Goal: Task Accomplishment & Management: Use online tool/utility

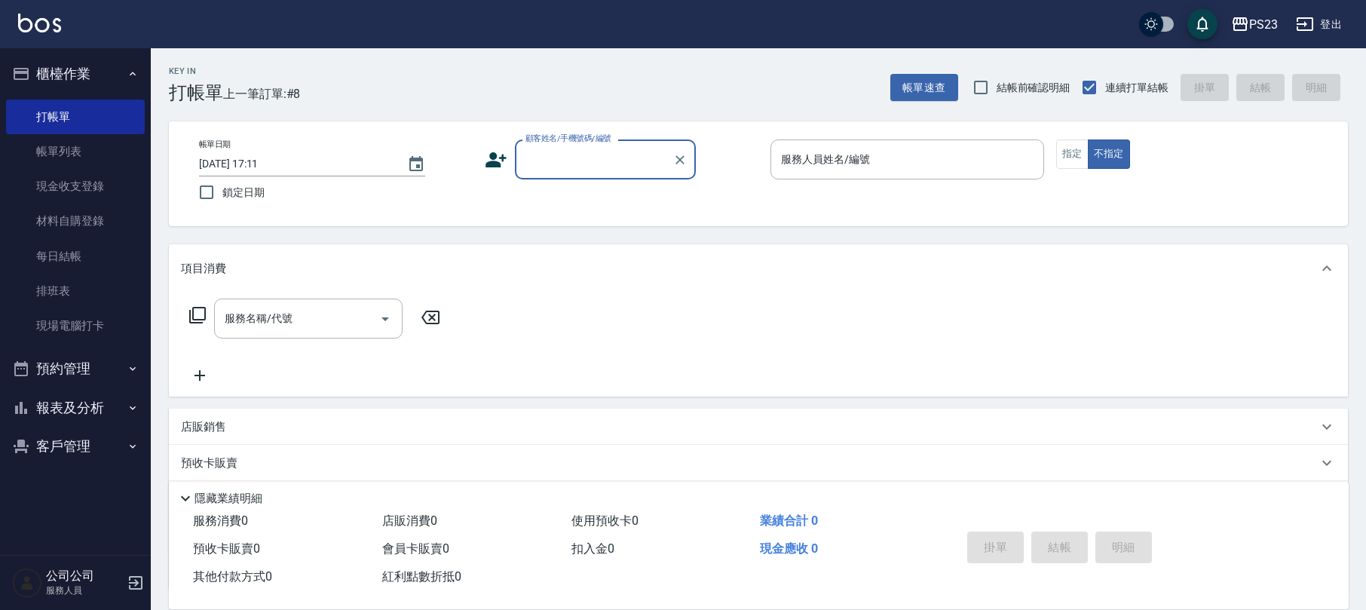
click at [547, 155] on input "顧客姓名/手機號碼/編號" at bounding box center [594, 159] width 145 height 26
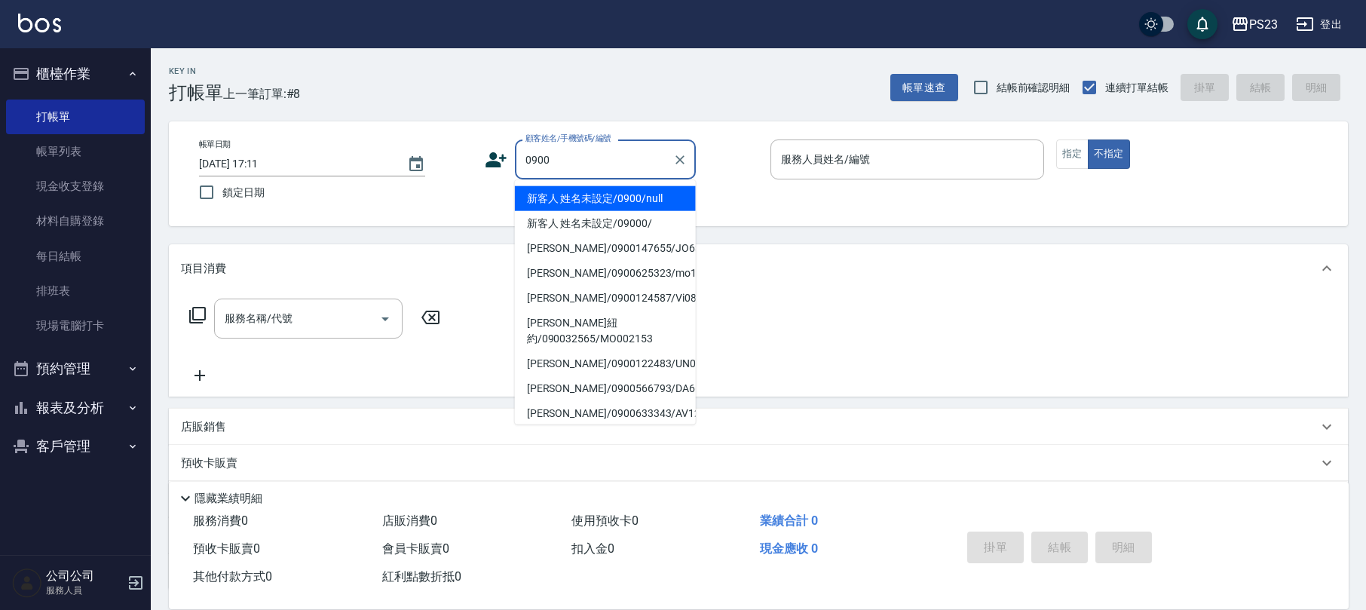
click at [604, 197] on li "新客人 姓名未設定/0900/null" at bounding box center [605, 198] width 181 height 25
type input "新客人 姓名未設定/0900/null"
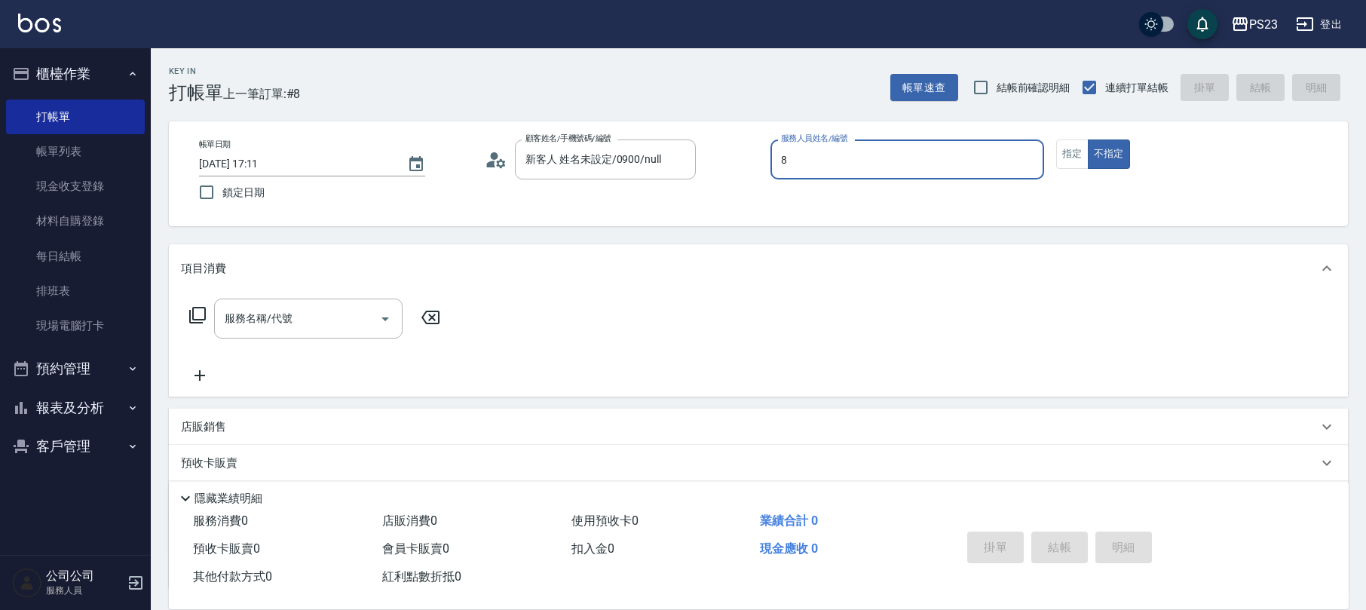
type input "ALin-8"
type button "false"
click at [198, 314] on icon at bounding box center [197, 315] width 18 height 18
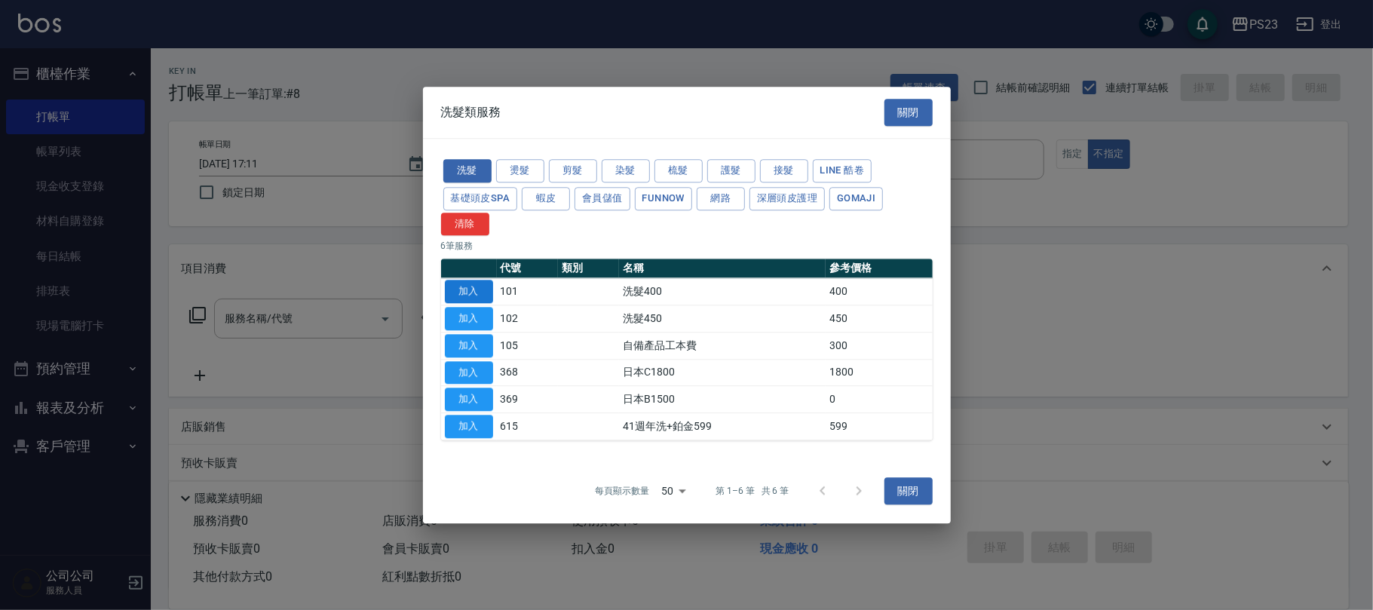
click at [480, 289] on button "加入" at bounding box center [469, 291] width 48 height 23
type input "洗髮400(101)"
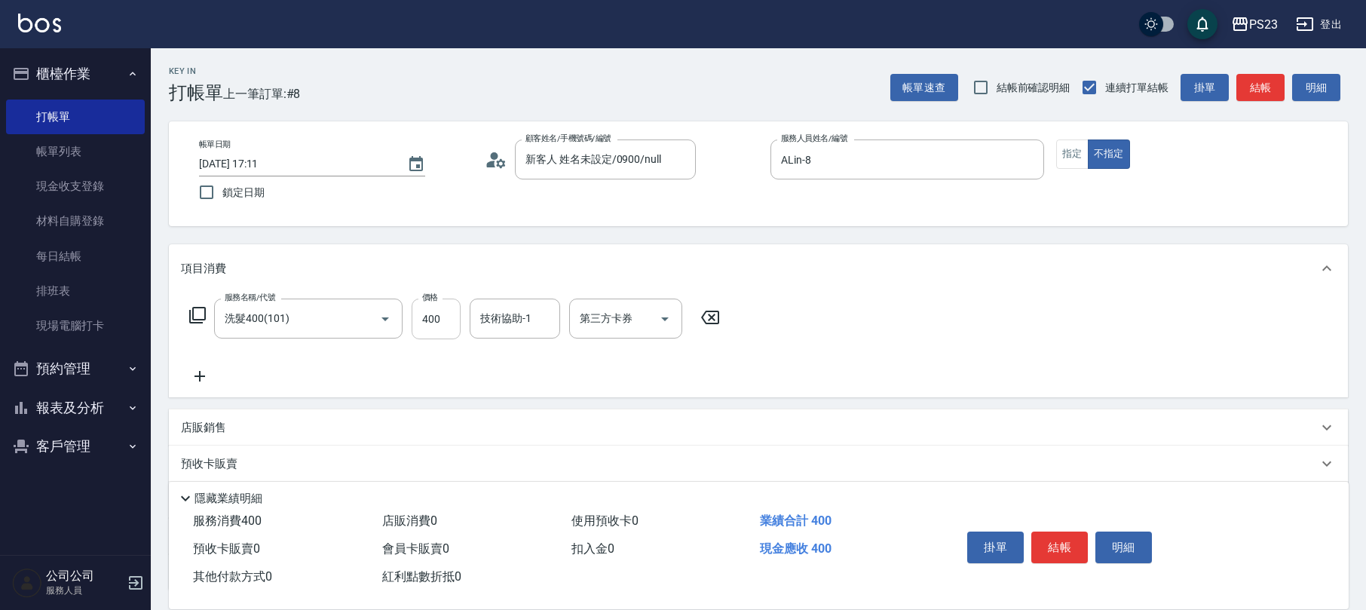
click at [437, 326] on input "400" at bounding box center [436, 319] width 49 height 41
type input "500"
type input "ROLI-31"
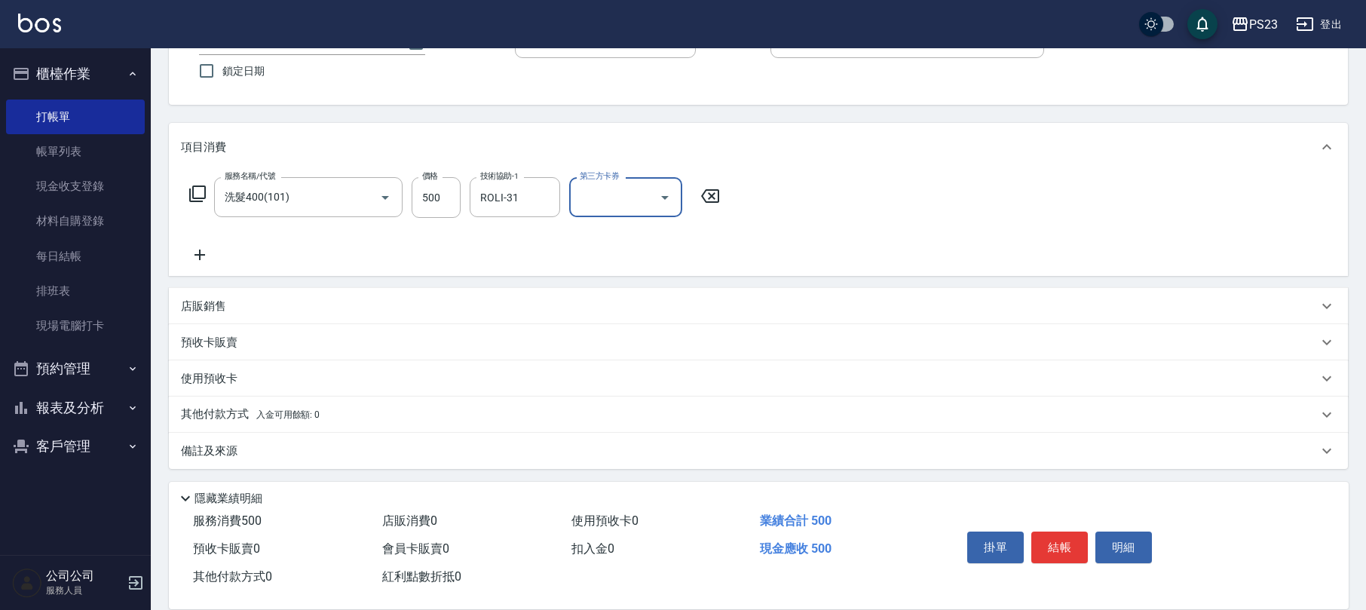
click at [396, 451] on div "備註及來源" at bounding box center [749, 451] width 1137 height 16
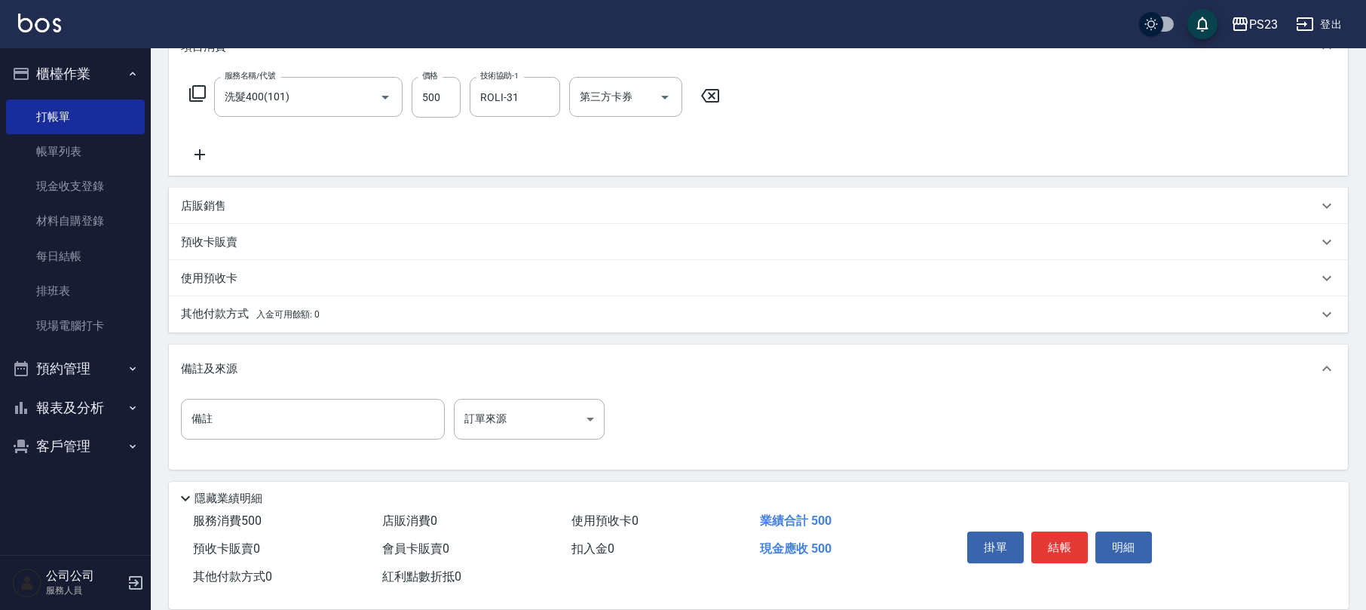
scroll to position [223, 0]
click at [571, 423] on body "PS23 登出 櫃檯作業 打帳單 帳單列表 現金收支登錄 材料自購登錄 每日結帳 排班表 現場電腦打卡 預約管理 預約管理 單日預約紀錄 單週預約紀錄 報表及…" at bounding box center [683, 193] width 1366 height 833
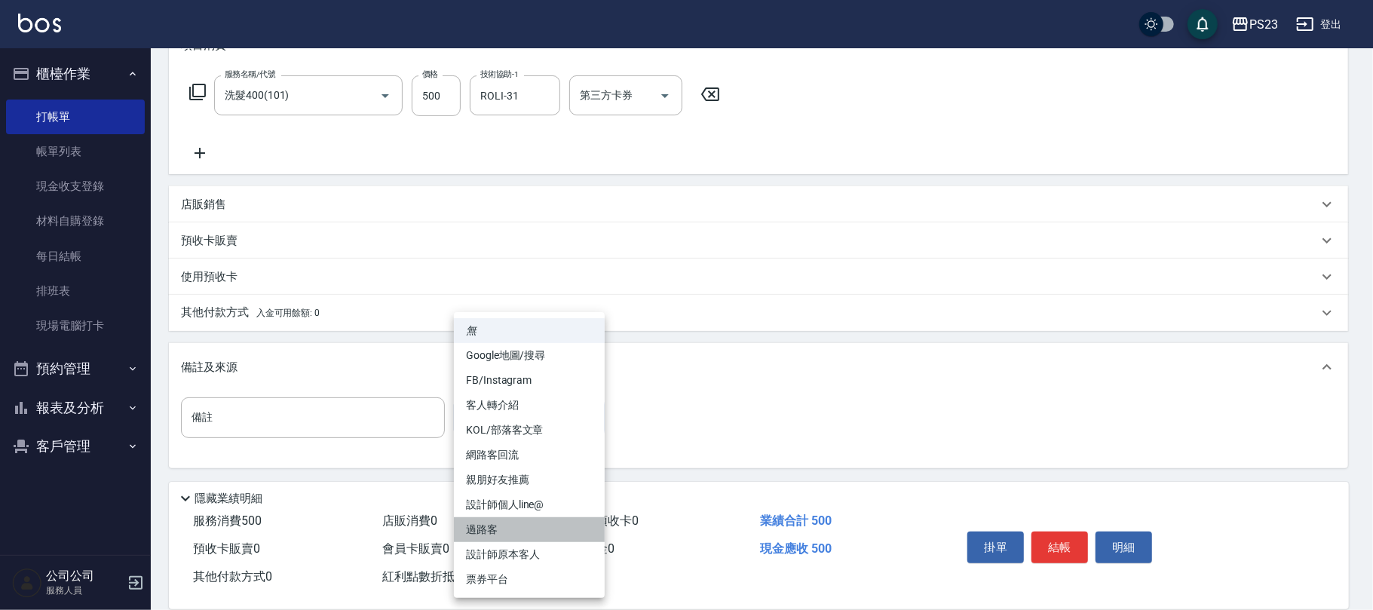
click at [502, 531] on li "過路客" at bounding box center [529, 529] width 151 height 25
type input "過路客"
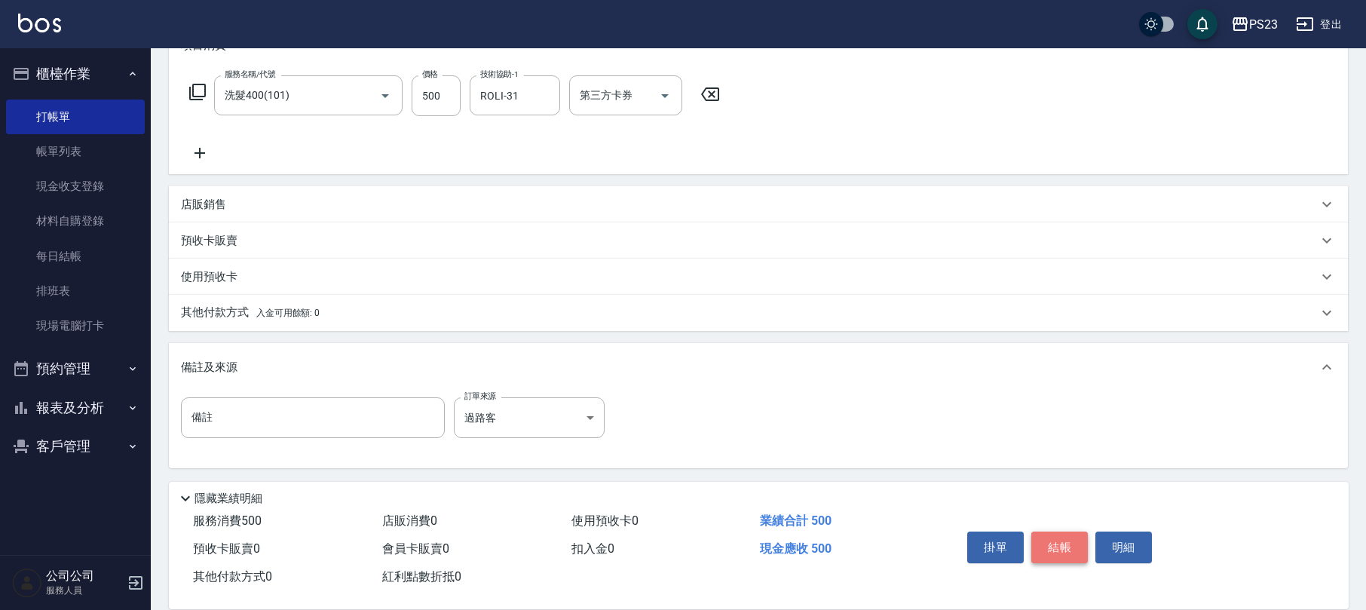
click at [1056, 538] on button "結帳" at bounding box center [1059, 547] width 57 height 32
type input "[DATE] 17:58"
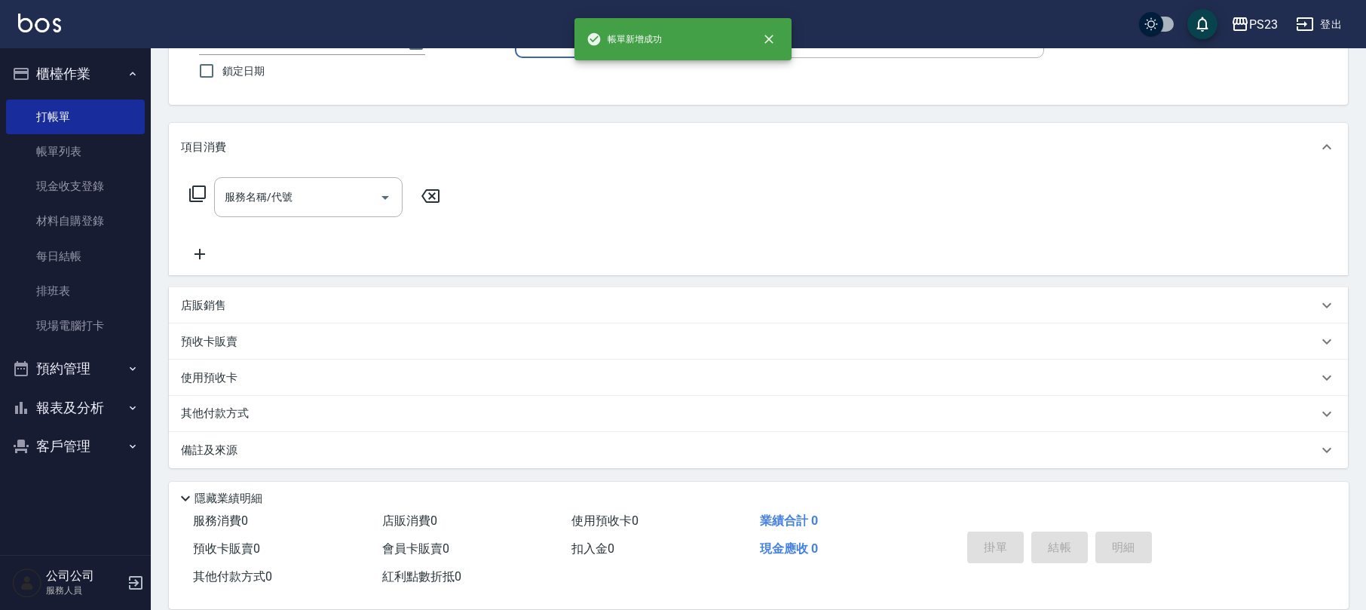
scroll to position [0, 0]
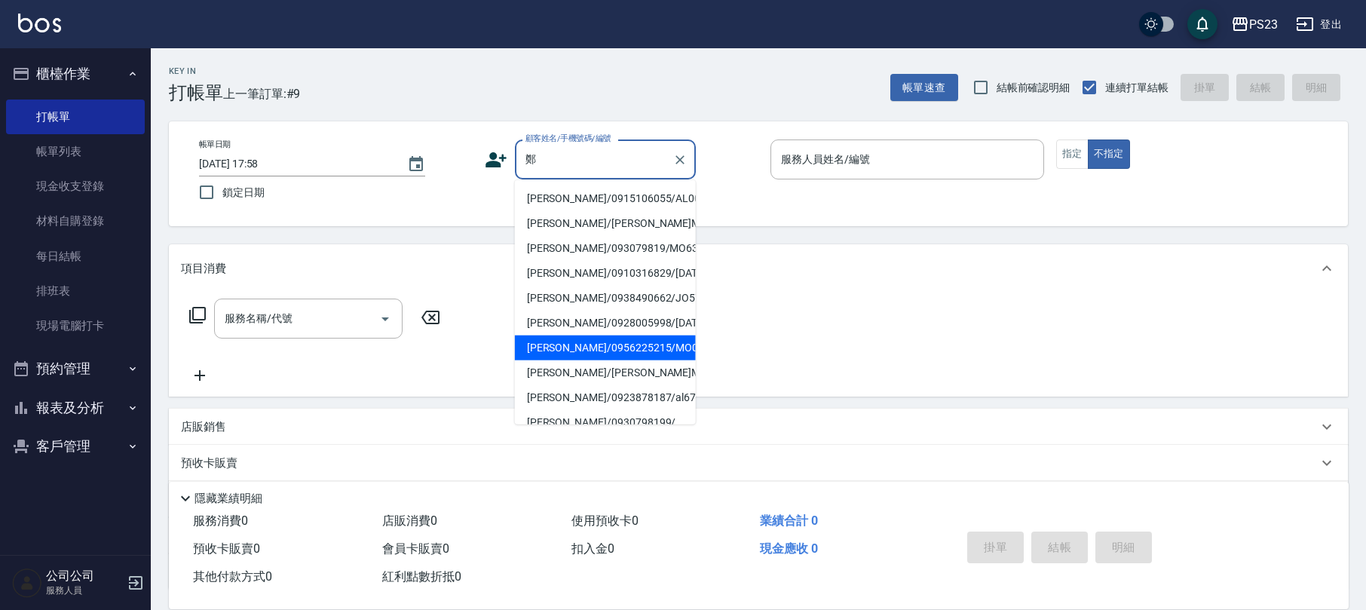
click at [606, 360] on li "[PERSON_NAME]/0956225215/MO0956" at bounding box center [605, 347] width 181 height 25
type input "[PERSON_NAME]/0956225215/MO0956"
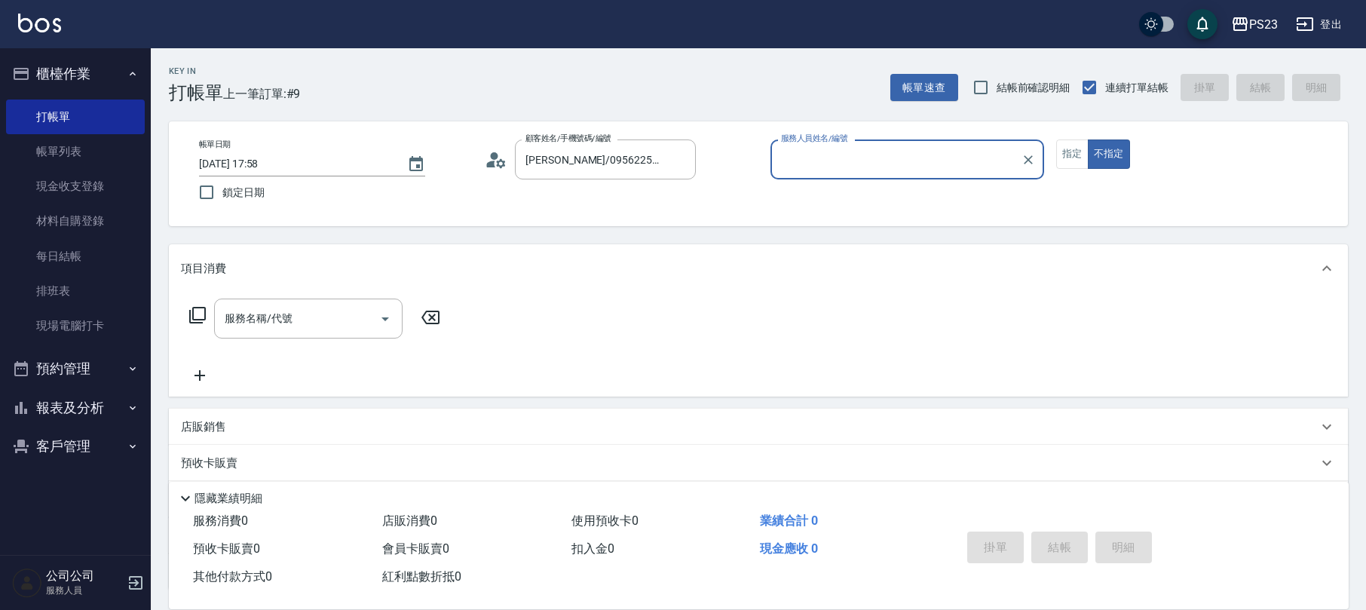
type input "[PERSON_NAME]-0"
click at [196, 320] on icon at bounding box center [197, 315] width 17 height 17
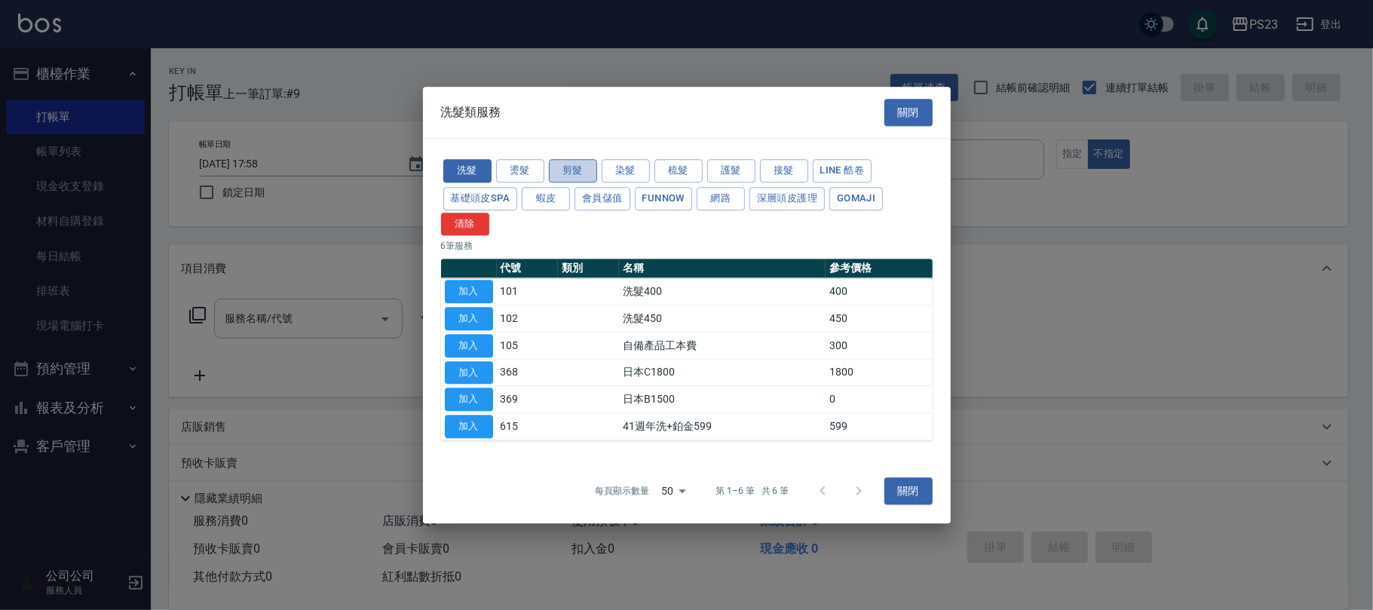
click at [579, 172] on button "剪髮" at bounding box center [573, 170] width 48 height 23
click at [469, 344] on button "加入" at bounding box center [469, 345] width 48 height 23
type input "指定洗+剪髮650(303)"
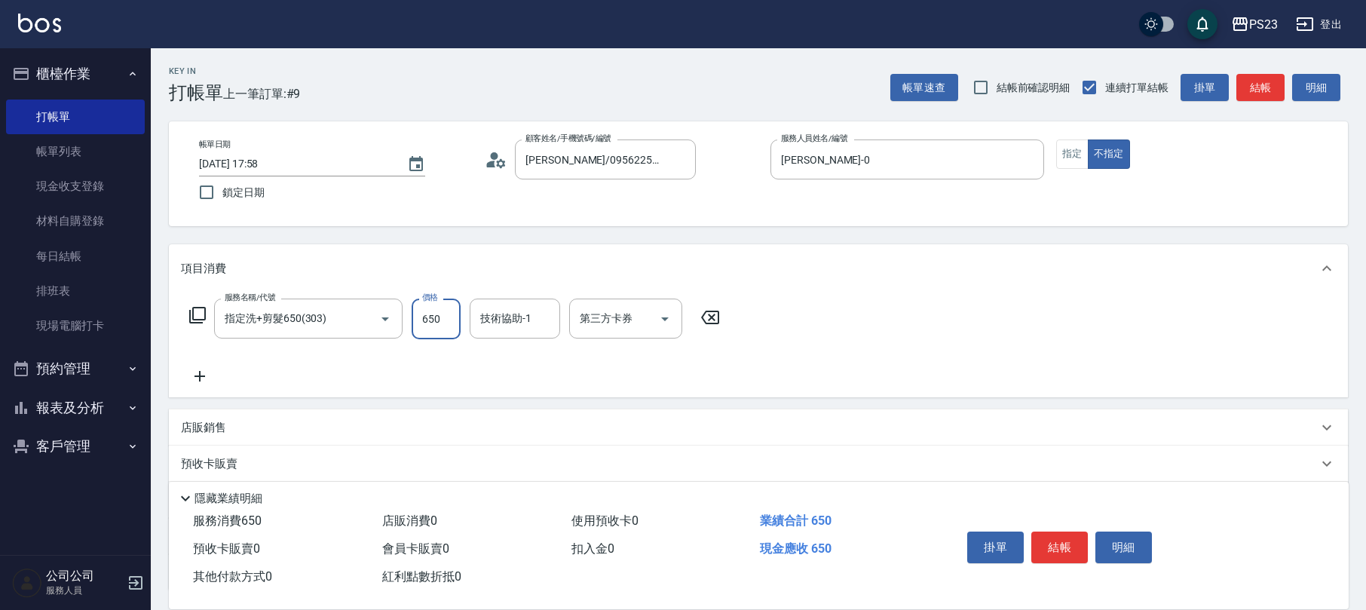
click at [423, 324] on input "650" at bounding box center [436, 319] width 49 height 41
type input "1200"
type input "ROLI-31"
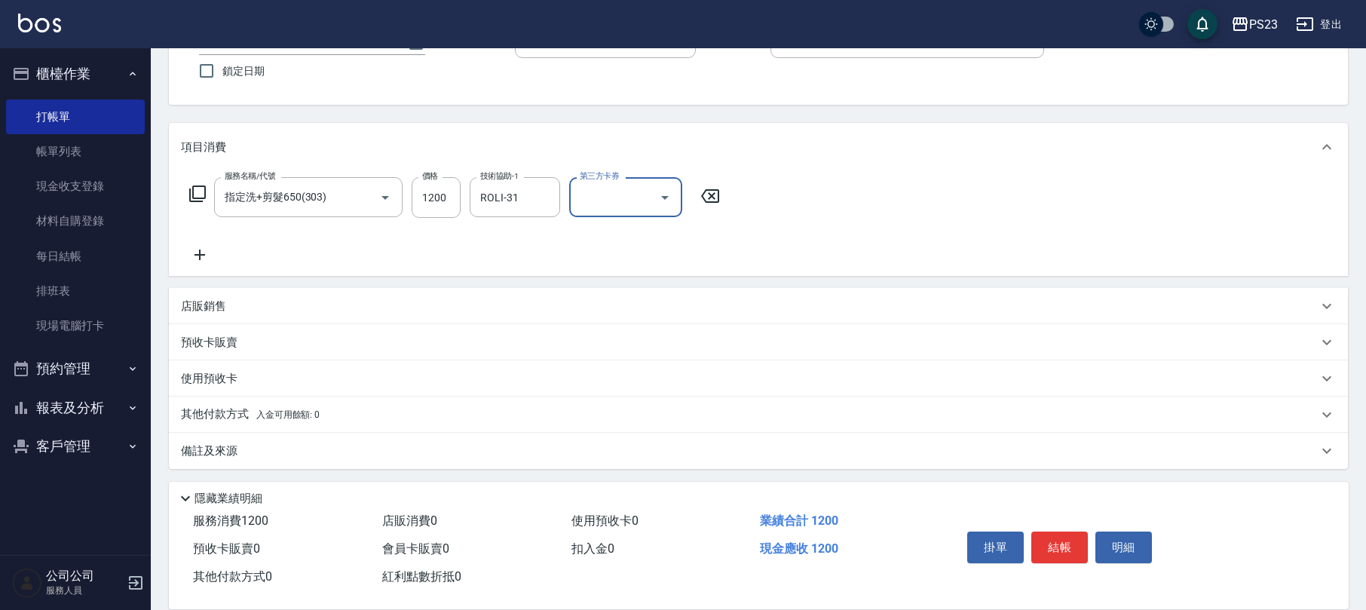
click at [369, 411] on div "其他付款方式 入金可用餘額: 0" at bounding box center [749, 414] width 1137 height 17
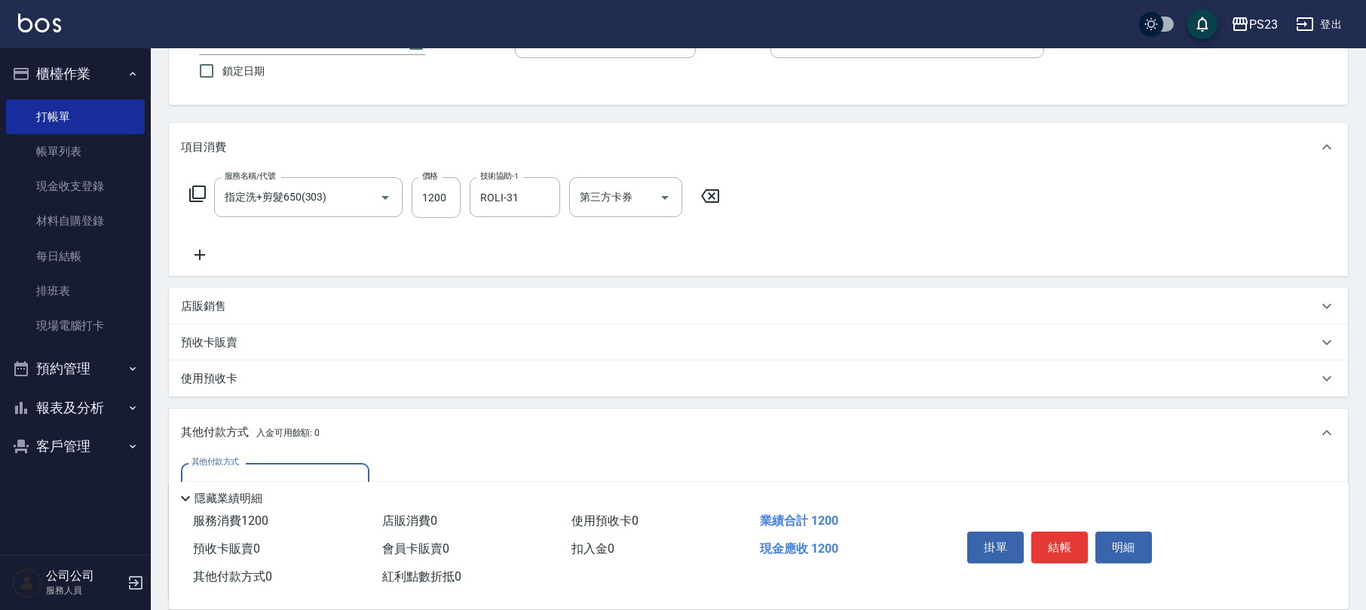
scroll to position [299, 0]
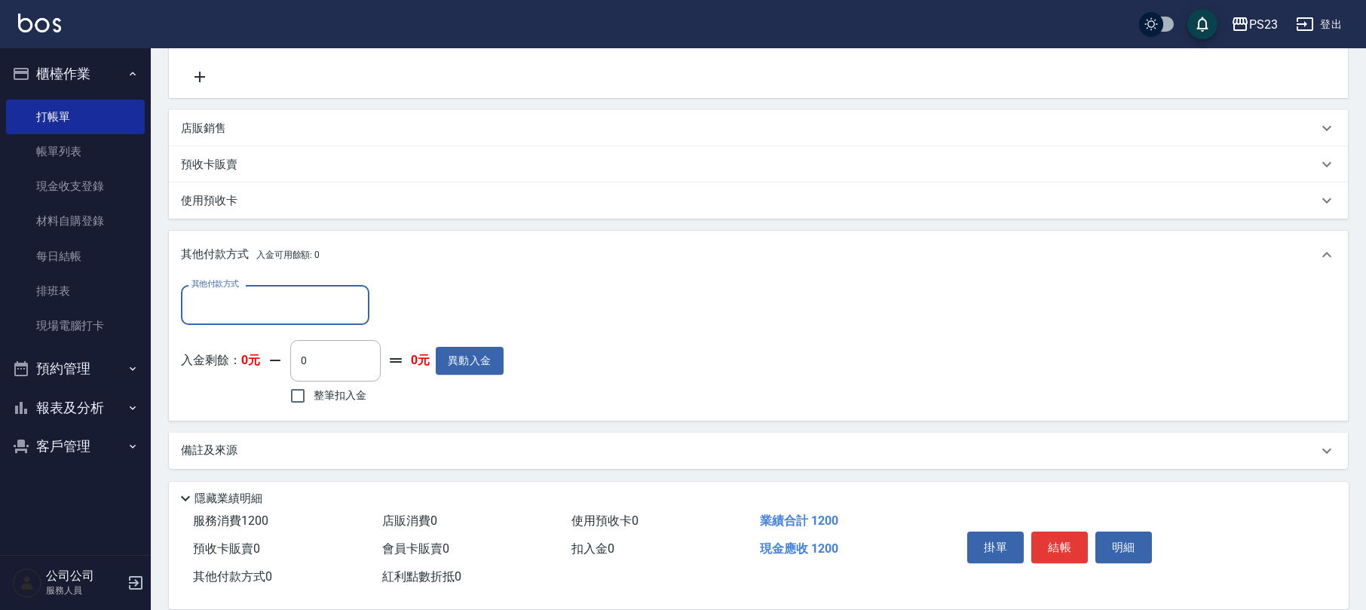
click at [318, 299] on input "其他付款方式" at bounding box center [275, 305] width 175 height 26
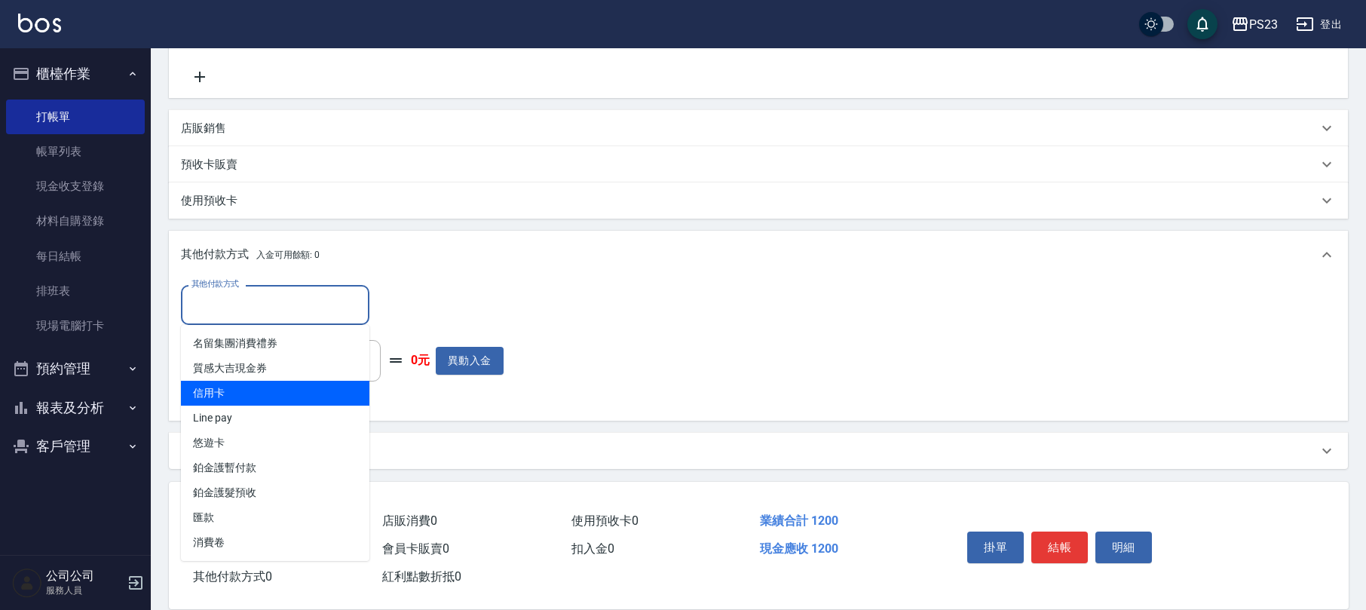
click at [276, 395] on span "信用卡" at bounding box center [275, 393] width 188 height 25
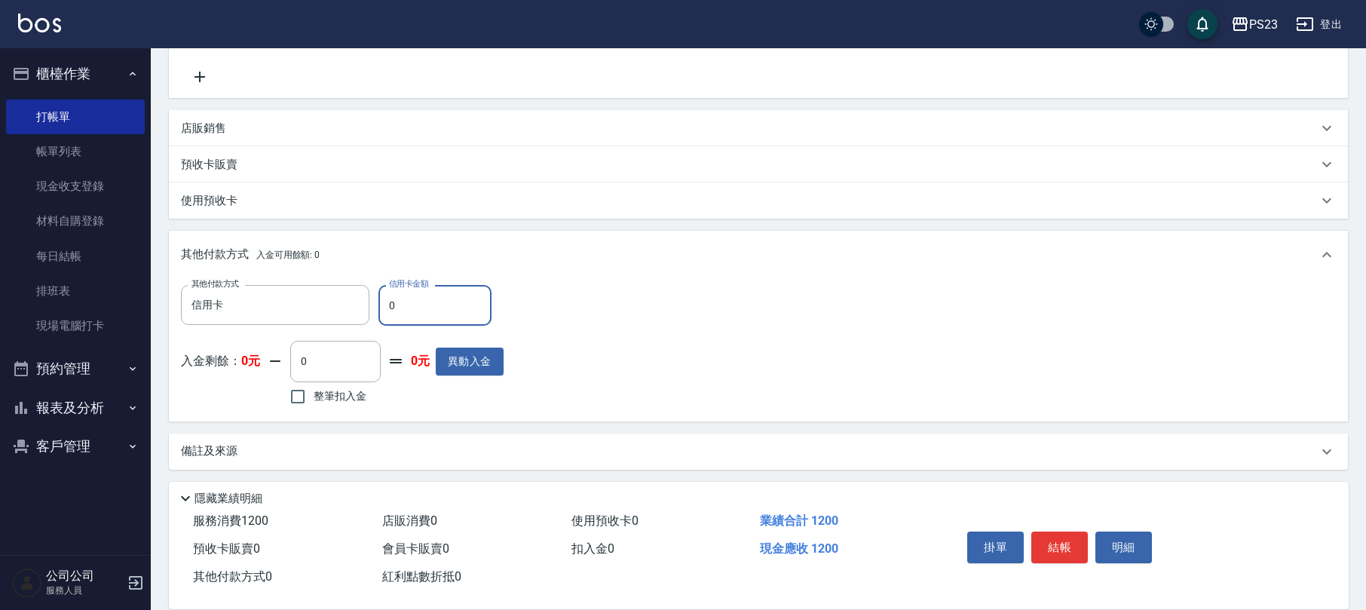
type input "信用卡"
type input "1200"
click at [1058, 550] on button "結帳" at bounding box center [1059, 547] width 57 height 32
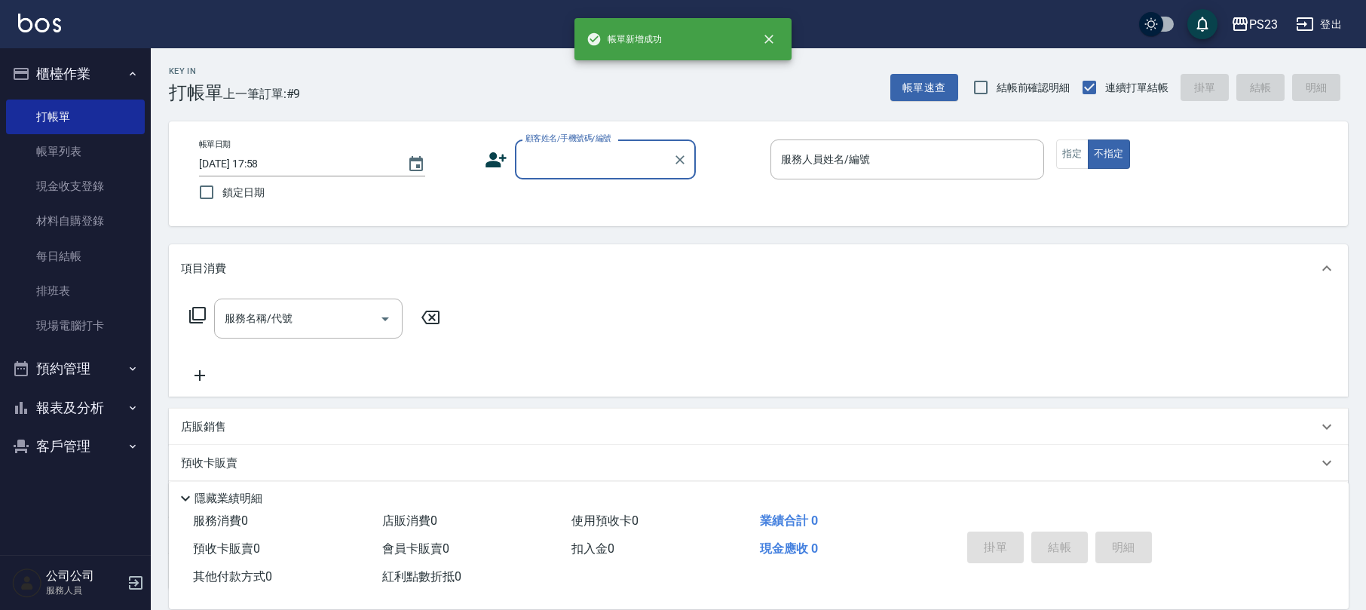
scroll to position [0, 0]
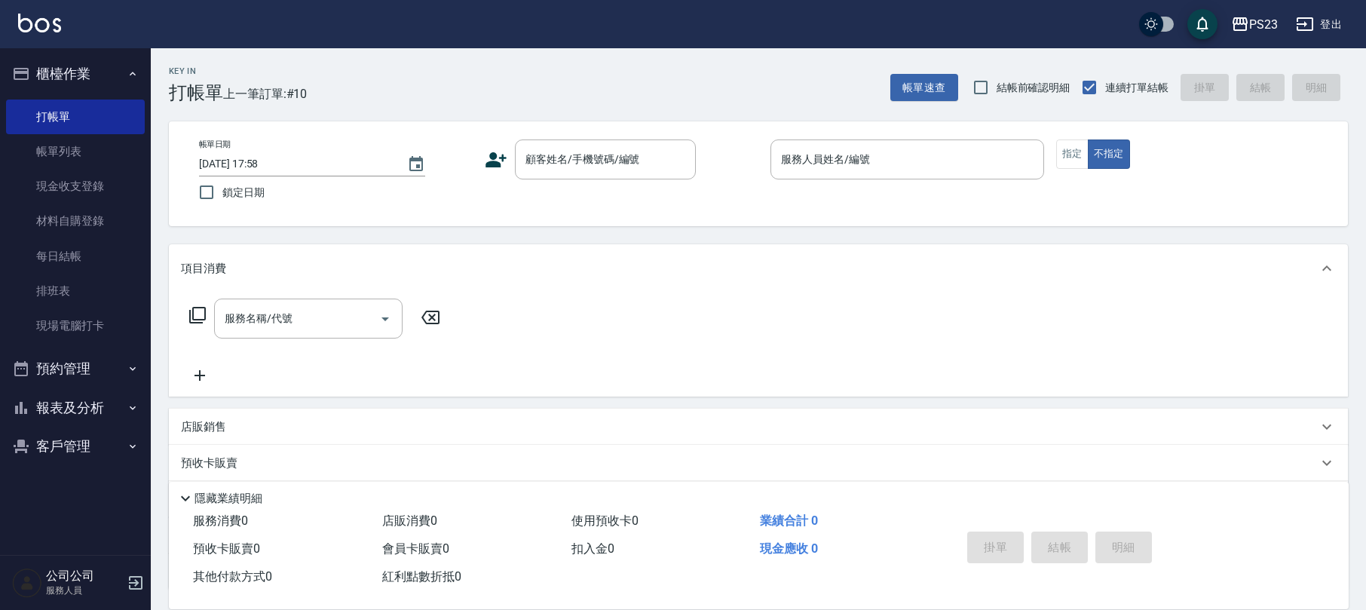
click at [490, 163] on icon at bounding box center [495, 159] width 21 height 15
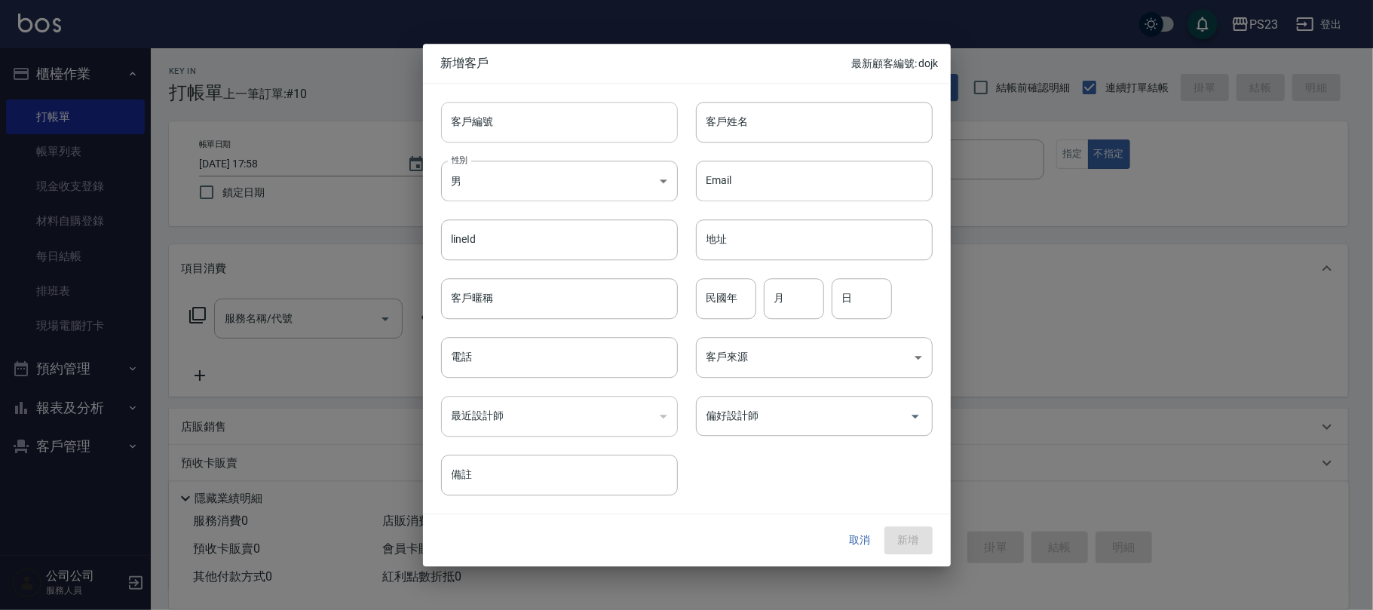
click at [599, 128] on input "客戶編號" at bounding box center [559, 122] width 237 height 41
type input "do09022"
click at [639, 170] on body "PS23 登出 櫃檯作業 打帳單 帳單列表 現金收支登錄 材料自購登錄 每日結帳 排班表 現場電腦打卡 預約管理 預約管理 單日預約紀錄 單週預約紀錄 報表及…" at bounding box center [686, 365] width 1373 height 731
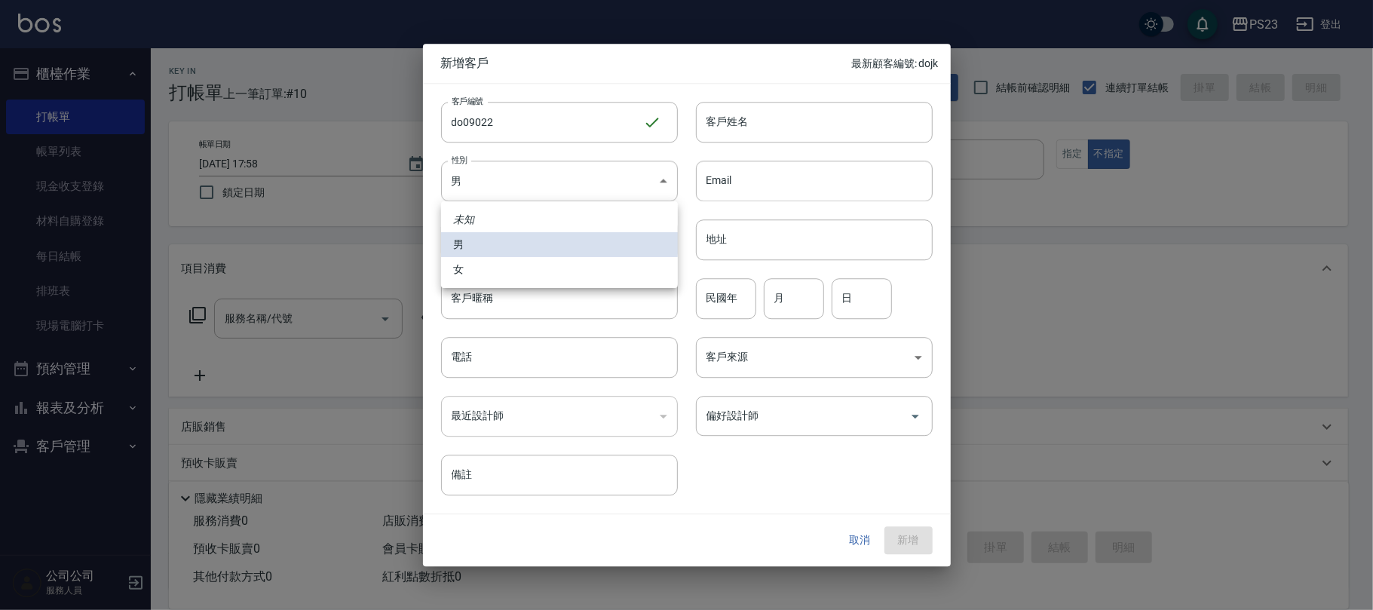
click at [523, 266] on li "女" at bounding box center [559, 269] width 237 height 25
type input "[DEMOGRAPHIC_DATA]"
click at [746, 420] on div "偏好設計師 偏好設計師" at bounding box center [814, 416] width 237 height 40
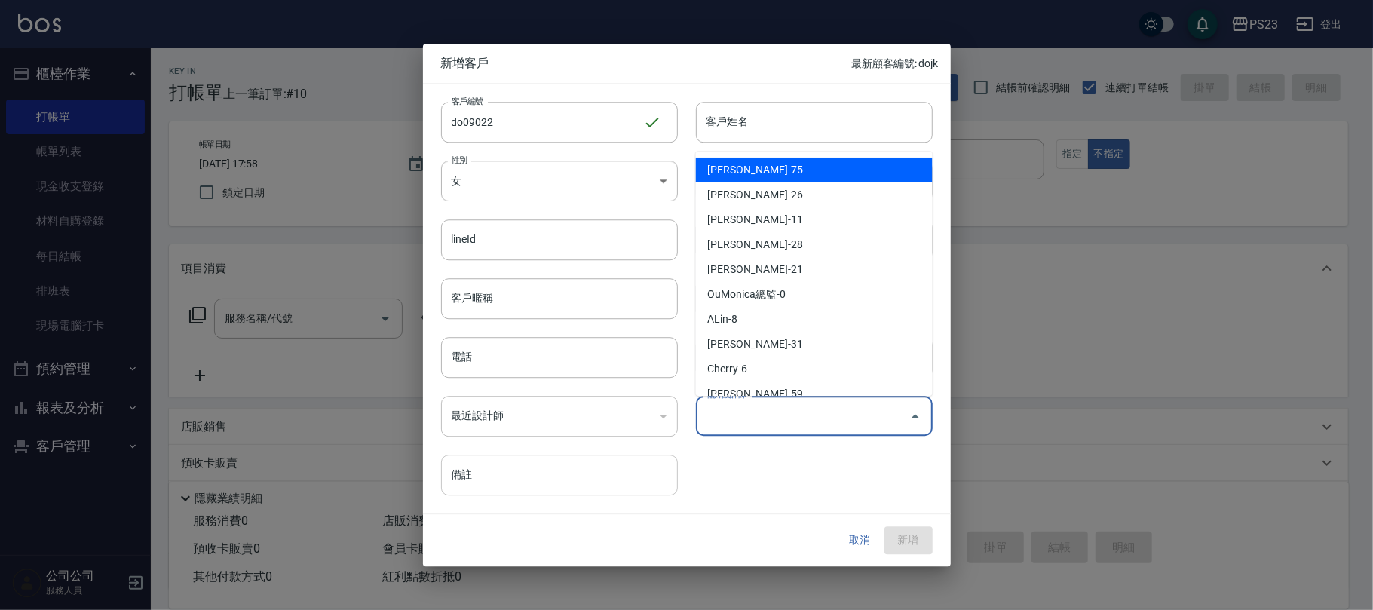
type input "黃子芸"
click at [609, 477] on input "備註" at bounding box center [559, 475] width 237 height 41
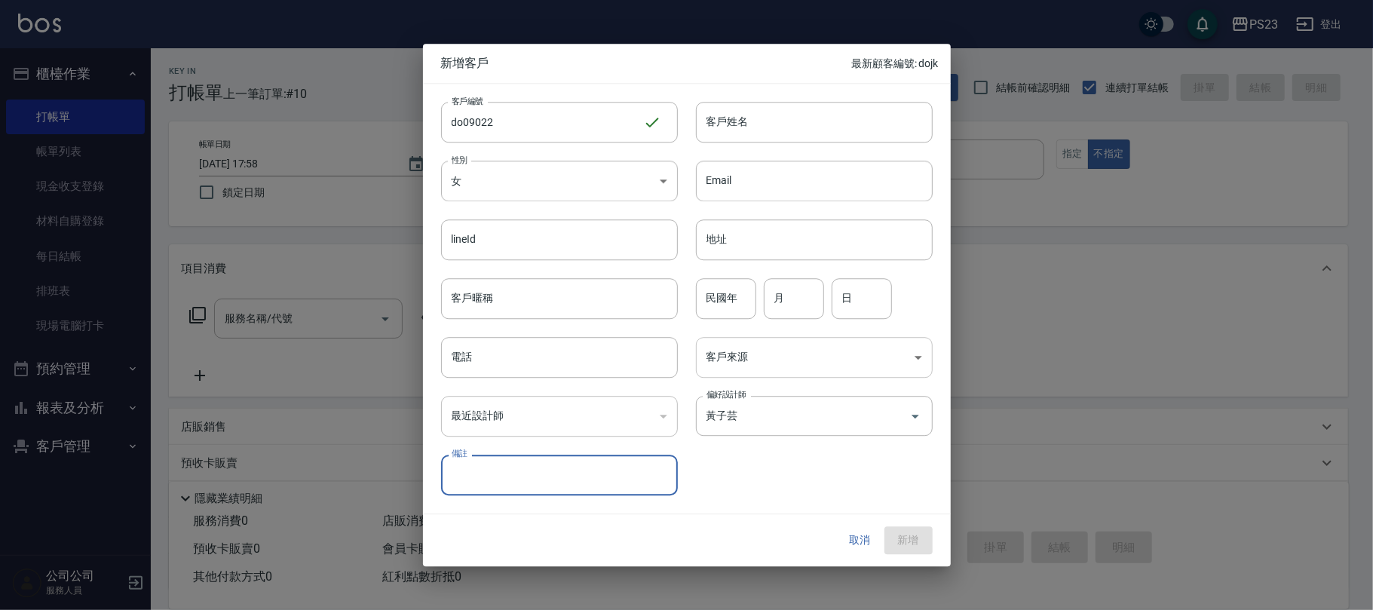
click at [770, 357] on body "PS23 登出 櫃檯作業 打帳單 帳單列表 現金收支登錄 材料自購登錄 每日結帳 排班表 現場電腦打卡 預約管理 預約管理 單日預約紀錄 單週預約紀錄 報表及…" at bounding box center [686, 365] width 1373 height 731
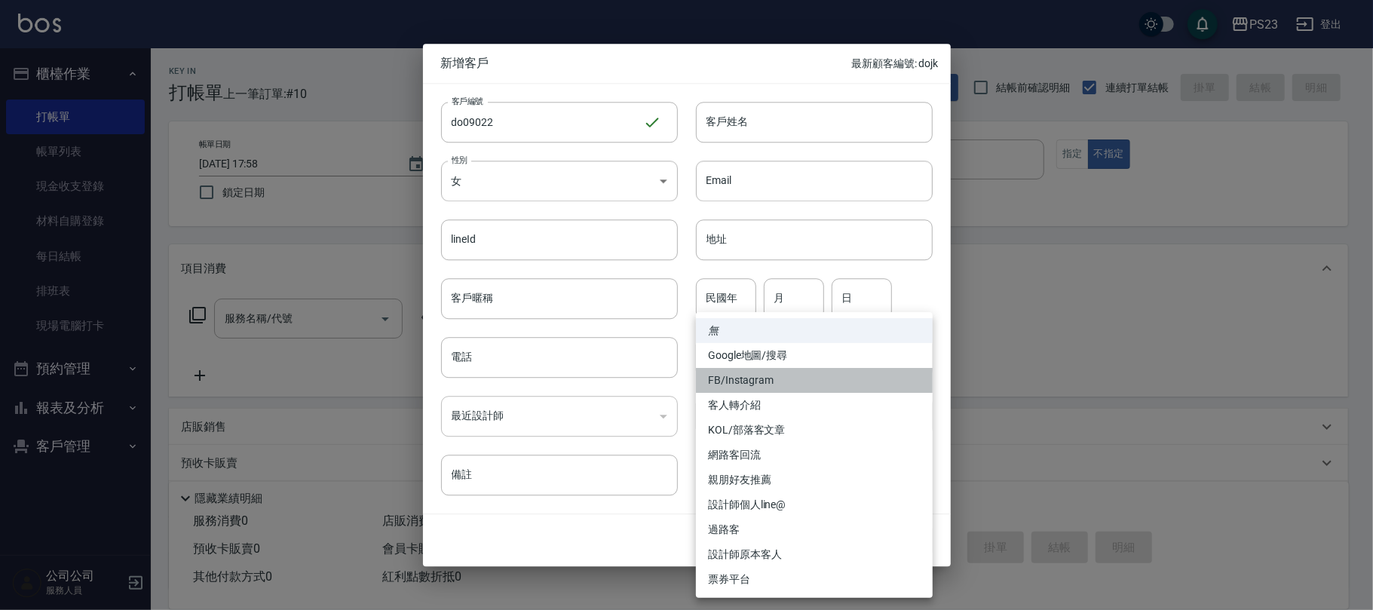
click at [748, 380] on li "FB/Instagram" at bounding box center [814, 380] width 237 height 25
type input "FB/Instagram"
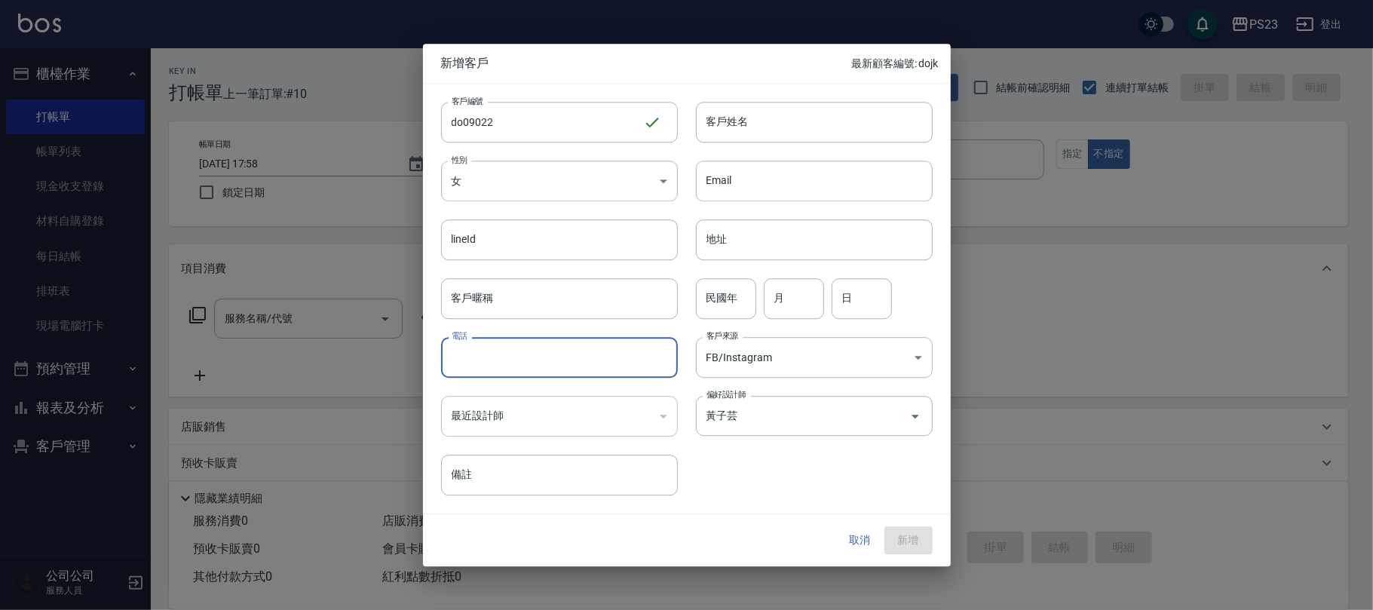
drag, startPoint x: 528, startPoint y: 366, endPoint x: 538, endPoint y: 354, distance: 15.5
click at [529, 362] on input "電話" at bounding box center [559, 357] width 237 height 41
type input "0907100102"
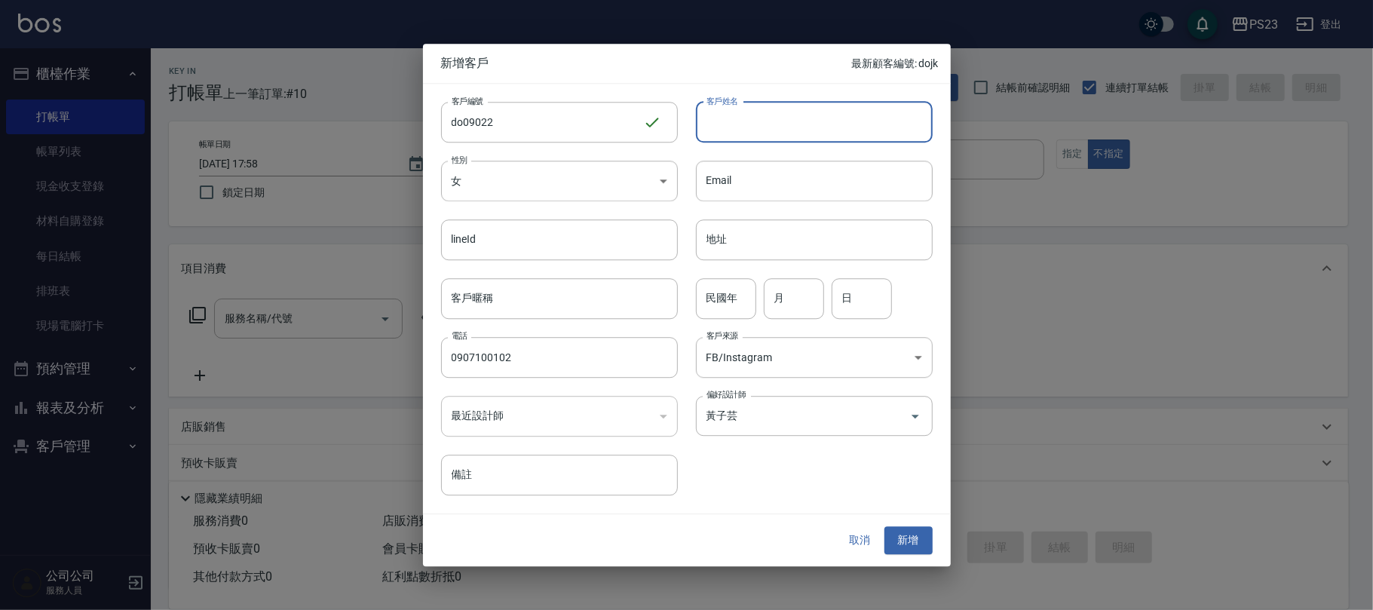
click at [730, 121] on input "客戶姓名" at bounding box center [814, 122] width 237 height 41
type input "莊名媛"
click at [891, 544] on button "新增" at bounding box center [908, 541] width 48 height 28
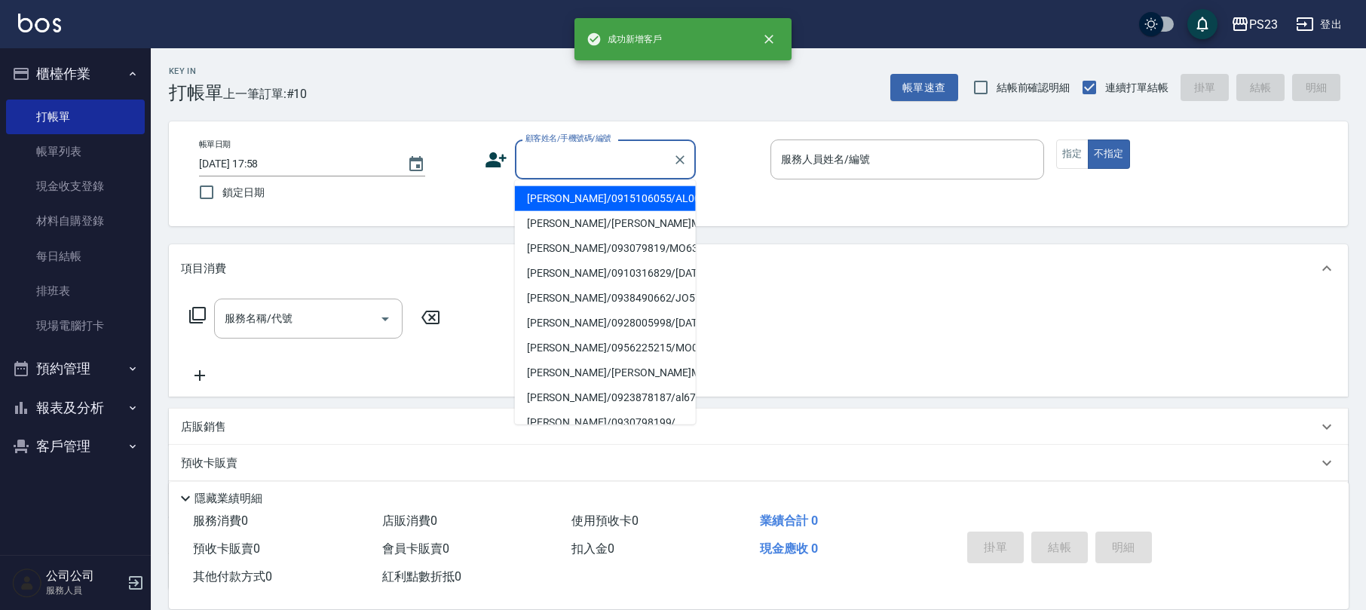
click at [571, 164] on input "顧客姓名/手機號碼/編號" at bounding box center [594, 159] width 145 height 26
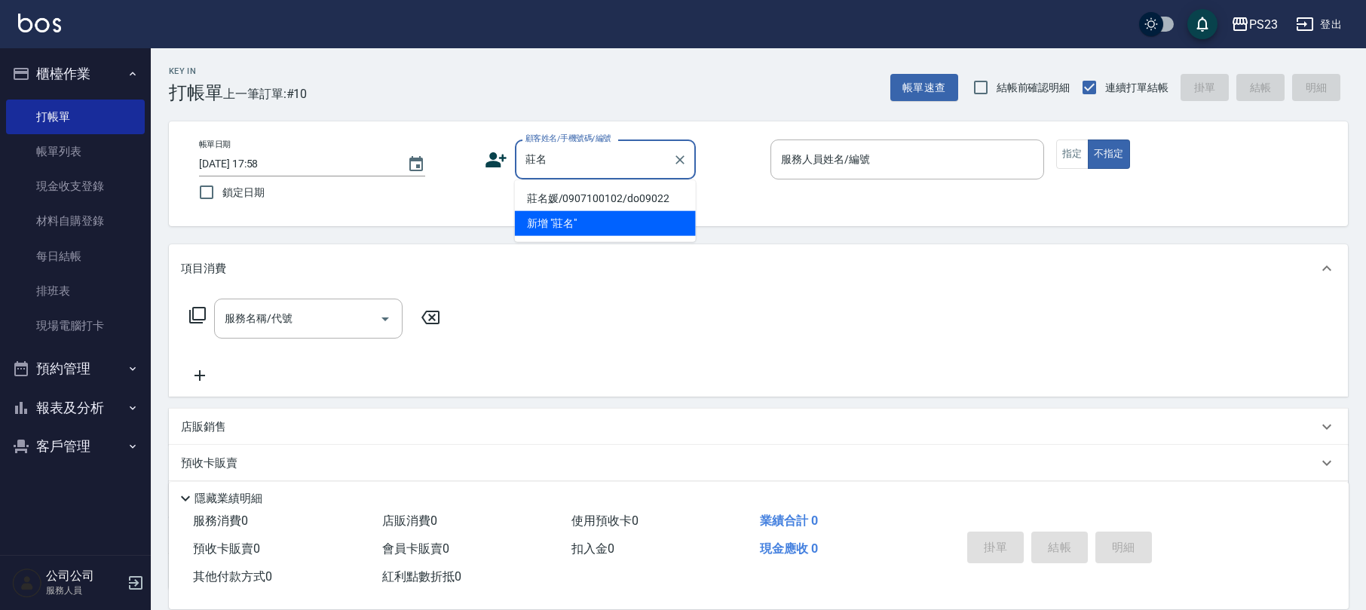
click at [600, 202] on li "莊名媛/0907100102/do09022" at bounding box center [605, 198] width 181 height 25
type input "莊名媛/0907100102/do09022"
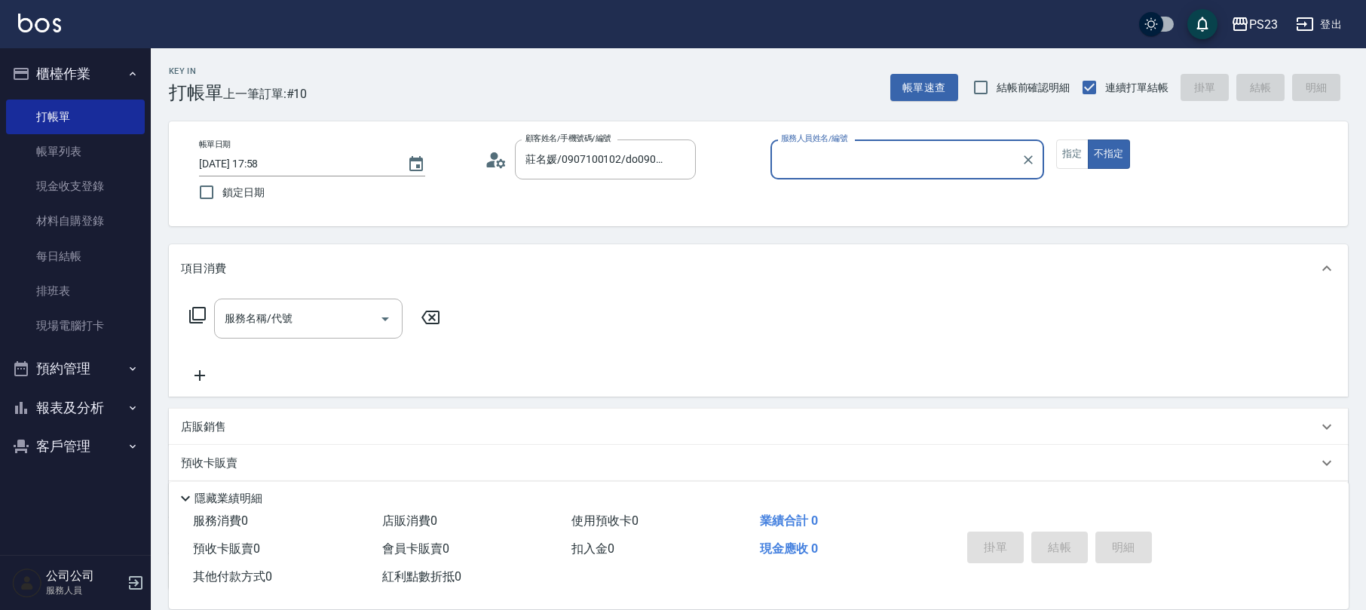
type input "Donna-75"
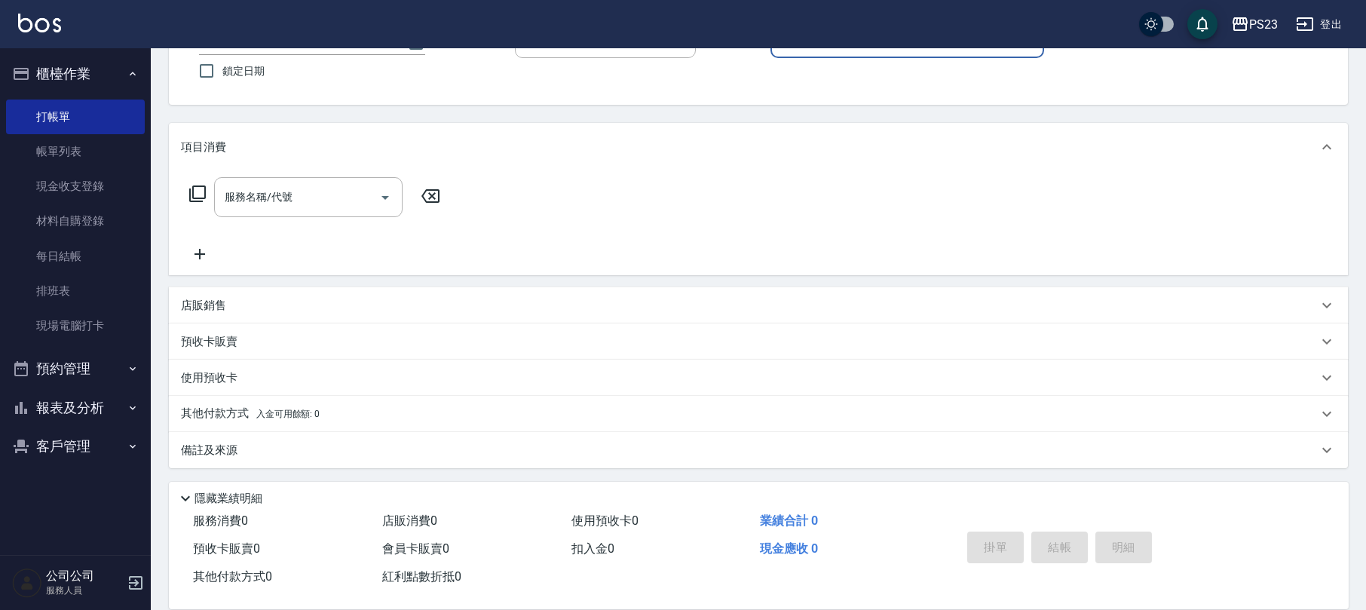
click at [408, 453] on div "備註及來源" at bounding box center [749, 451] width 1137 height 16
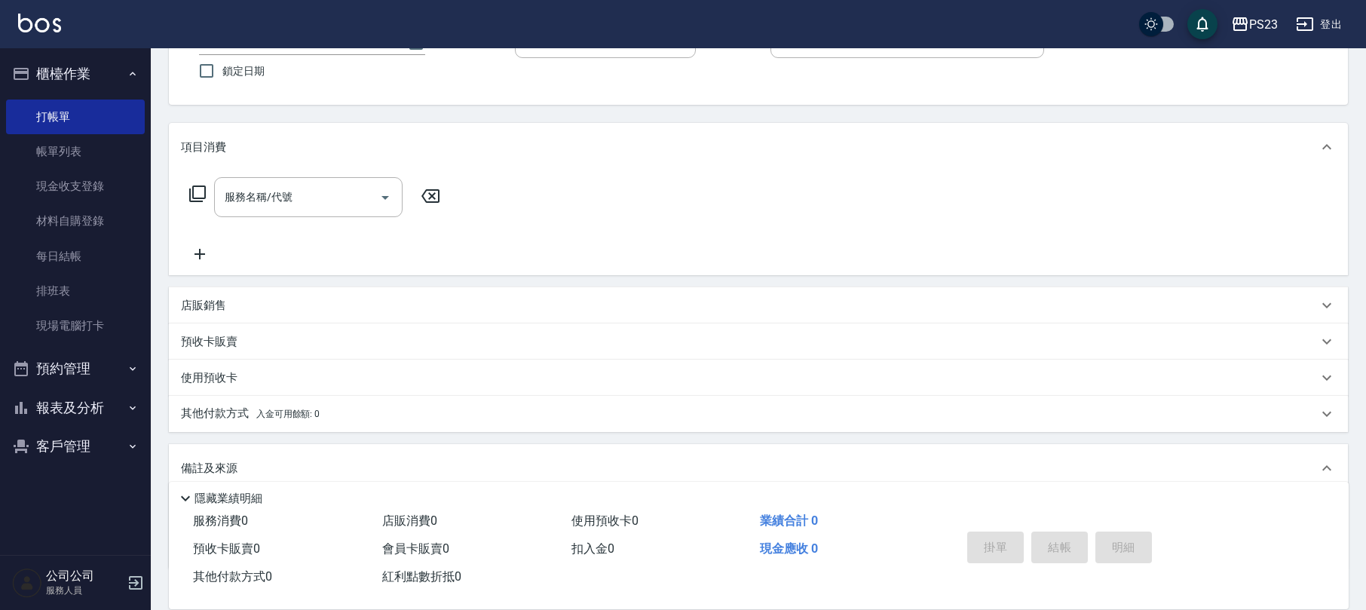
scroll to position [222, 0]
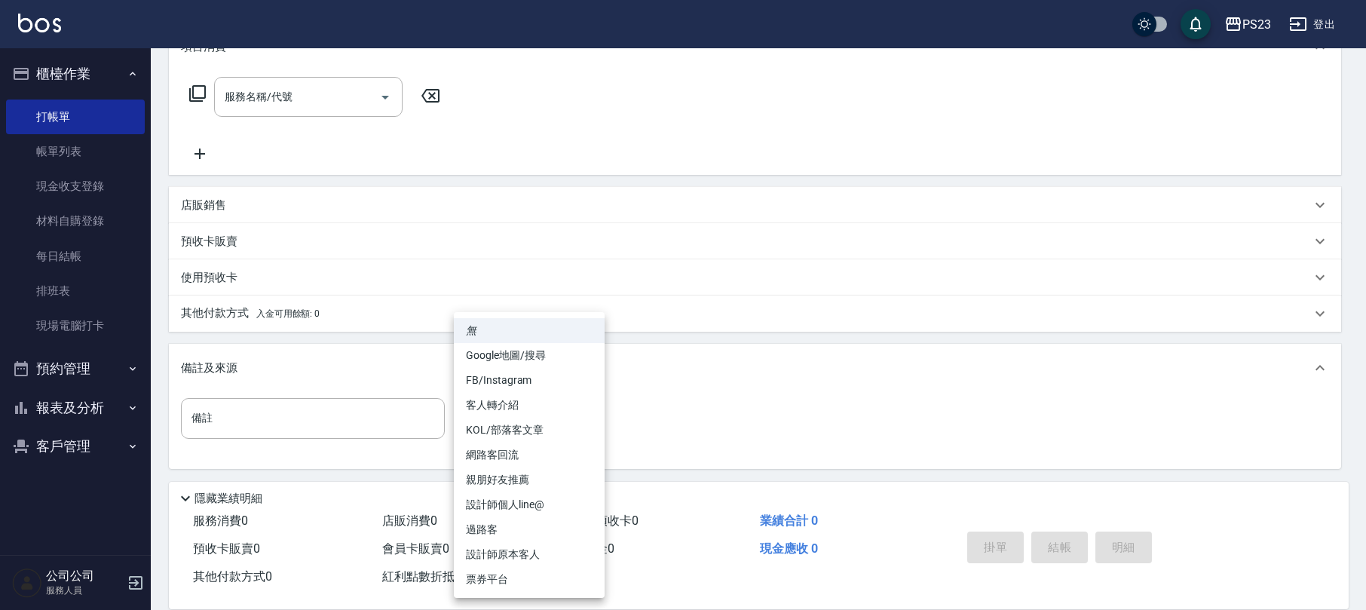
click at [498, 424] on body "PS23 登出 櫃檯作業 打帳單 帳單列表 現金收支登錄 材料自購登錄 每日結帳 排班表 現場電腦打卡 預約管理 預約管理 單日預約紀錄 單週預約紀錄 報表及…" at bounding box center [683, 194] width 1366 height 832
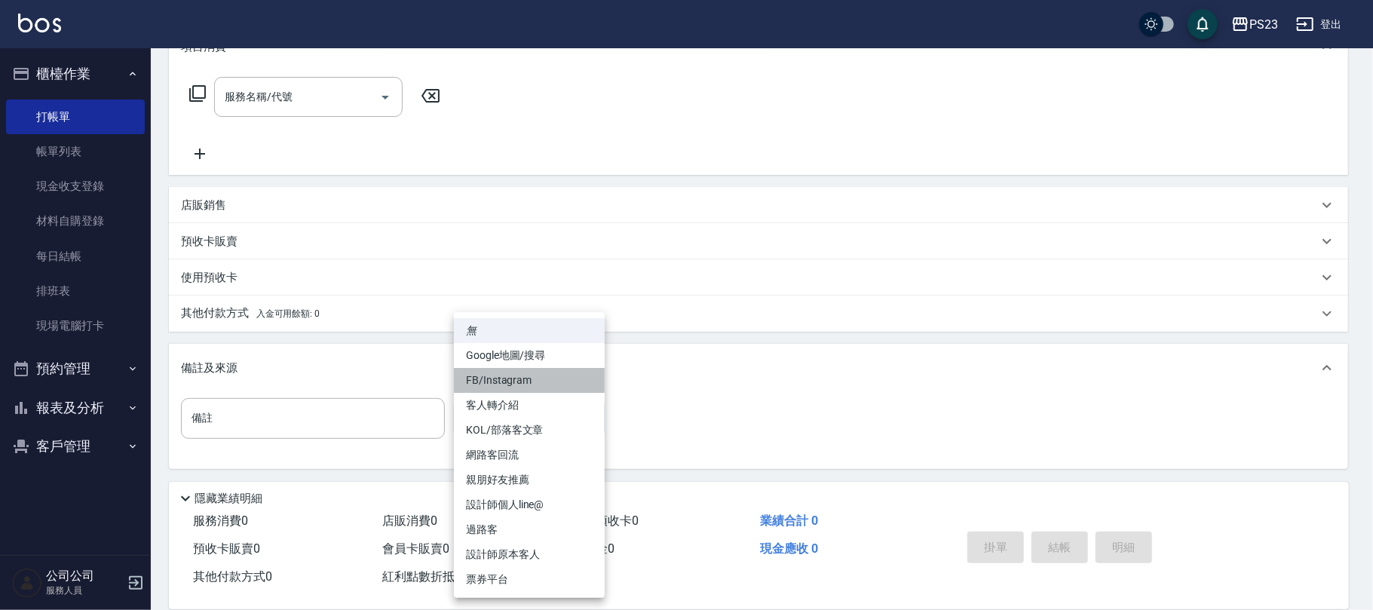
click at [510, 381] on li "FB/Instagram" at bounding box center [529, 380] width 151 height 25
type input "FB/Instagram"
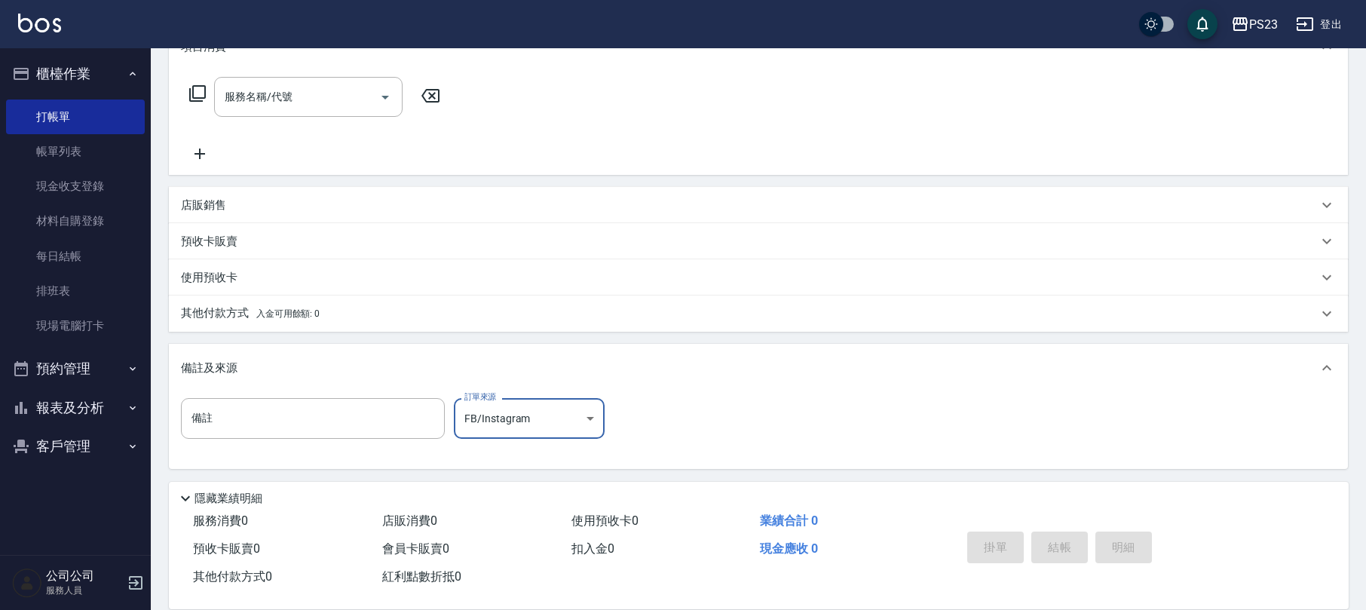
scroll to position [21, 0]
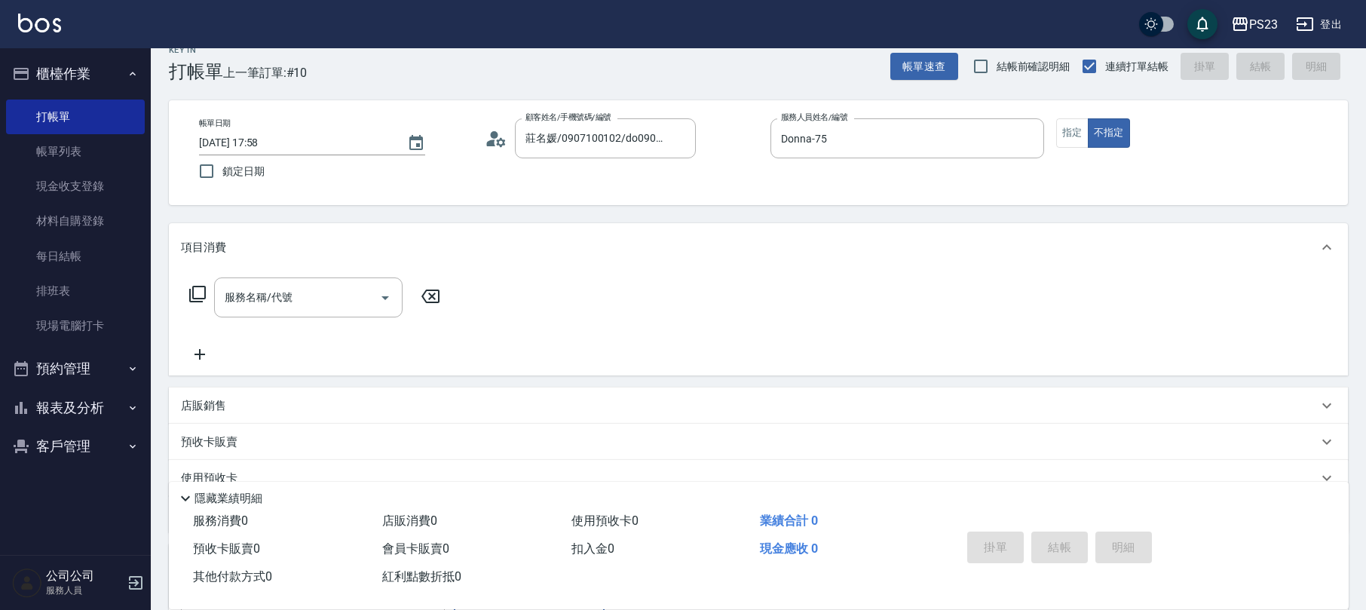
click at [198, 297] on icon at bounding box center [197, 294] width 18 height 18
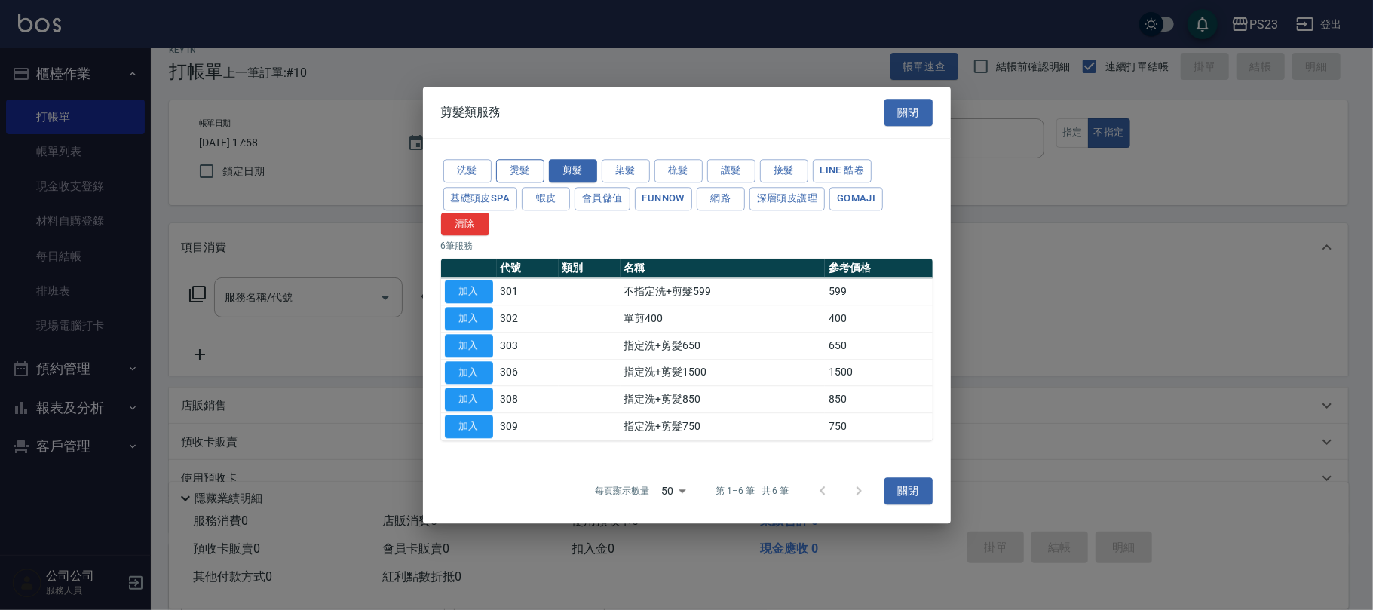
click at [516, 163] on button "燙髮" at bounding box center [520, 170] width 48 height 23
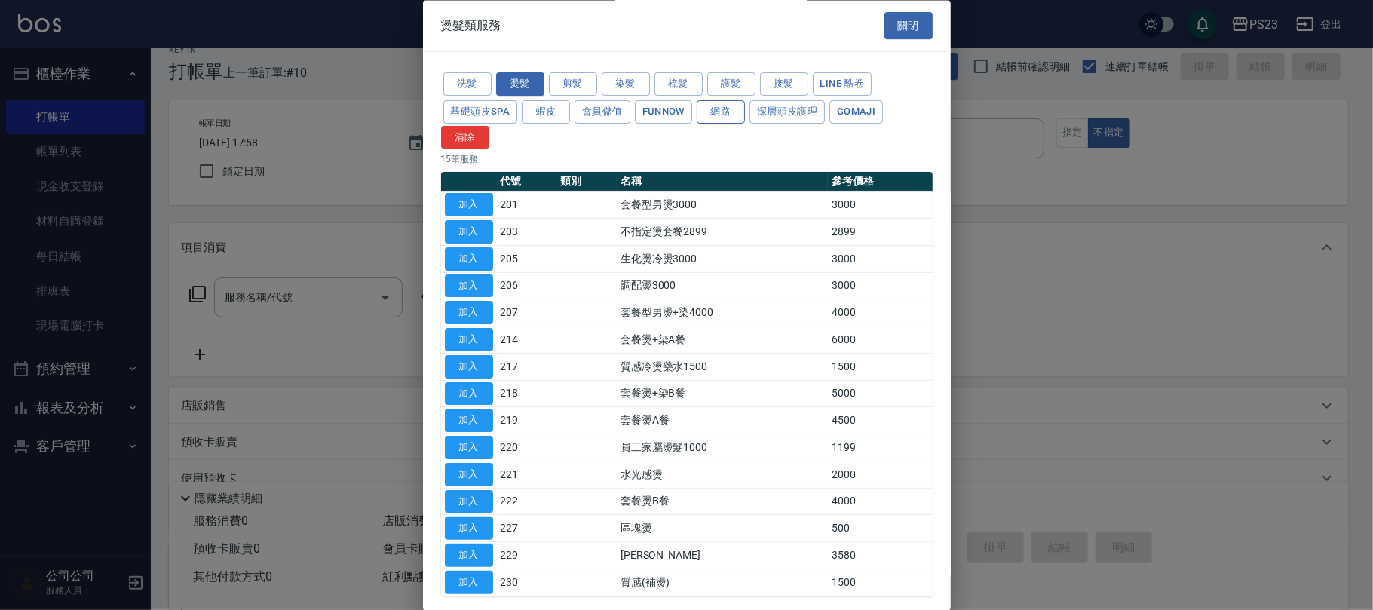
click at [718, 116] on button "網路" at bounding box center [721, 111] width 48 height 23
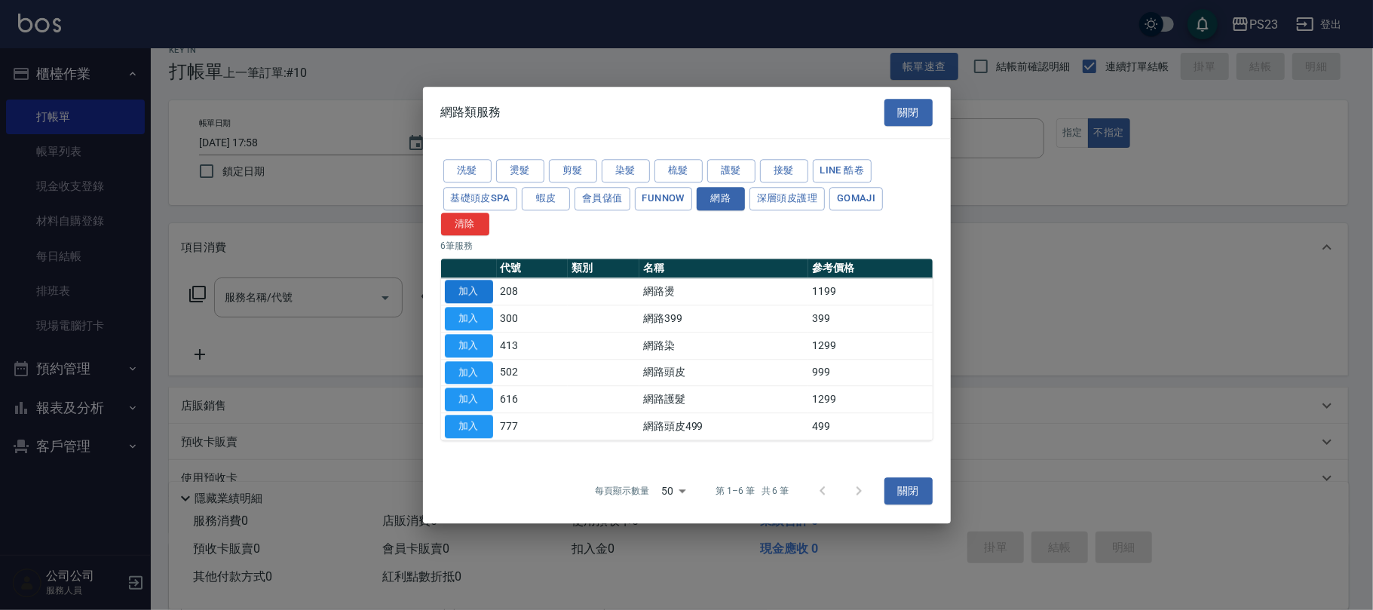
click at [474, 289] on button "加入" at bounding box center [469, 291] width 48 height 23
type input "網路燙(208)"
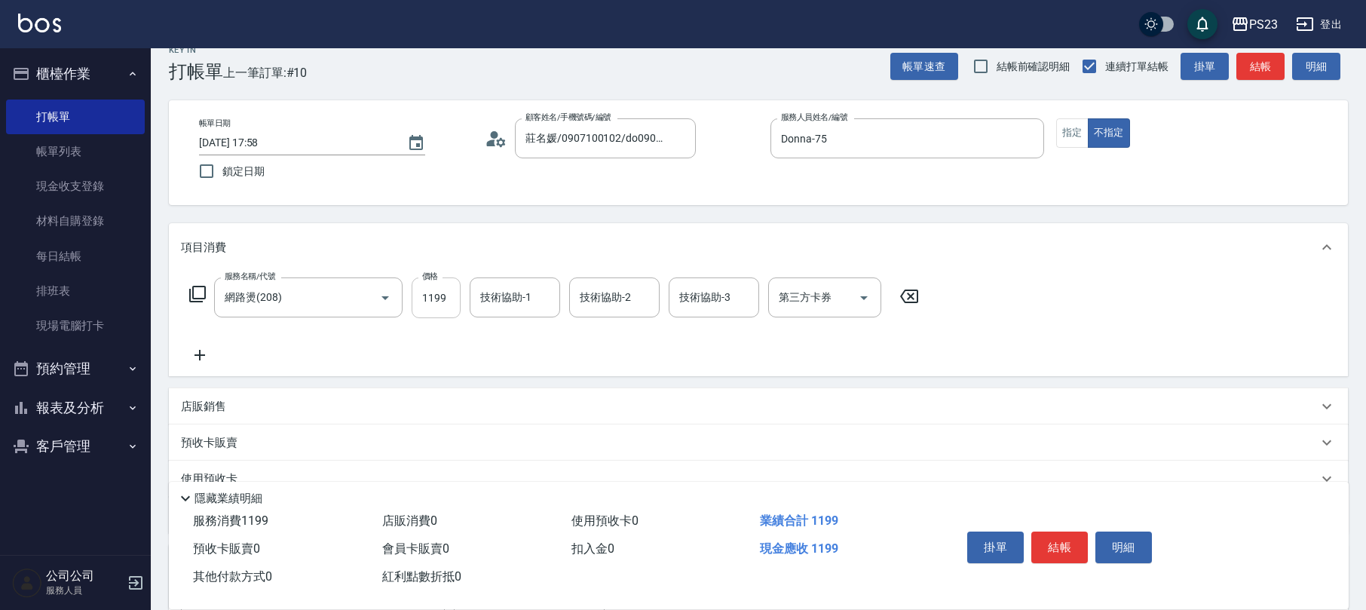
click at [422, 306] on input "1199" at bounding box center [436, 297] width 49 height 41
type input "1800"
type input "Donna-75"
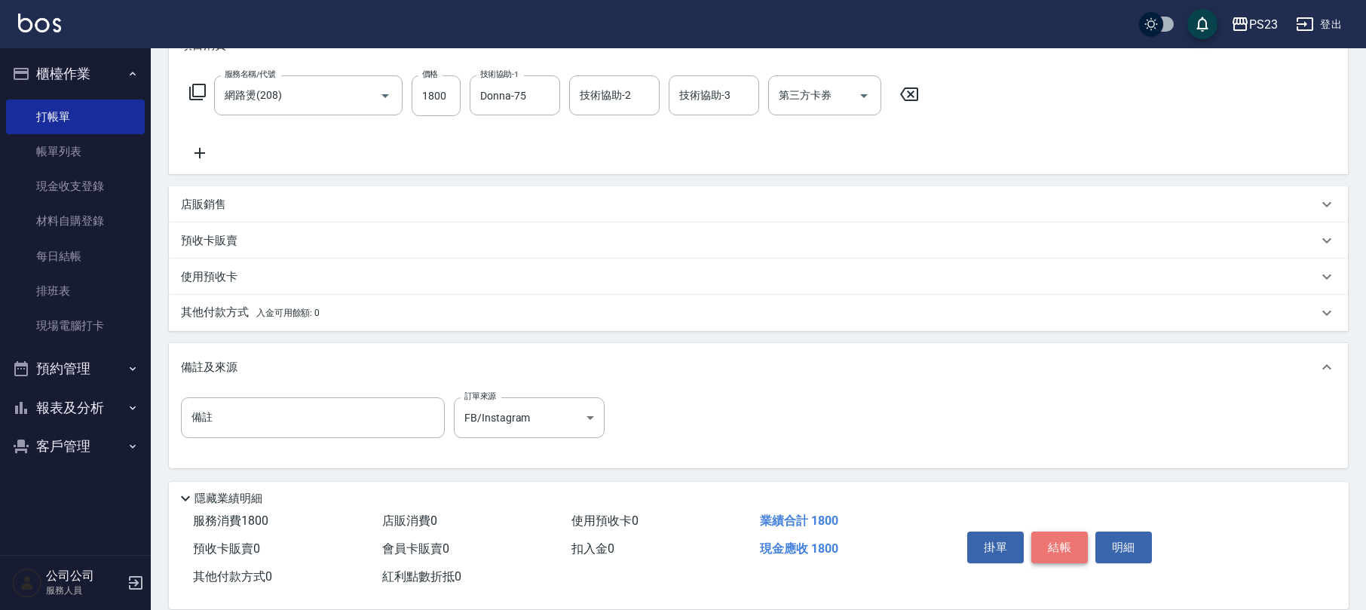
click at [1059, 543] on button "結帳" at bounding box center [1059, 547] width 57 height 32
type input "[DATE] 18:00"
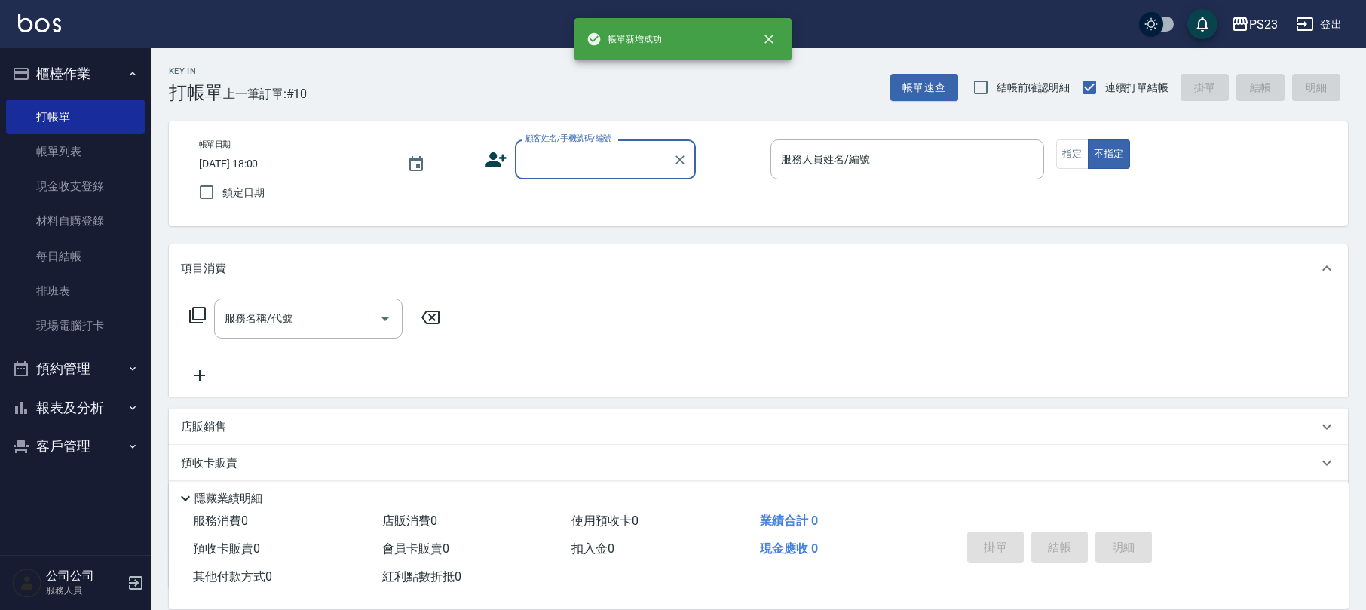
scroll to position [0, 0]
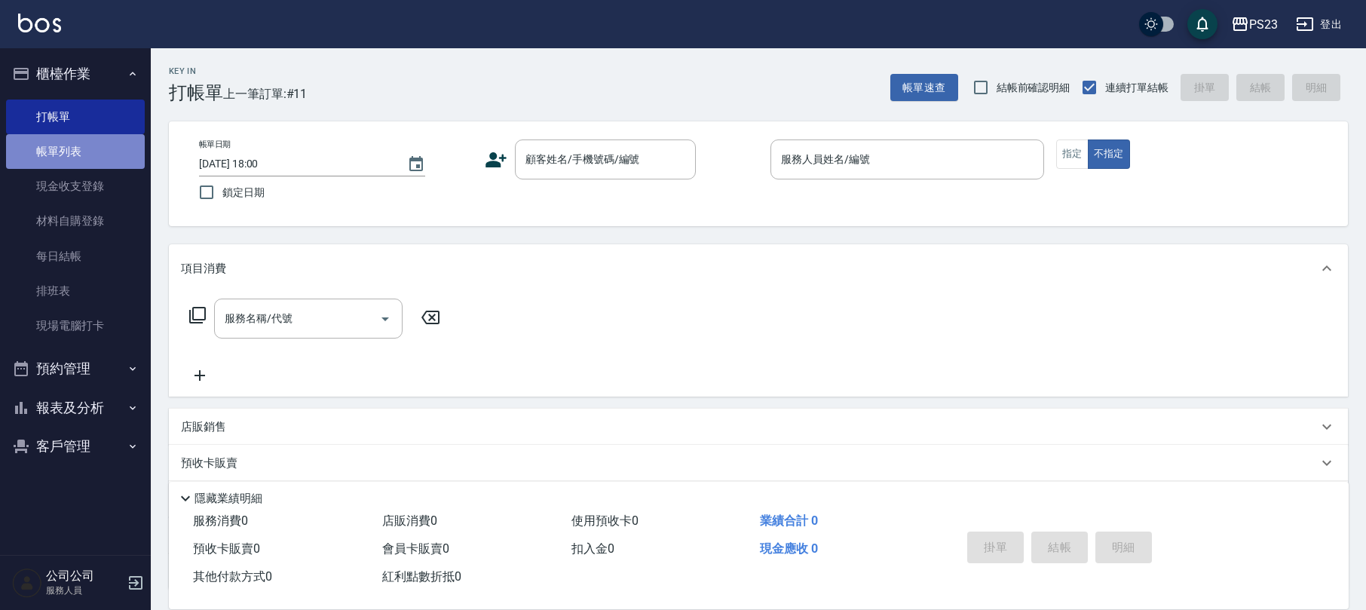
click at [49, 136] on link "帳單列表" at bounding box center [75, 151] width 139 height 35
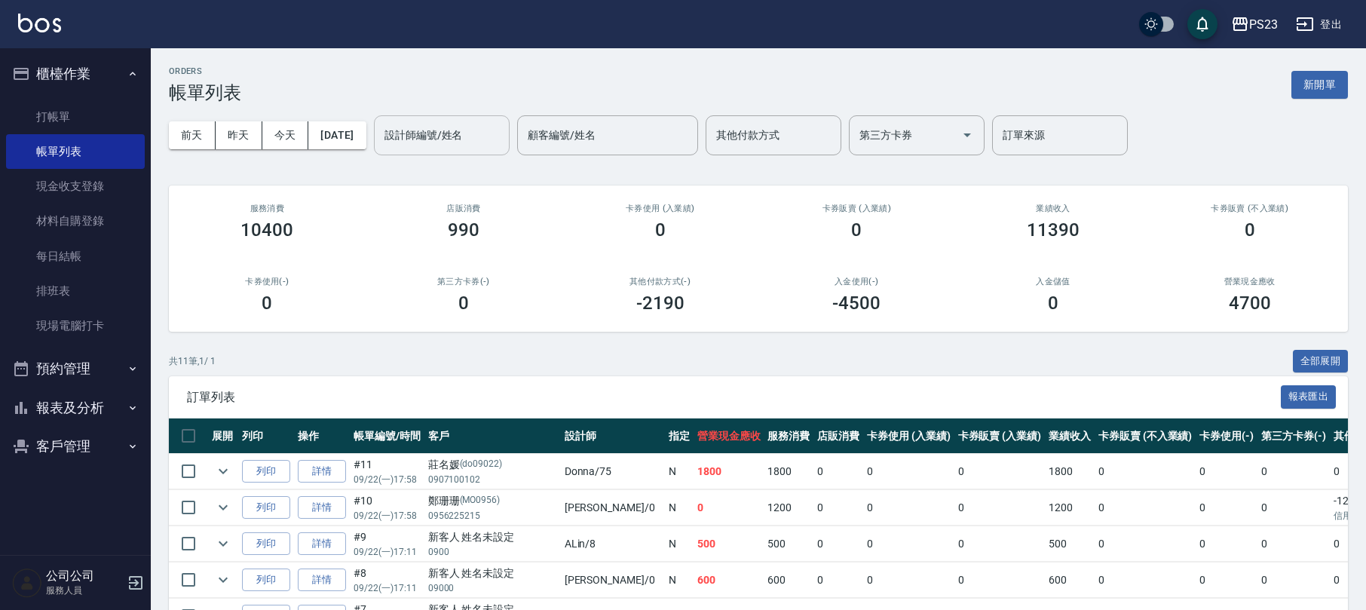
click at [449, 149] on div "設計師編號/姓名" at bounding box center [442, 135] width 136 height 40
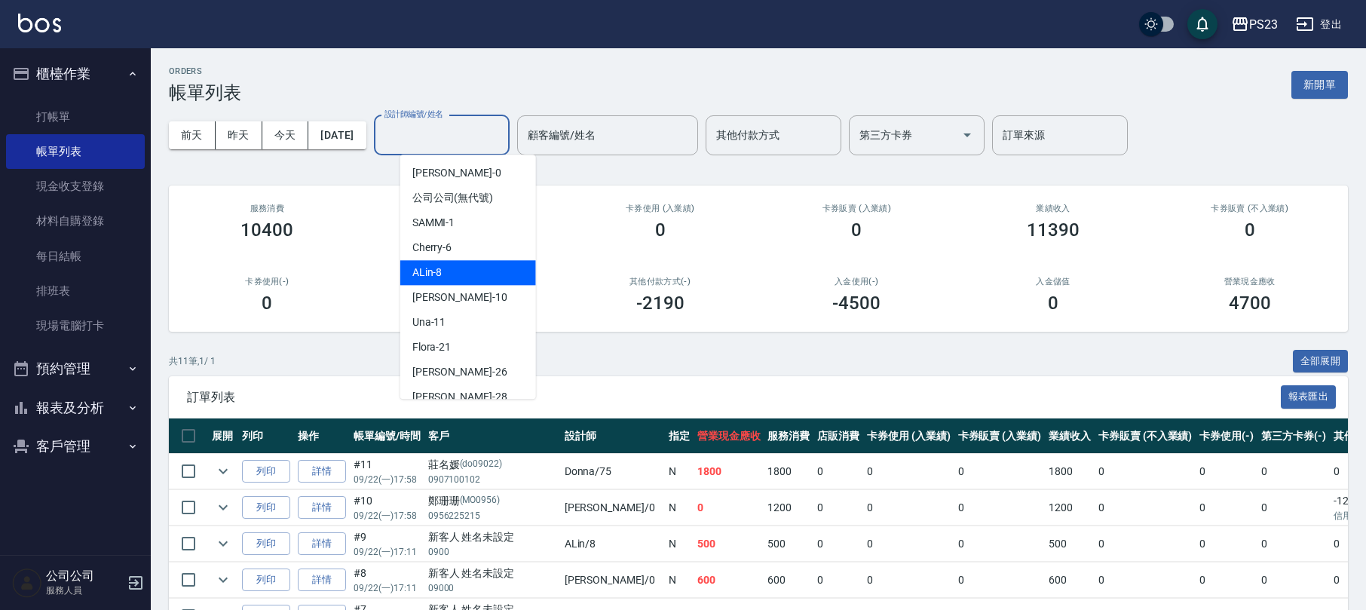
scroll to position [116, 0]
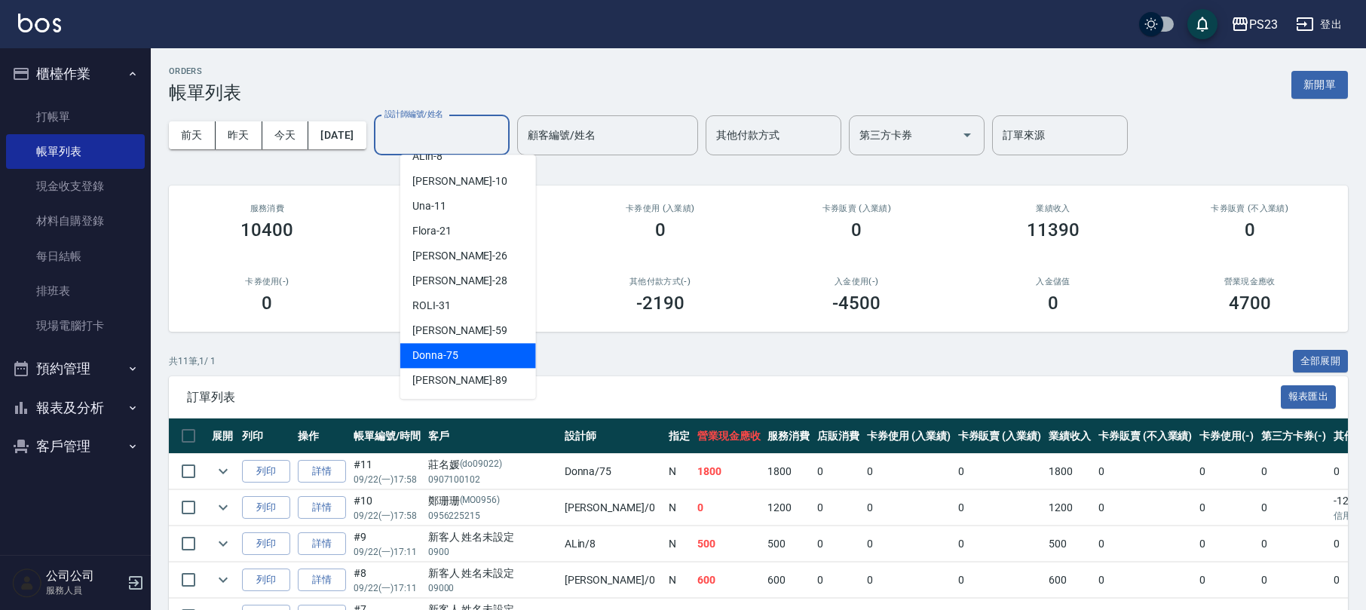
click at [448, 350] on span "Donna -75" at bounding box center [435, 356] width 46 height 16
type input "Donna-75"
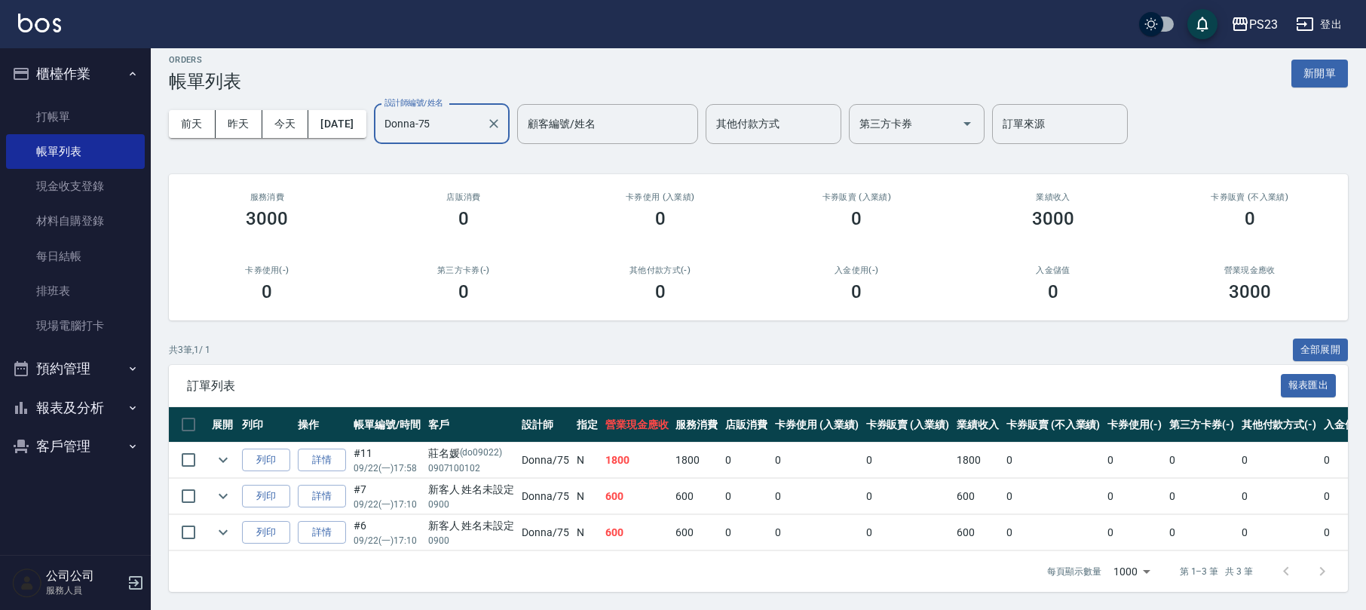
scroll to position [0, 0]
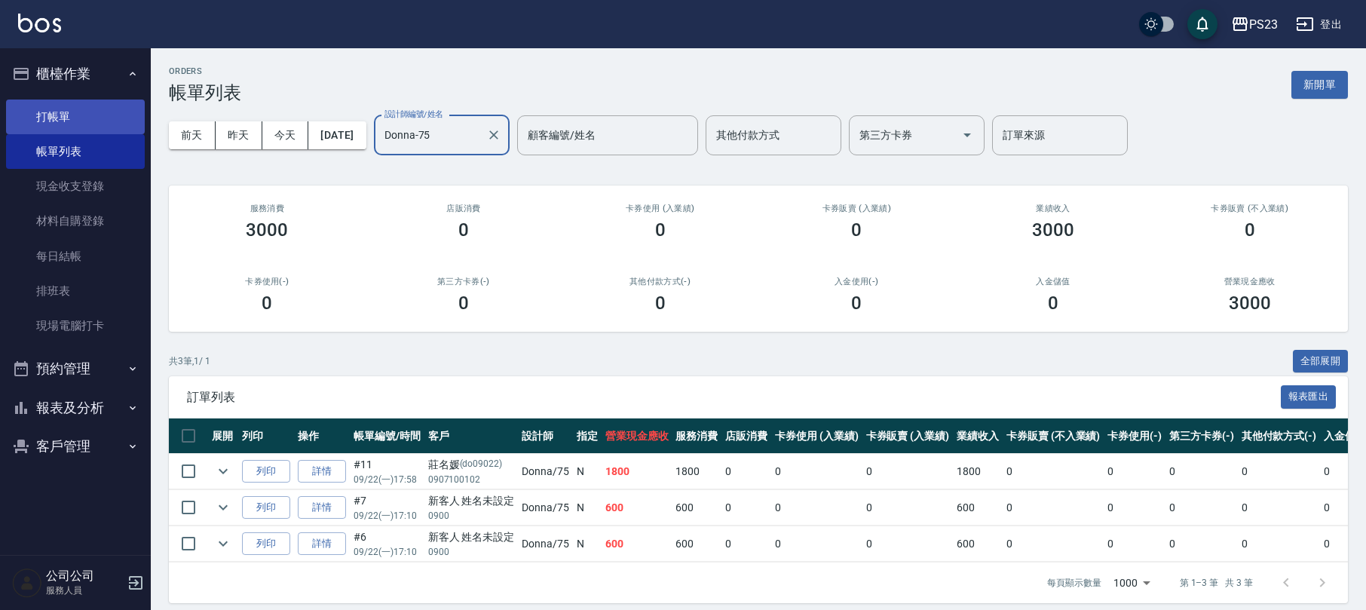
click at [110, 112] on link "打帳單" at bounding box center [75, 117] width 139 height 35
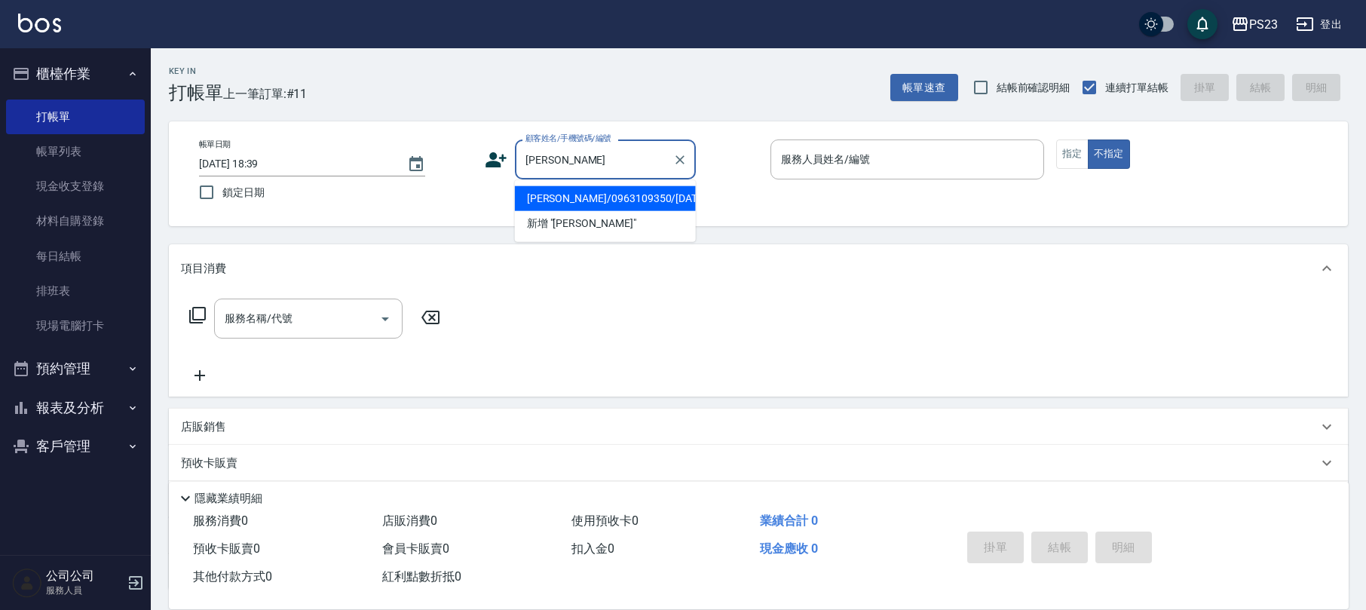
click at [652, 194] on li "[PERSON_NAME]/0963109350/[DATE]" at bounding box center [605, 198] width 181 height 25
type input "[PERSON_NAME]/0963109350/[DATE]"
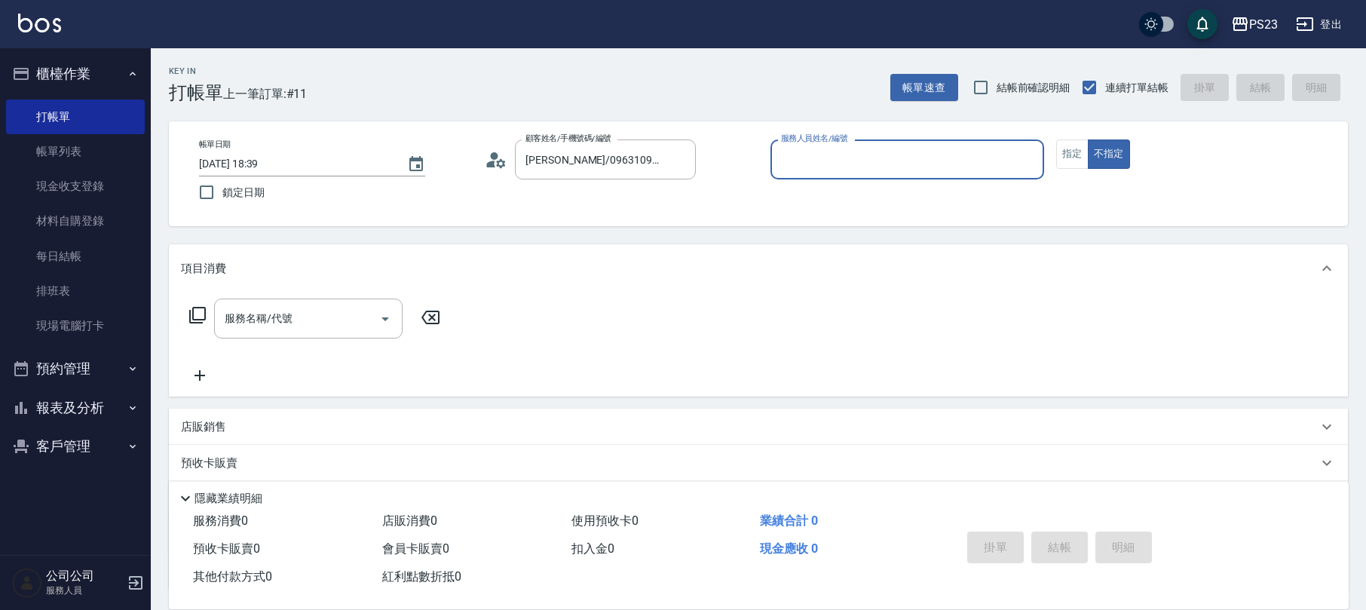
type input "[PERSON_NAME]-0"
click at [1088, 139] on button "不指定" at bounding box center [1109, 153] width 42 height 29
type button "false"
click at [188, 314] on icon at bounding box center [197, 315] width 18 height 18
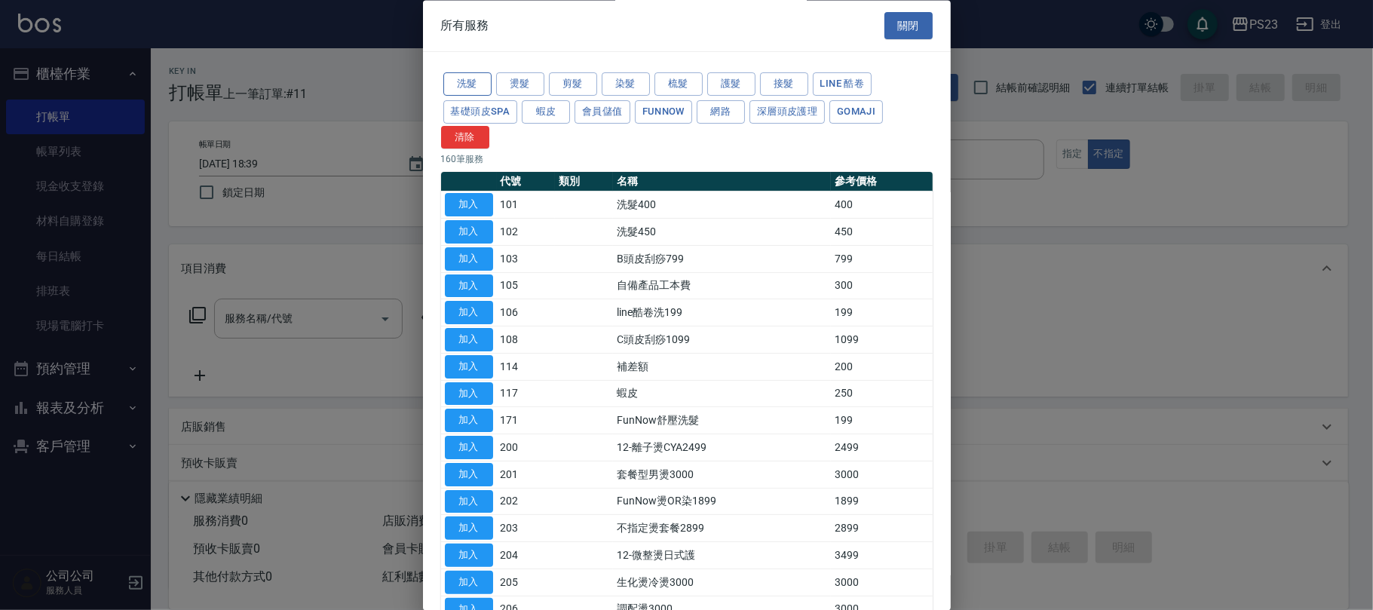
click at [448, 77] on button "洗髮" at bounding box center [467, 84] width 48 height 23
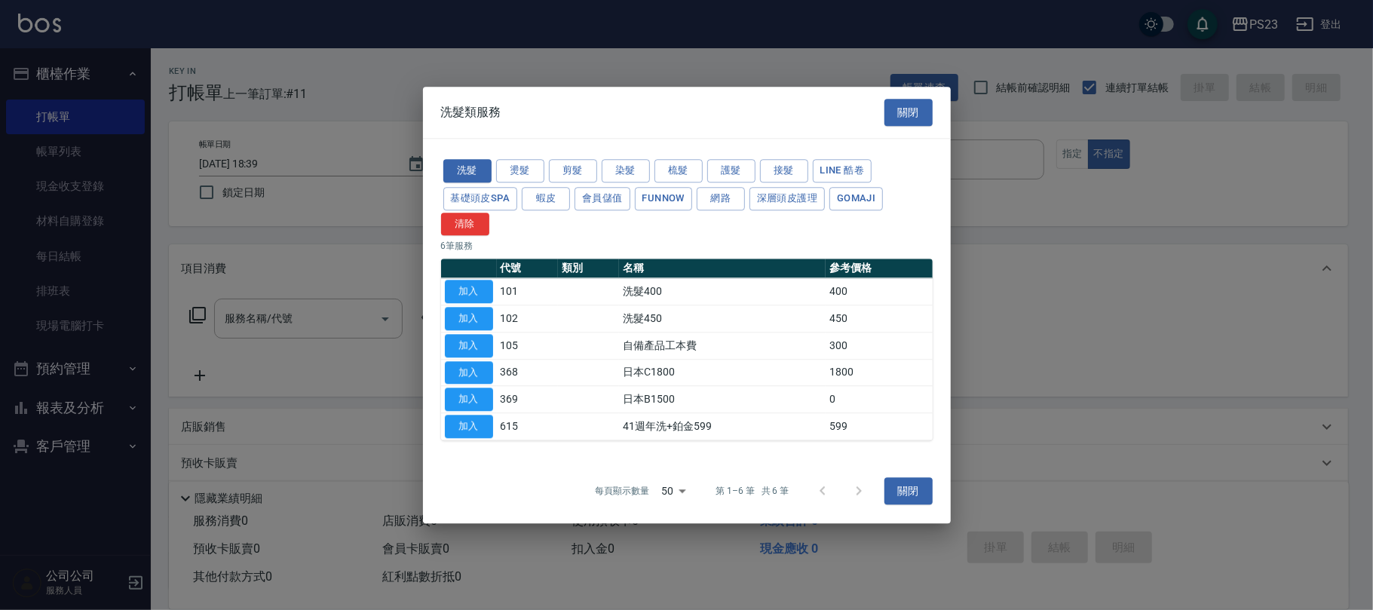
click at [622, 154] on div "洗髮 燙髮 剪髮 染髮 梳髮 護髮 接髮 LINE 酷卷 基礎頭皮SPA 蝦皮 會員儲值 FUNNOW 網路 深層頭皮護理 Gomaji 清除 6 筆服務 代…" at bounding box center [687, 299] width 528 height 320
click at [611, 163] on button "染髮" at bounding box center [626, 170] width 48 height 23
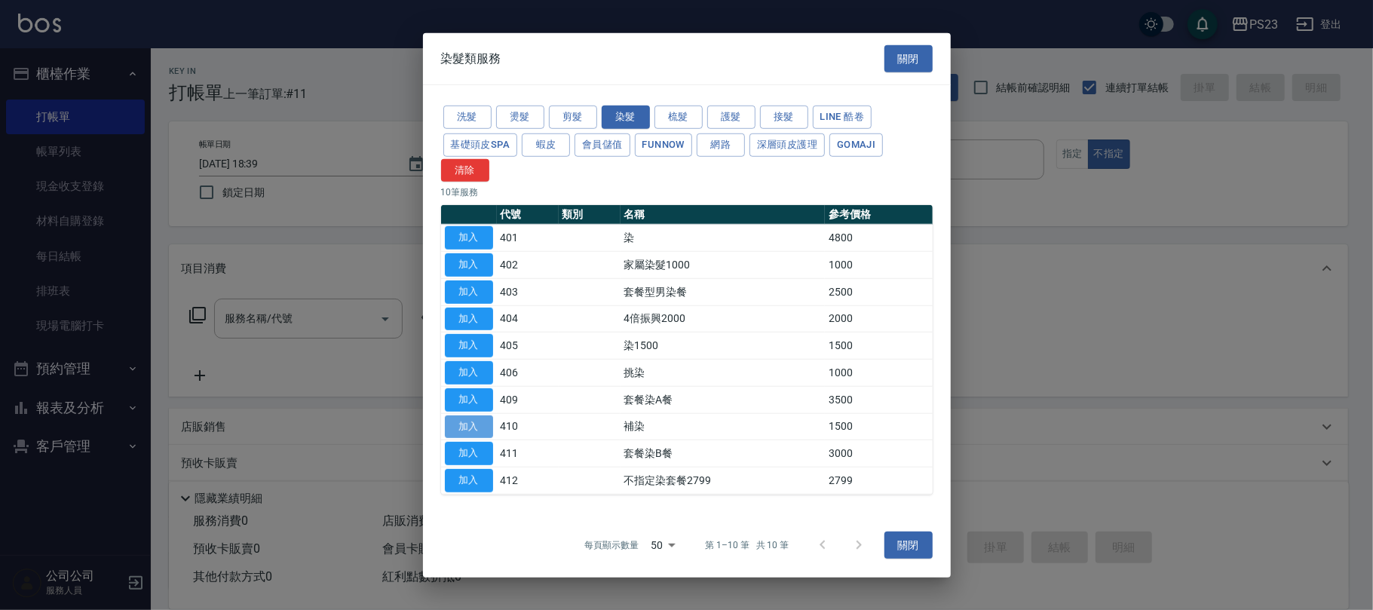
click at [473, 425] on button "加入" at bounding box center [469, 426] width 48 height 23
type input "補染(410)"
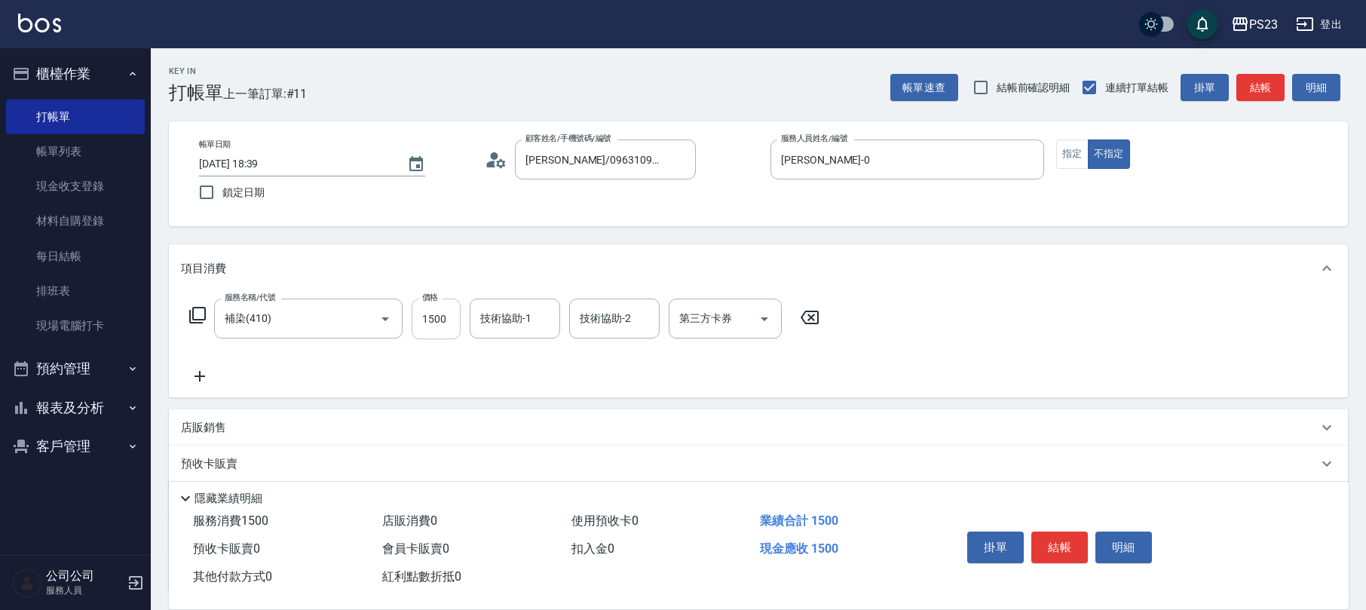
click at [426, 315] on input "1500" at bounding box center [436, 319] width 49 height 41
type input "2700"
type input "[PERSON_NAME]-0"
type input "ROLI-31"
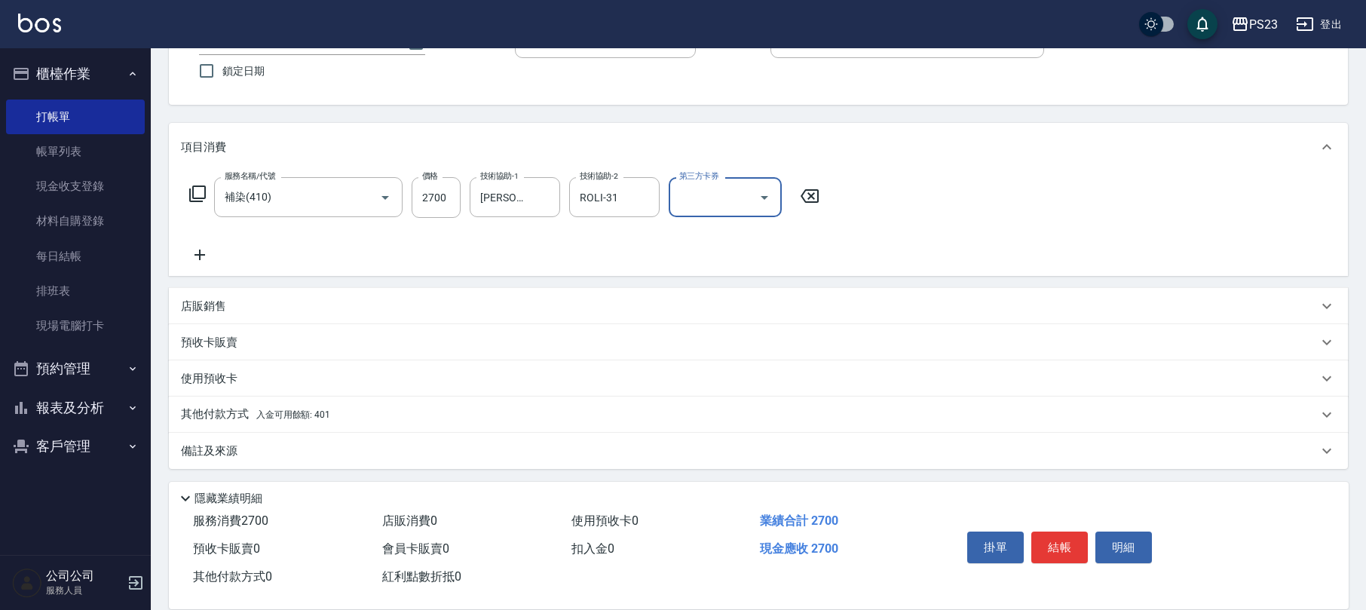
click at [299, 406] on p "其他付款方式 入金可用餘額: 401" at bounding box center [255, 414] width 149 height 17
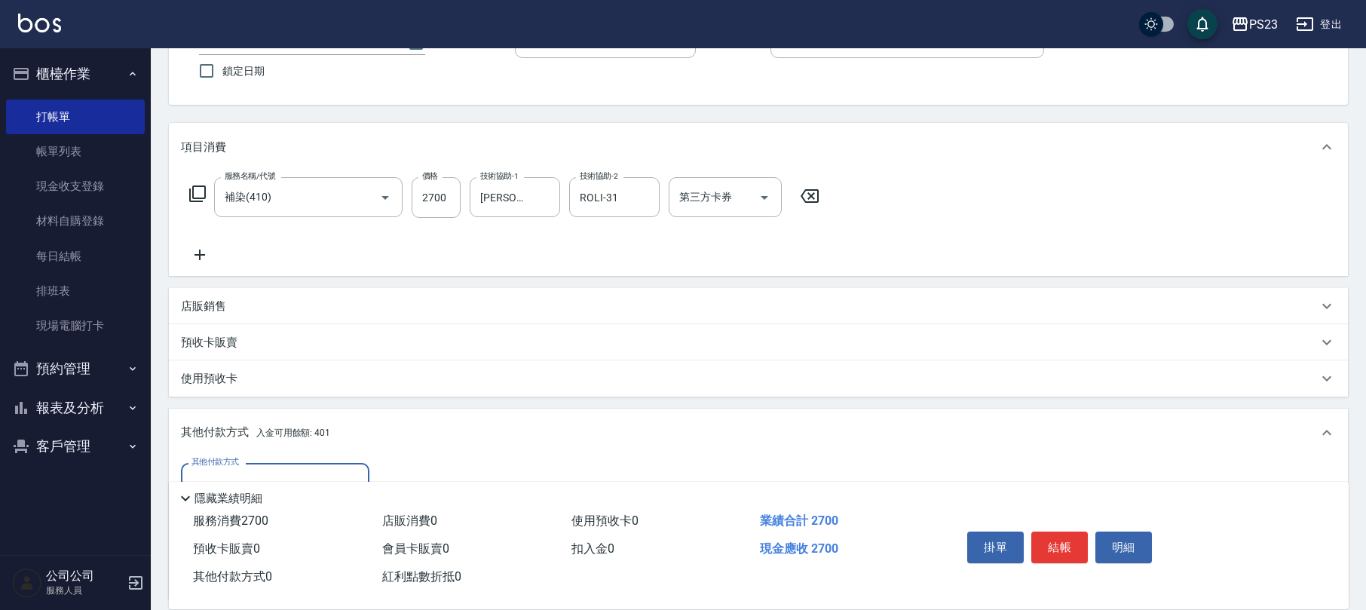
scroll to position [299, 0]
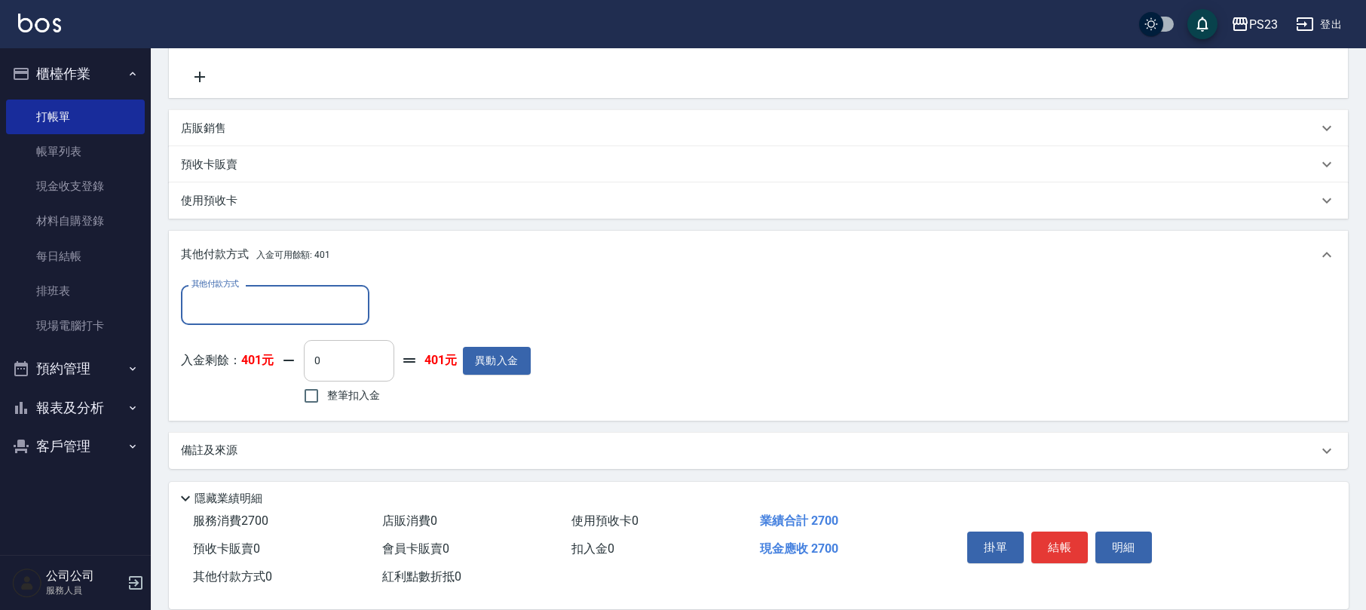
click at [308, 357] on input "0" at bounding box center [349, 360] width 90 height 41
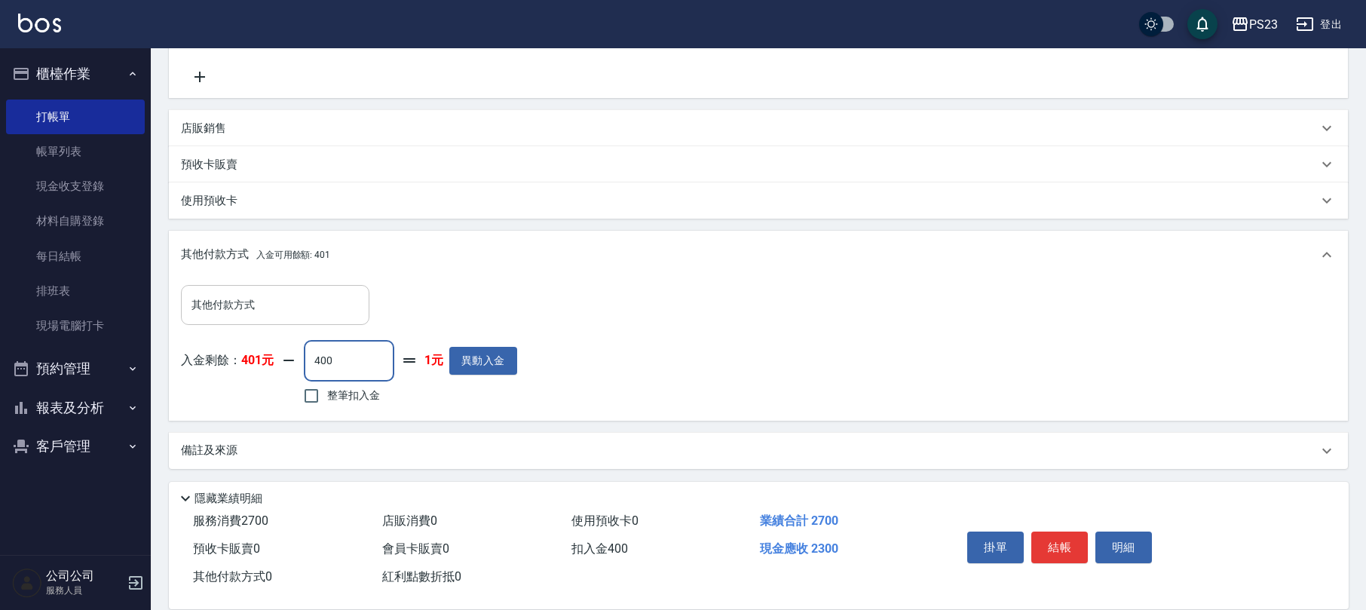
type input "400"
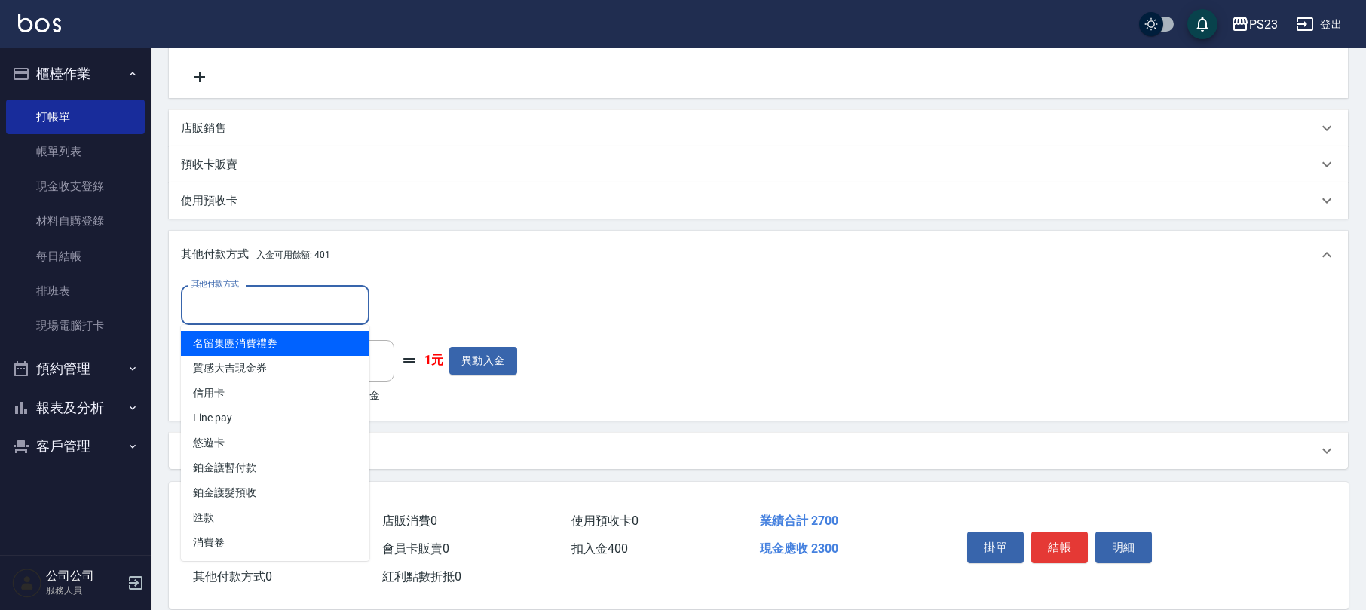
click at [193, 309] on input "其他付款方式" at bounding box center [275, 305] width 175 height 26
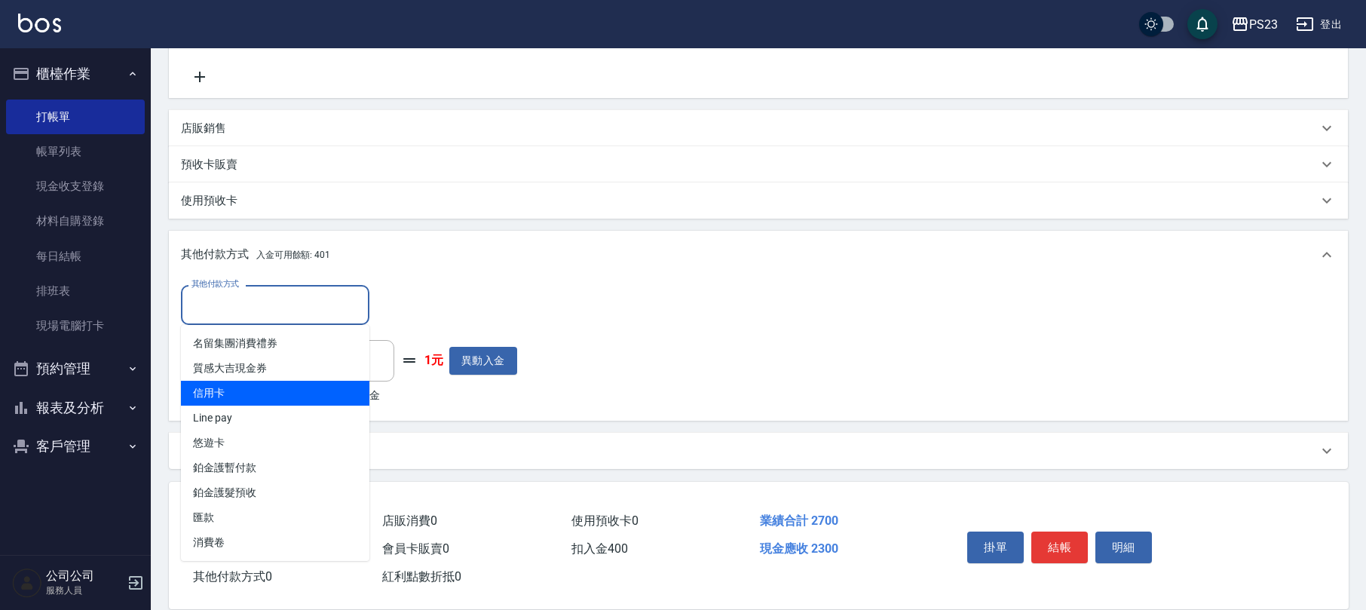
click at [229, 390] on span "信用卡" at bounding box center [275, 393] width 188 height 25
type input "信用卡"
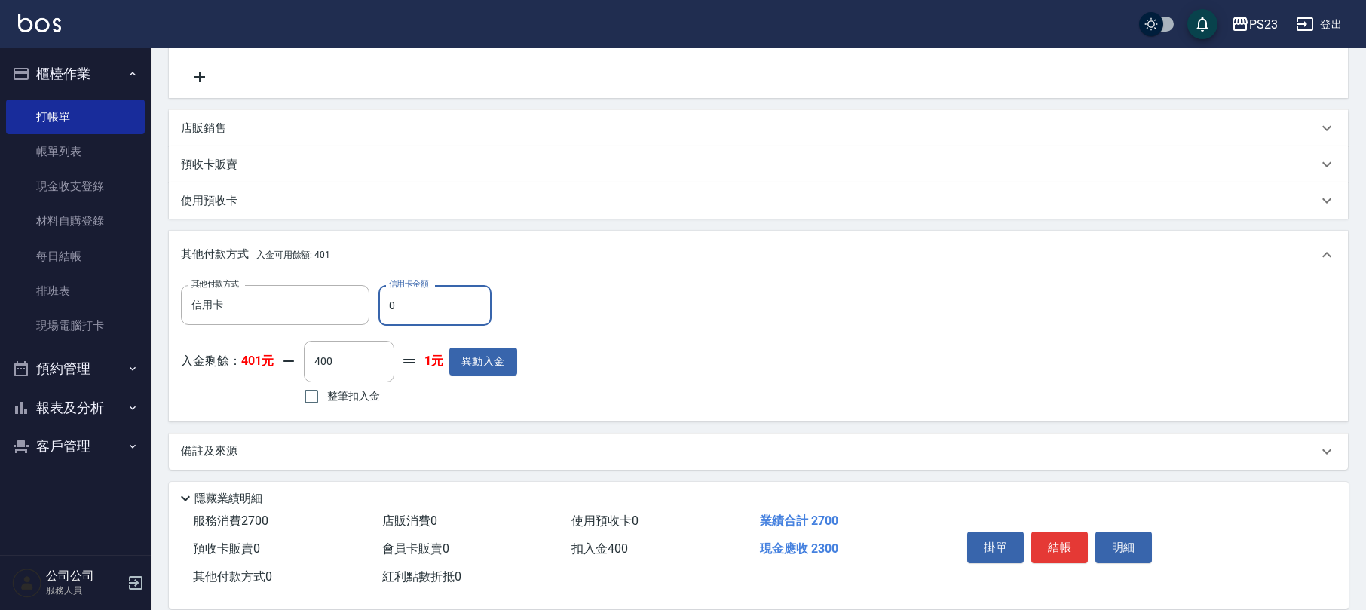
click at [381, 308] on input "0" at bounding box center [434, 305] width 113 height 41
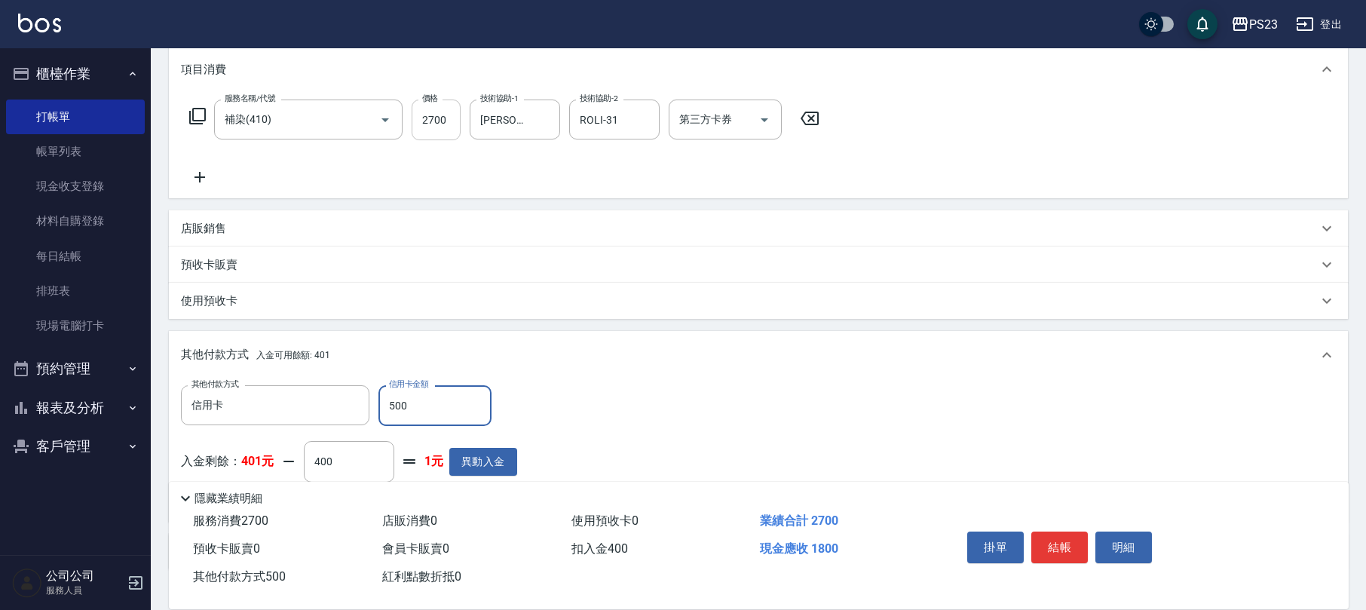
type input "500"
click at [429, 110] on input "2700" at bounding box center [436, 120] width 49 height 41
type input "2"
type input "0"
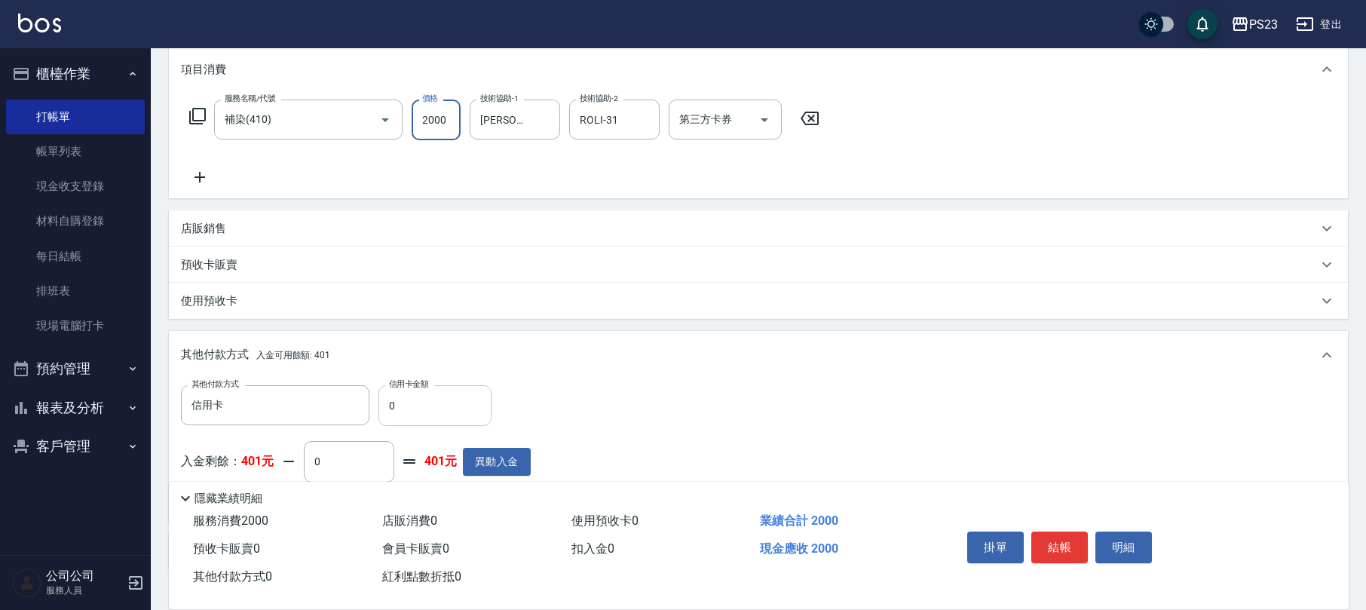
type input "2000"
click at [389, 410] on input "0" at bounding box center [434, 405] width 113 height 41
type input "500"
click at [1071, 546] on button "結帳" at bounding box center [1059, 547] width 57 height 32
type input "[DATE] 18:42"
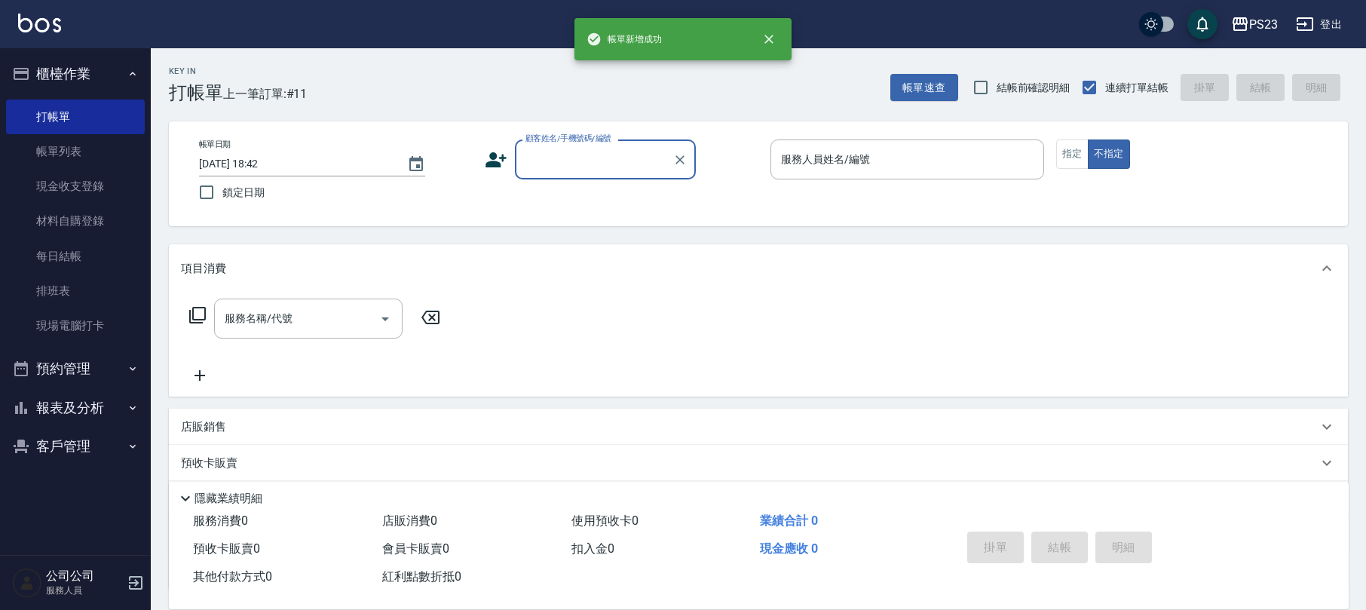
scroll to position [0, 0]
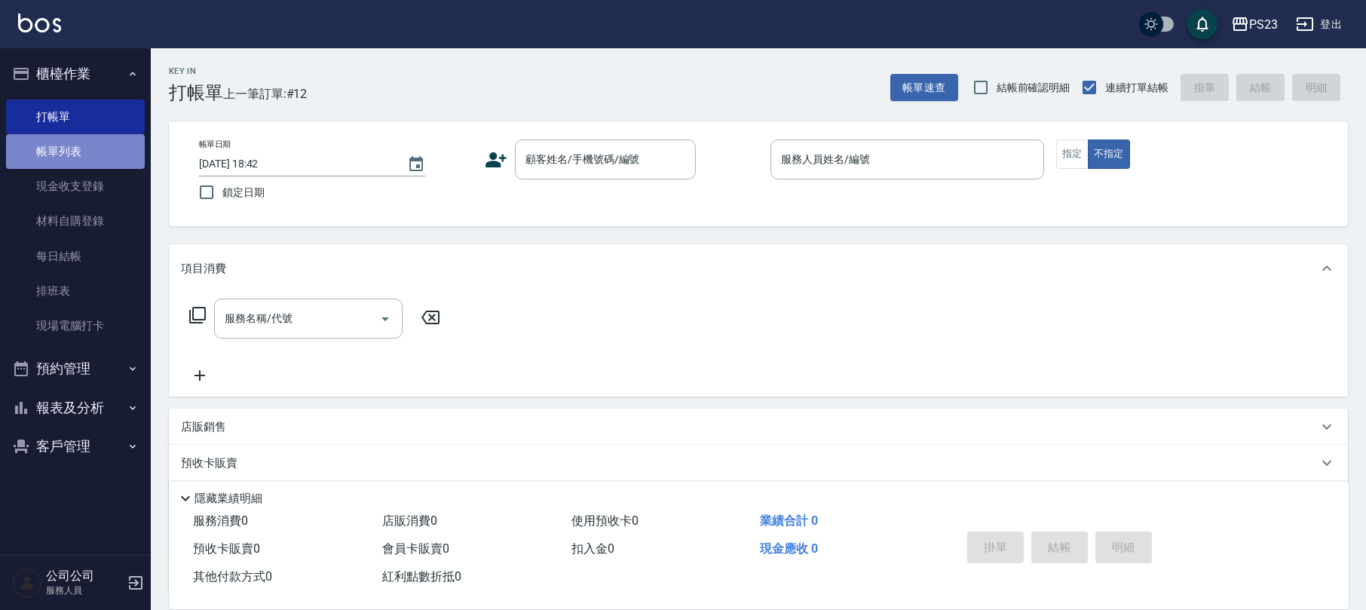
click at [50, 148] on link "帳單列表" at bounding box center [75, 151] width 139 height 35
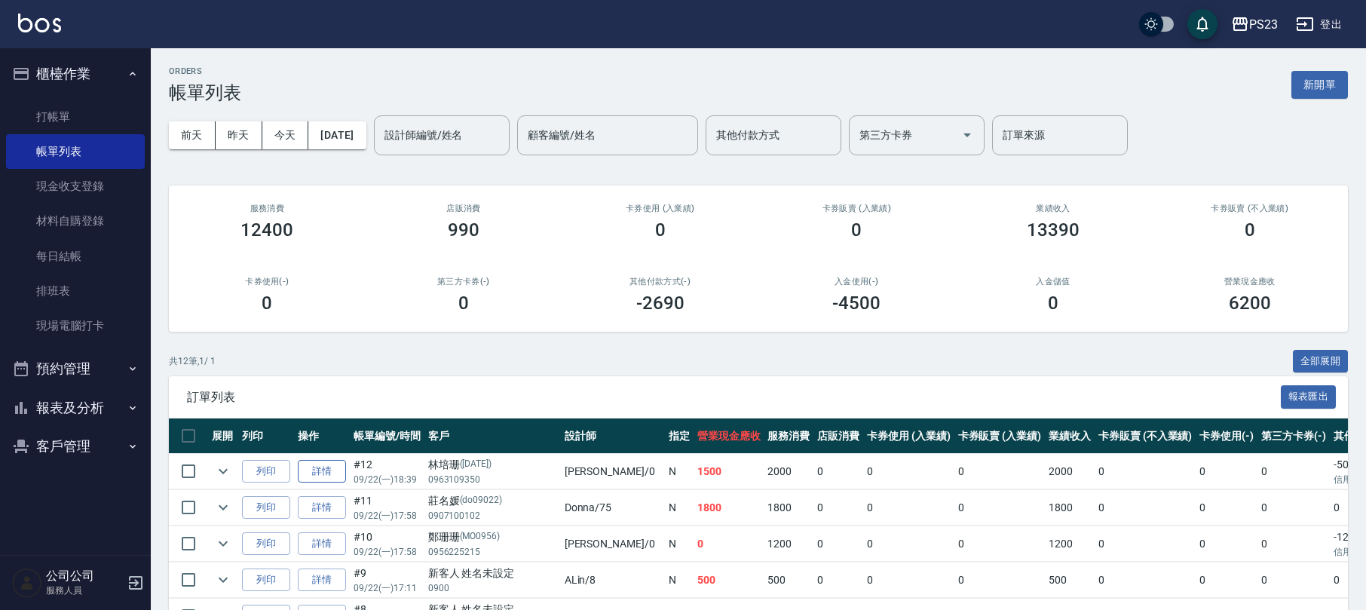
click at [326, 474] on link "詳情" at bounding box center [322, 471] width 48 height 23
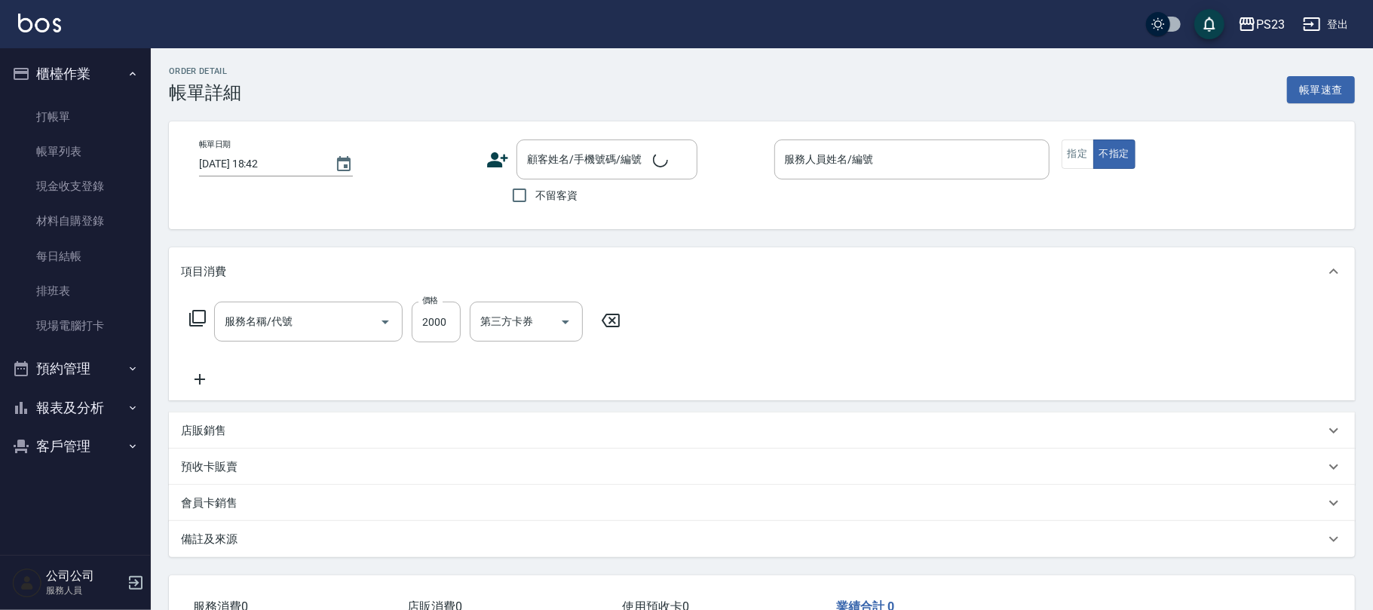
type input "[DATE] 18:39"
type input "[PERSON_NAME]-0"
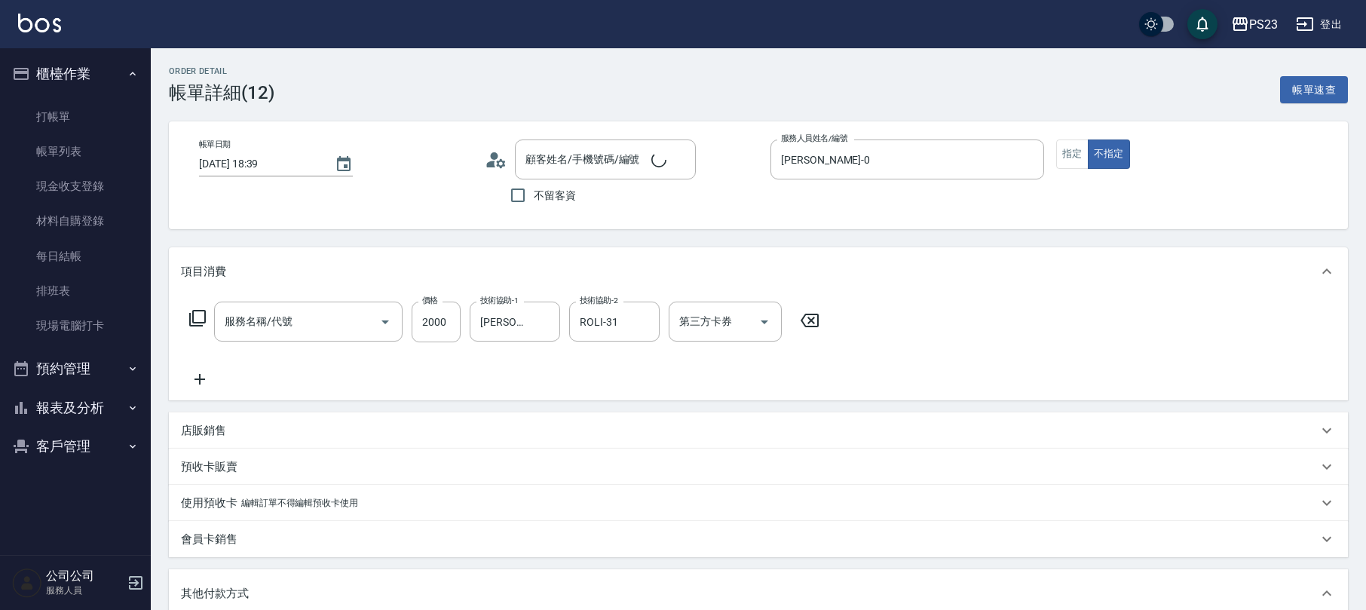
type input "[PERSON_NAME]/0963109350/[DATE]"
type input "補染(410)"
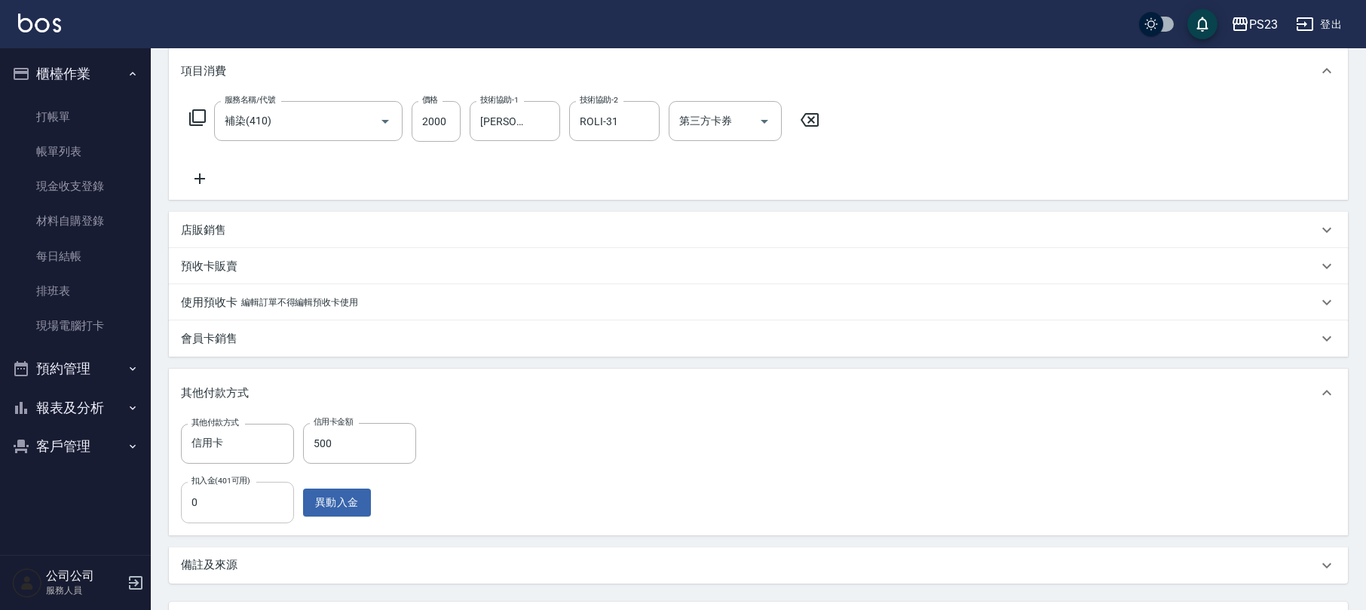
click at [188, 511] on input "0" at bounding box center [237, 502] width 113 height 41
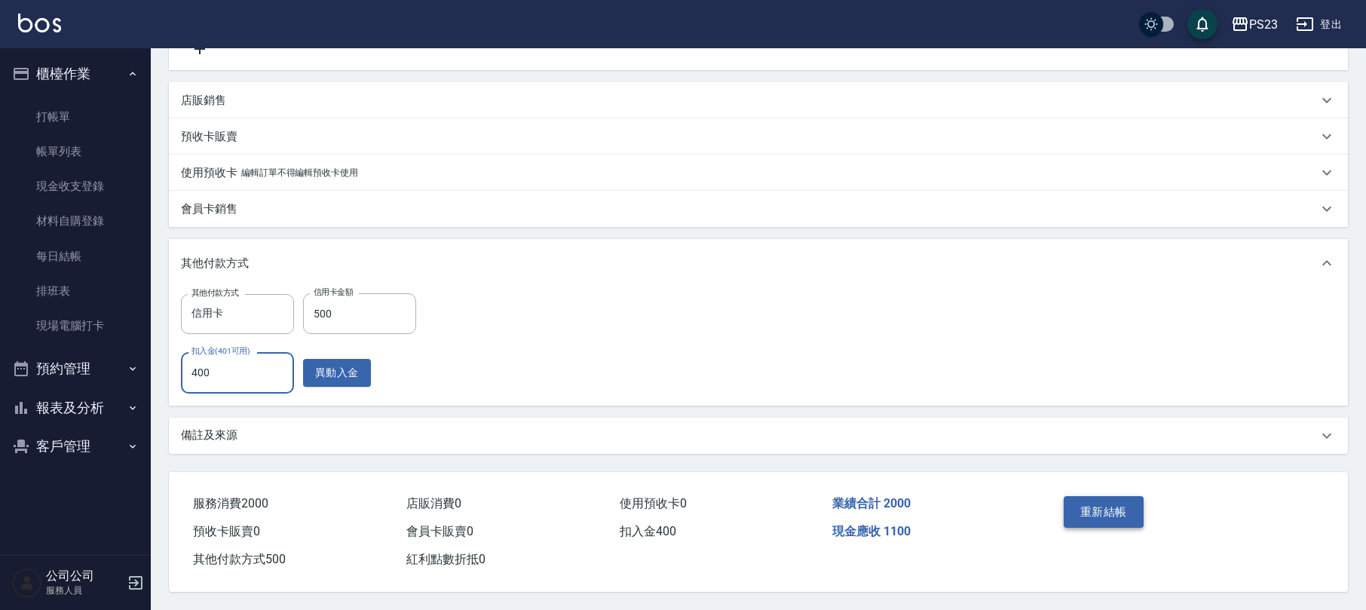
type input "400"
click at [1077, 507] on button "重新結帳" at bounding box center [1104, 512] width 80 height 32
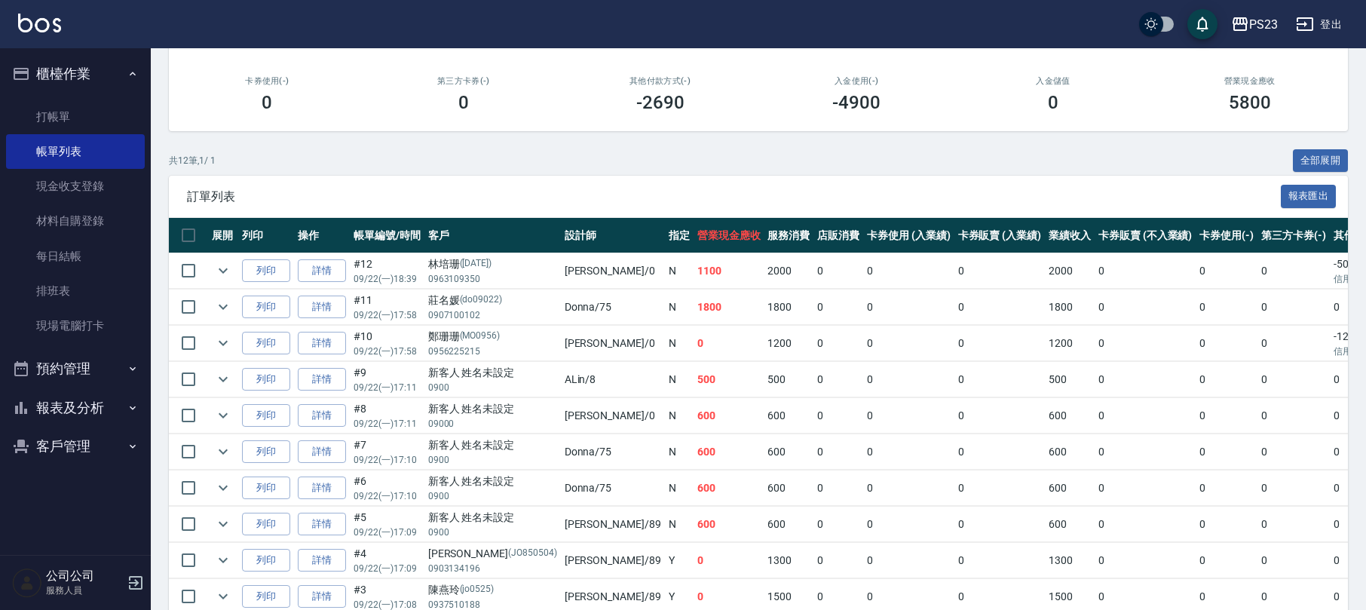
scroll to position [302, 0]
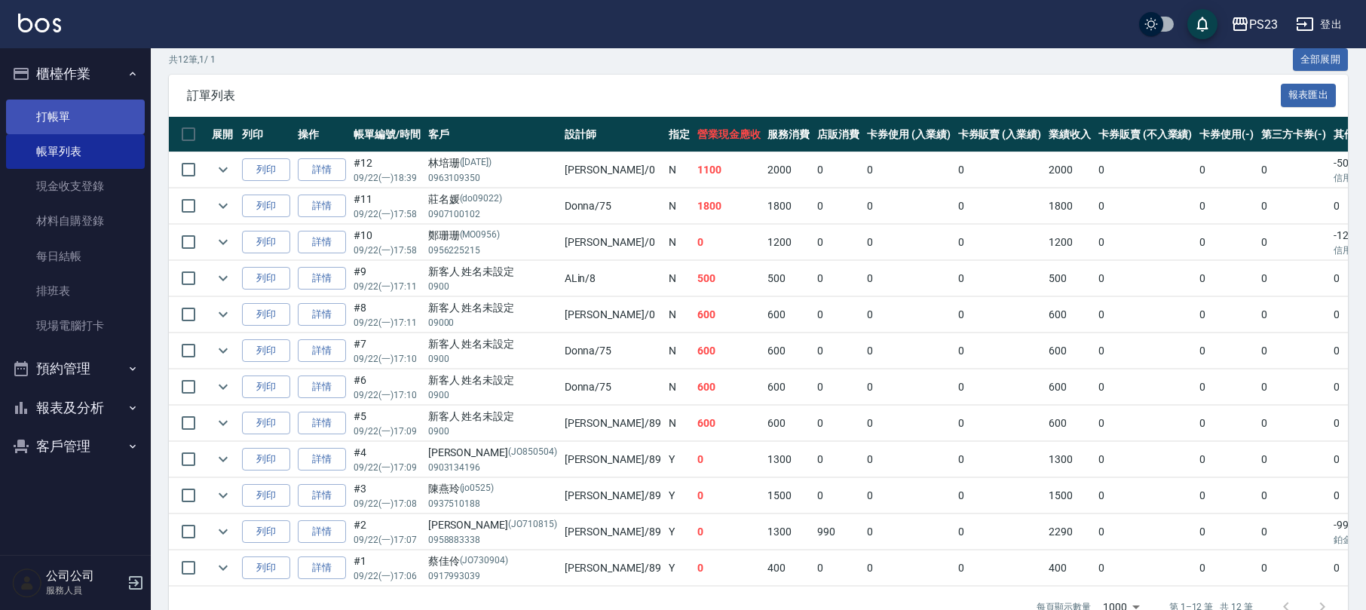
click at [115, 110] on link "打帳單" at bounding box center [75, 117] width 139 height 35
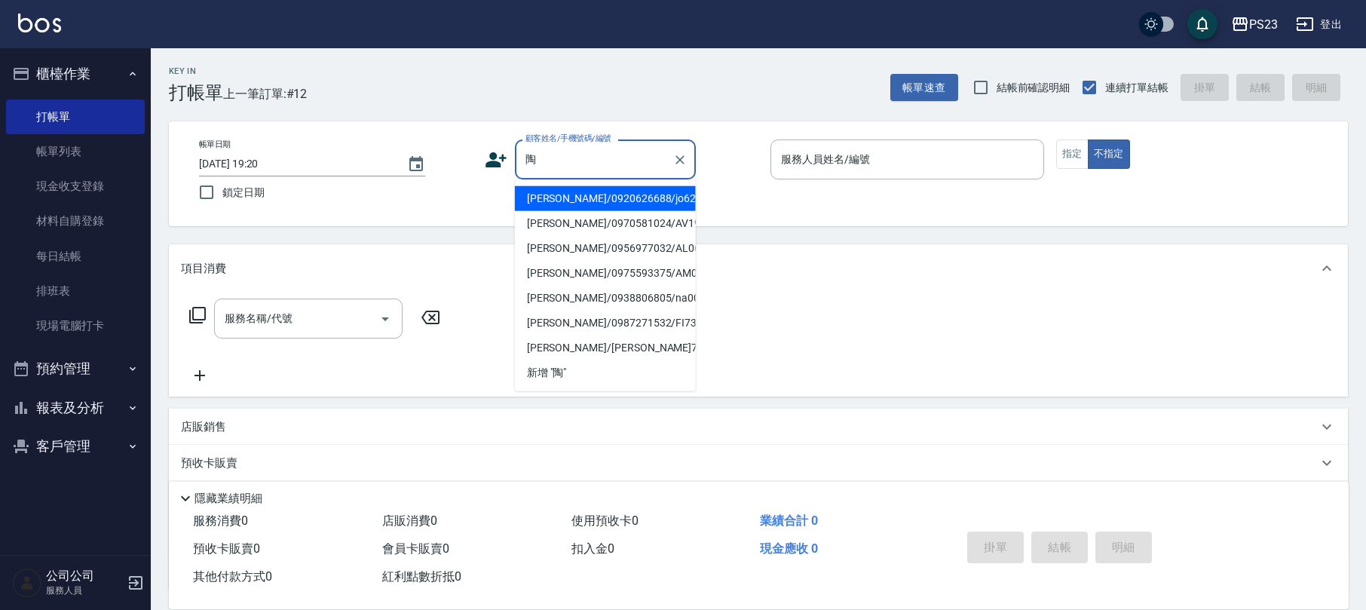
click at [607, 193] on li "[PERSON_NAME]/0920626688/jo620606" at bounding box center [605, 198] width 181 height 25
type input "[PERSON_NAME]/0920626688/jo620606"
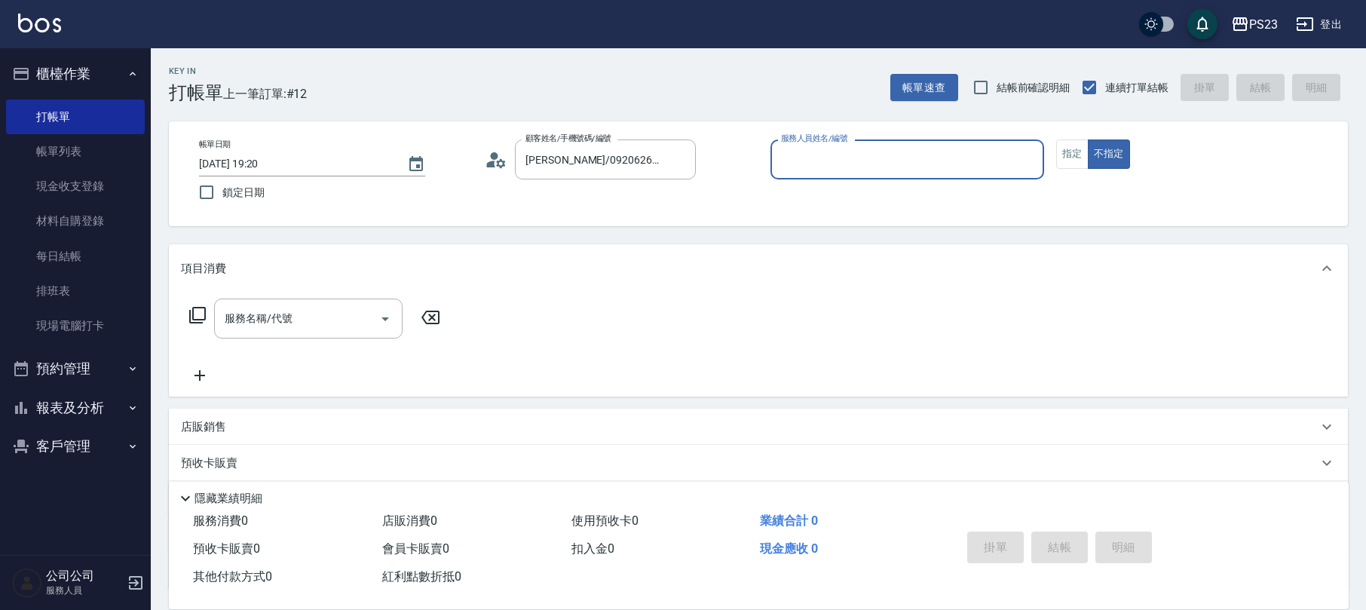
type input "[PERSON_NAME]-89"
click at [193, 320] on icon at bounding box center [197, 315] width 17 height 17
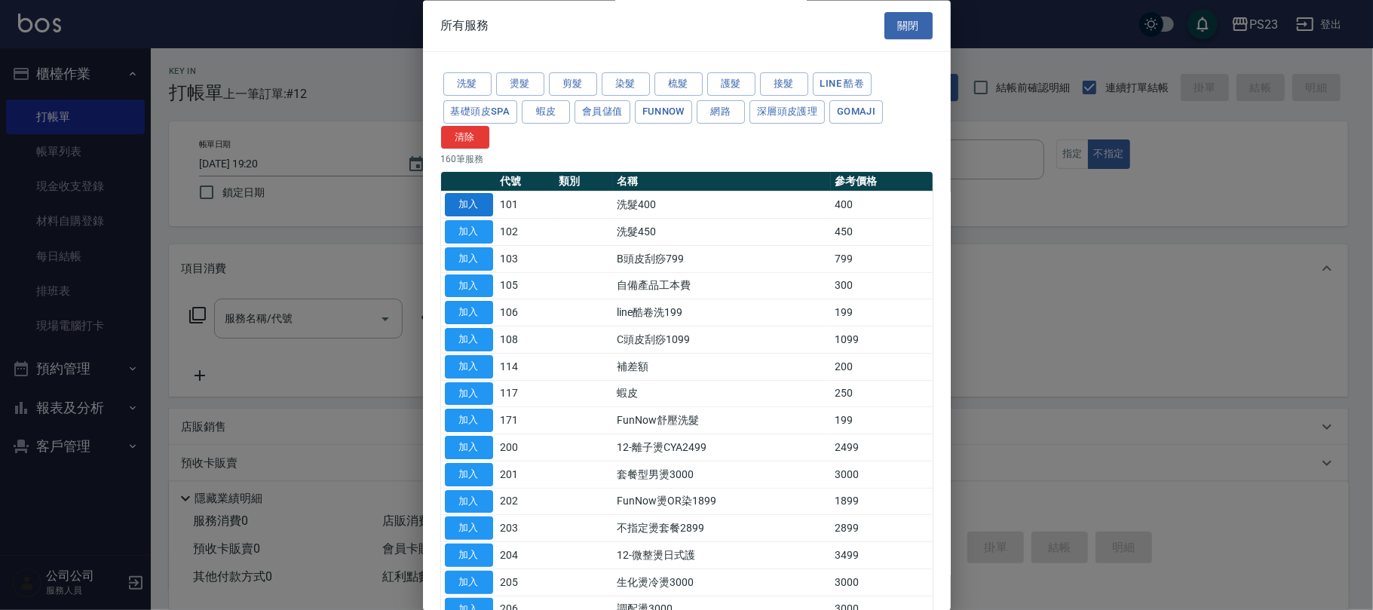
click at [475, 200] on button "加入" at bounding box center [469, 205] width 48 height 23
type input "洗髮400(101)"
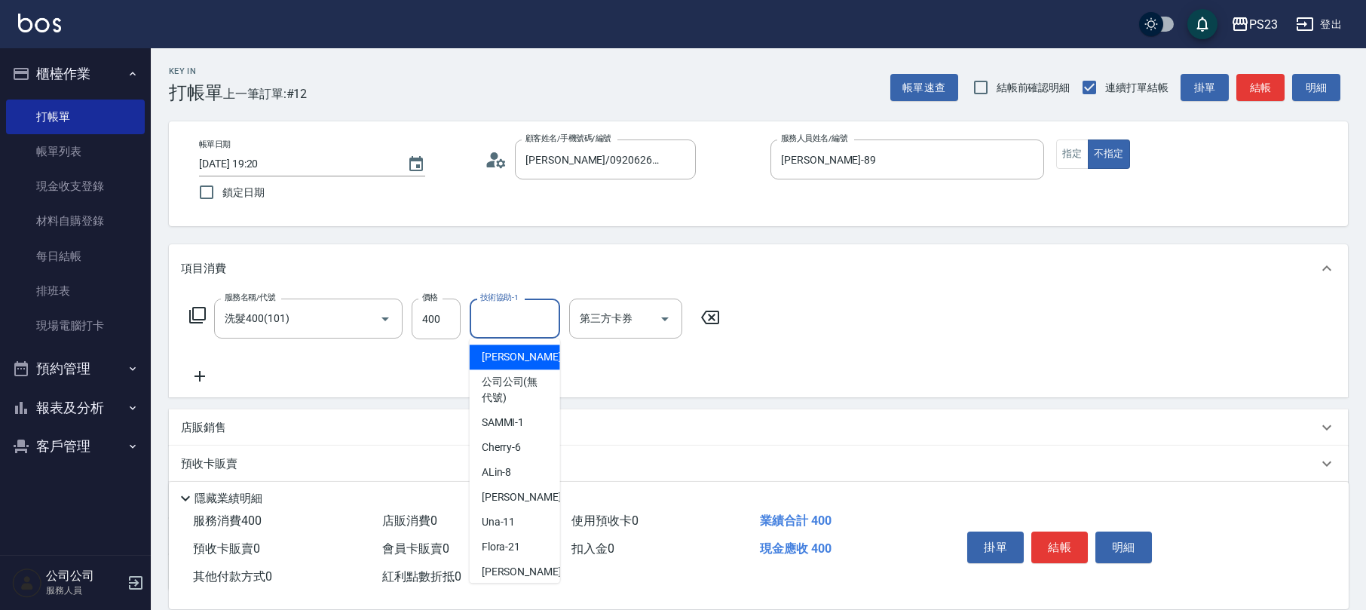
click at [487, 320] on input "技術協助-1" at bounding box center [514, 318] width 77 height 26
type input "ROLI-31"
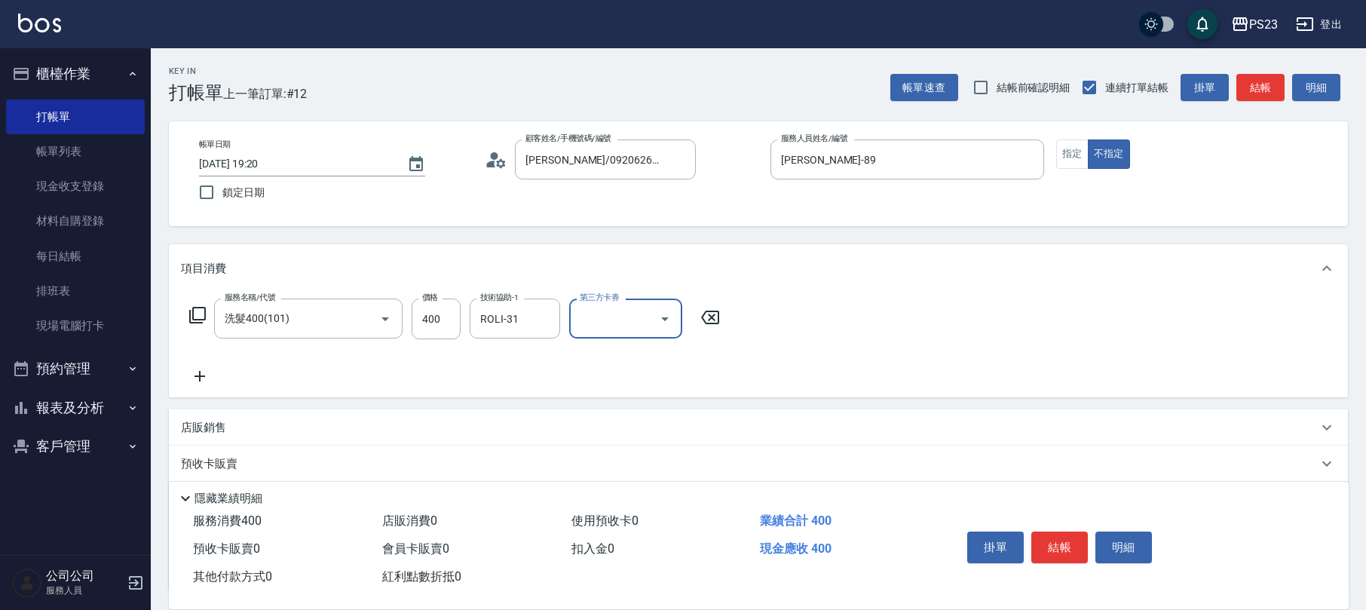
scroll to position [121, 0]
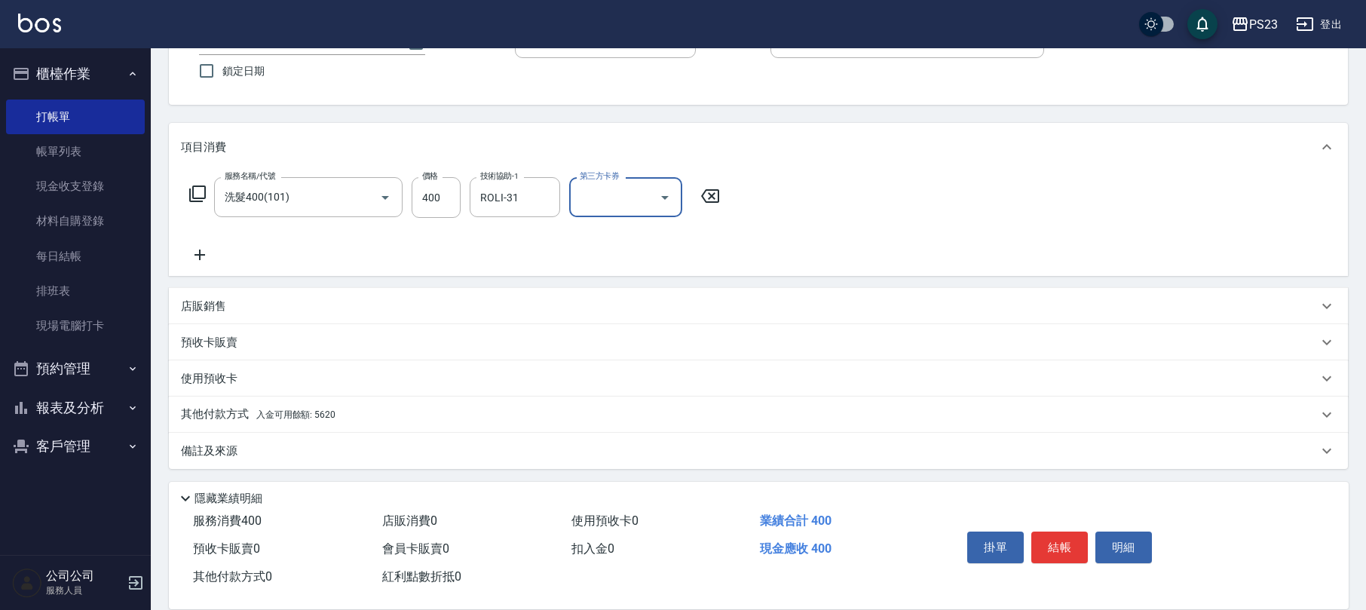
click at [335, 414] on div "其他付款方式 入金可用餘額: 5620" at bounding box center [749, 414] width 1137 height 17
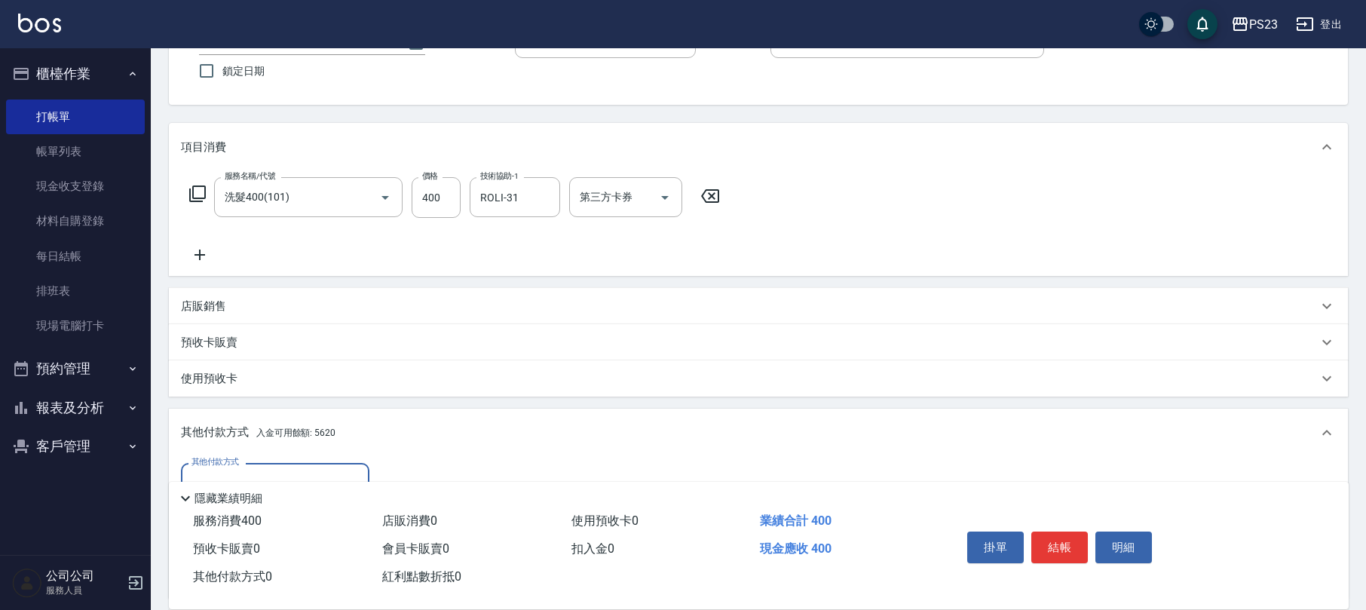
scroll to position [299, 0]
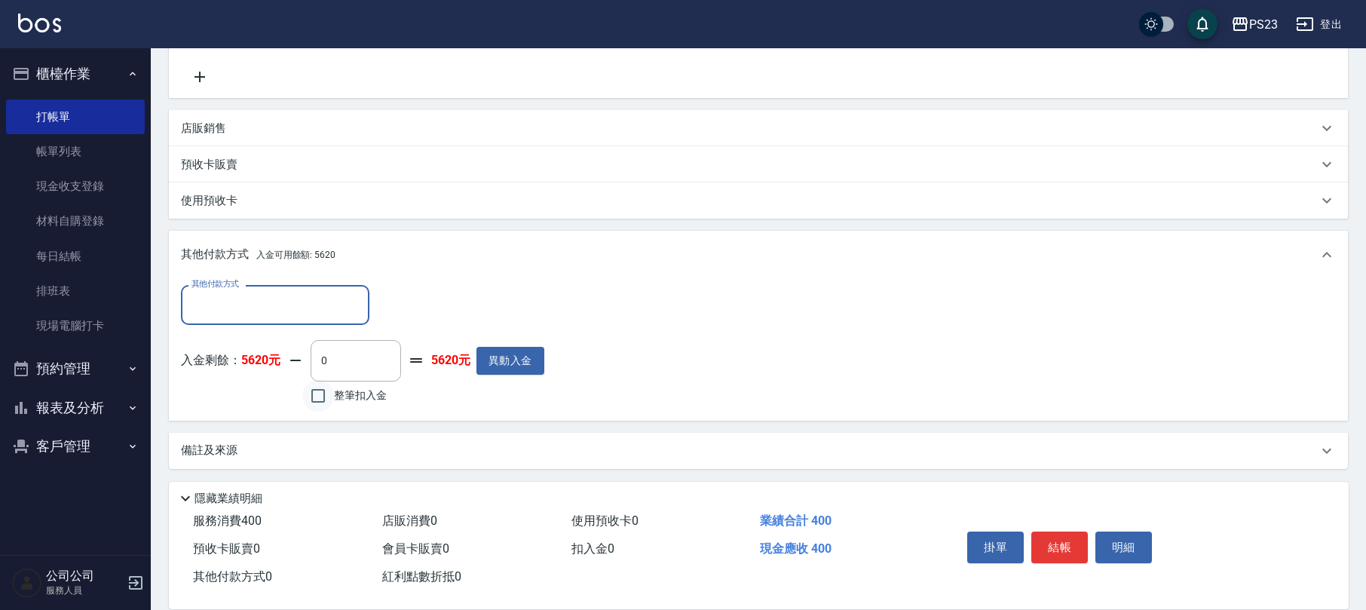
click at [315, 401] on input "整筆扣入金" at bounding box center [318, 396] width 32 height 32
checkbox input "true"
type input "400"
click at [1056, 540] on button "結帳" at bounding box center [1059, 547] width 57 height 32
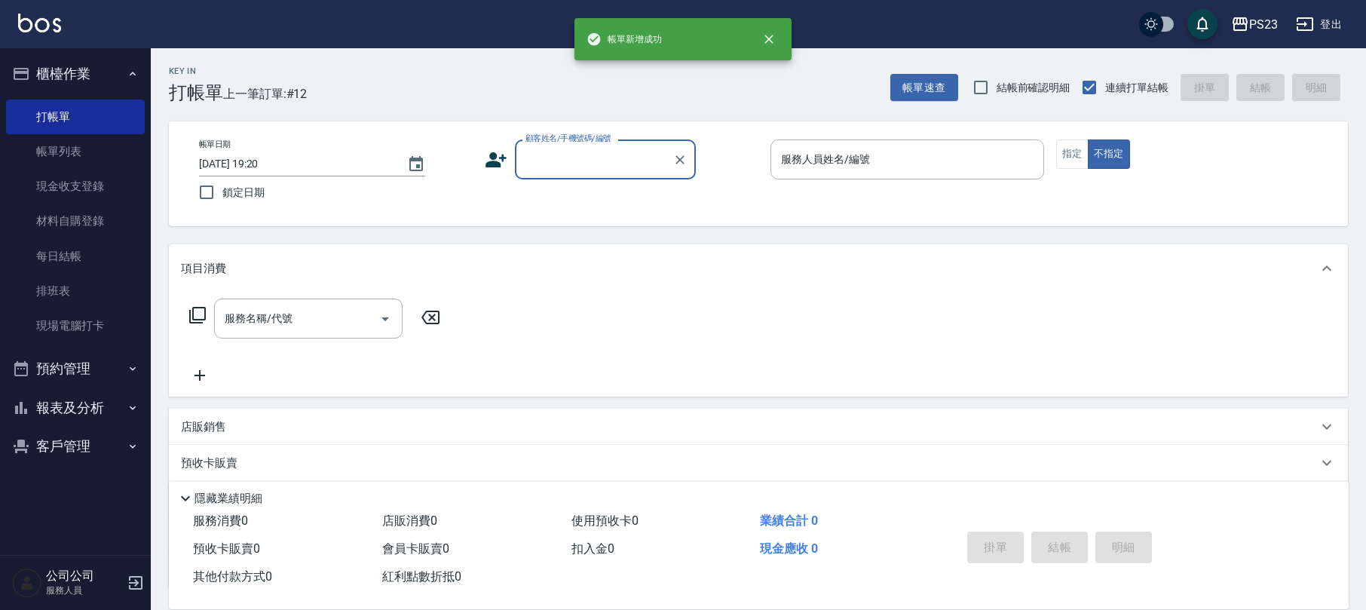
scroll to position [0, 0]
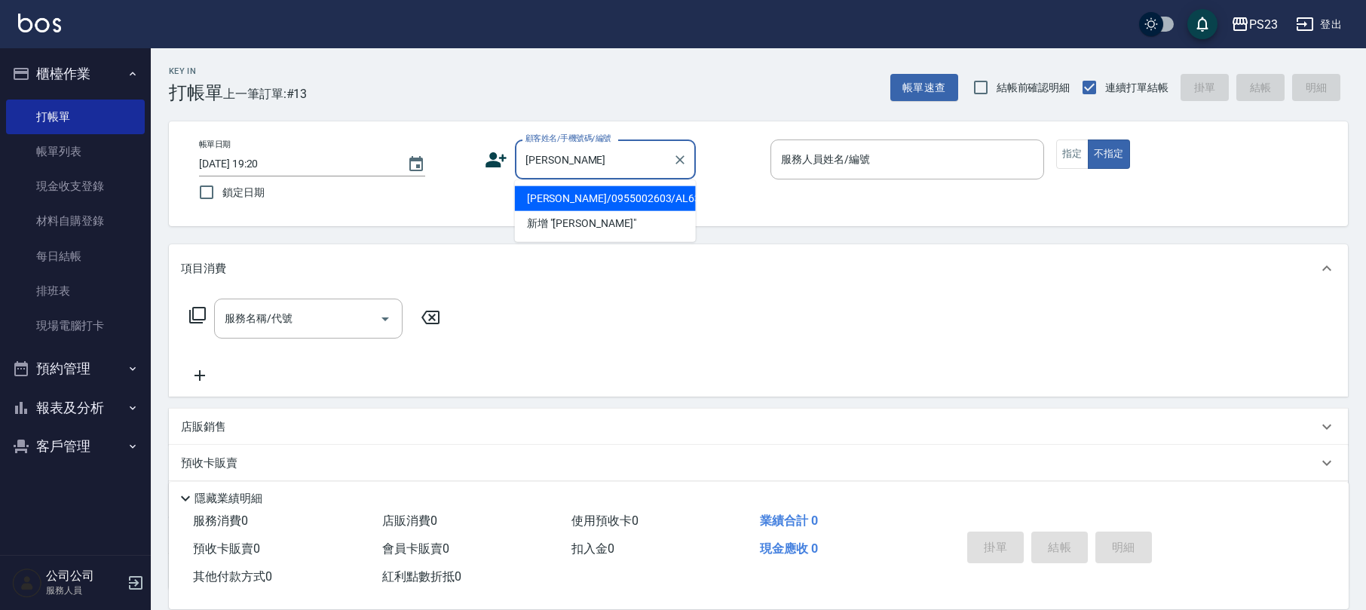
click at [619, 191] on li "[PERSON_NAME]/0955002603/AL630413" at bounding box center [605, 198] width 181 height 25
type input "[PERSON_NAME]/0955002603/AL630413"
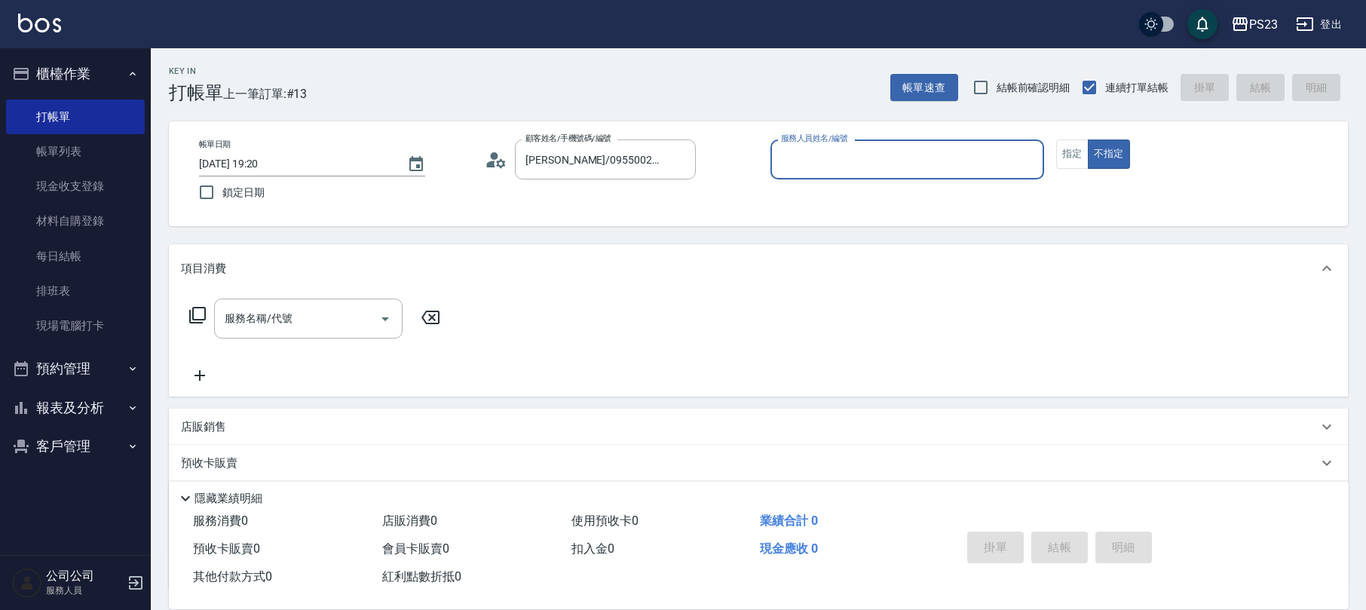
type input "ALin-8"
click at [1086, 158] on button "指定" at bounding box center [1072, 153] width 32 height 29
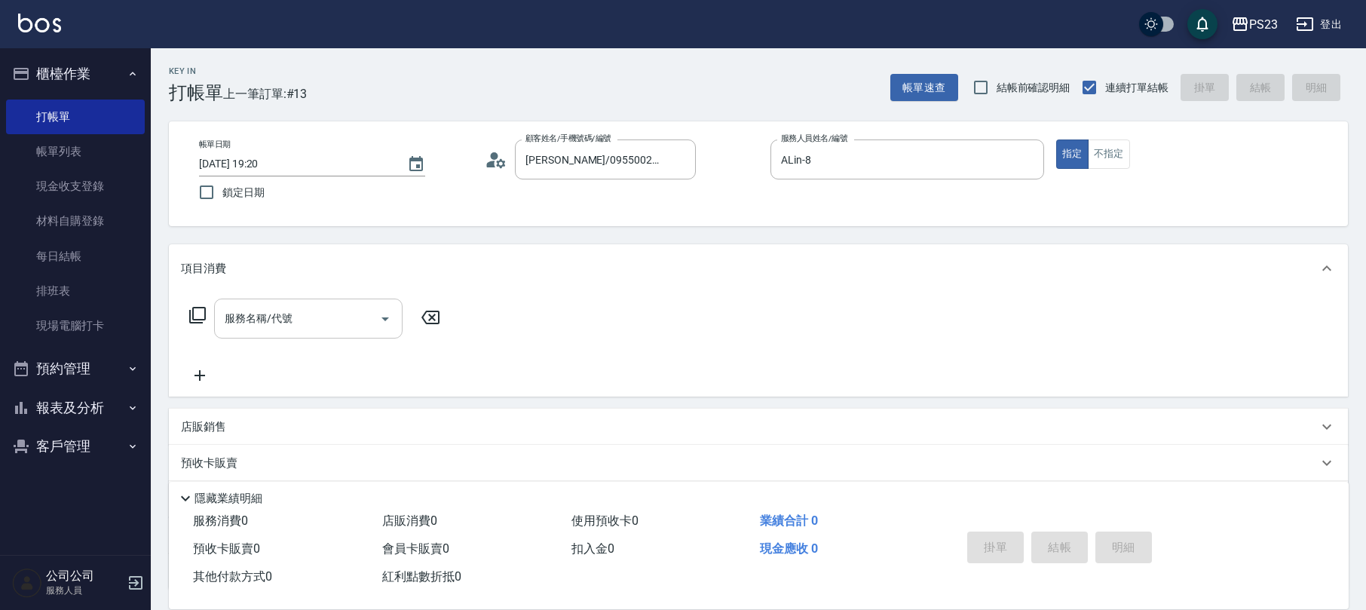
click at [351, 320] on input "服務名稱/代號" at bounding box center [297, 318] width 152 height 26
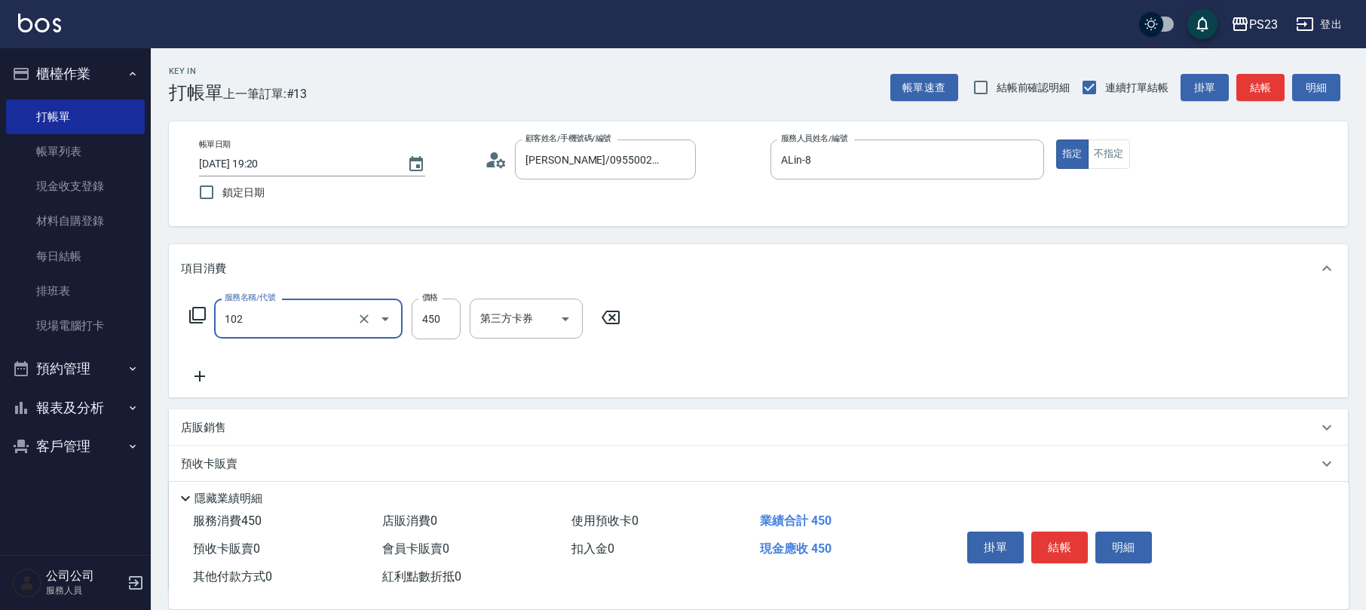
type input "洗髮450(102)"
type input "500"
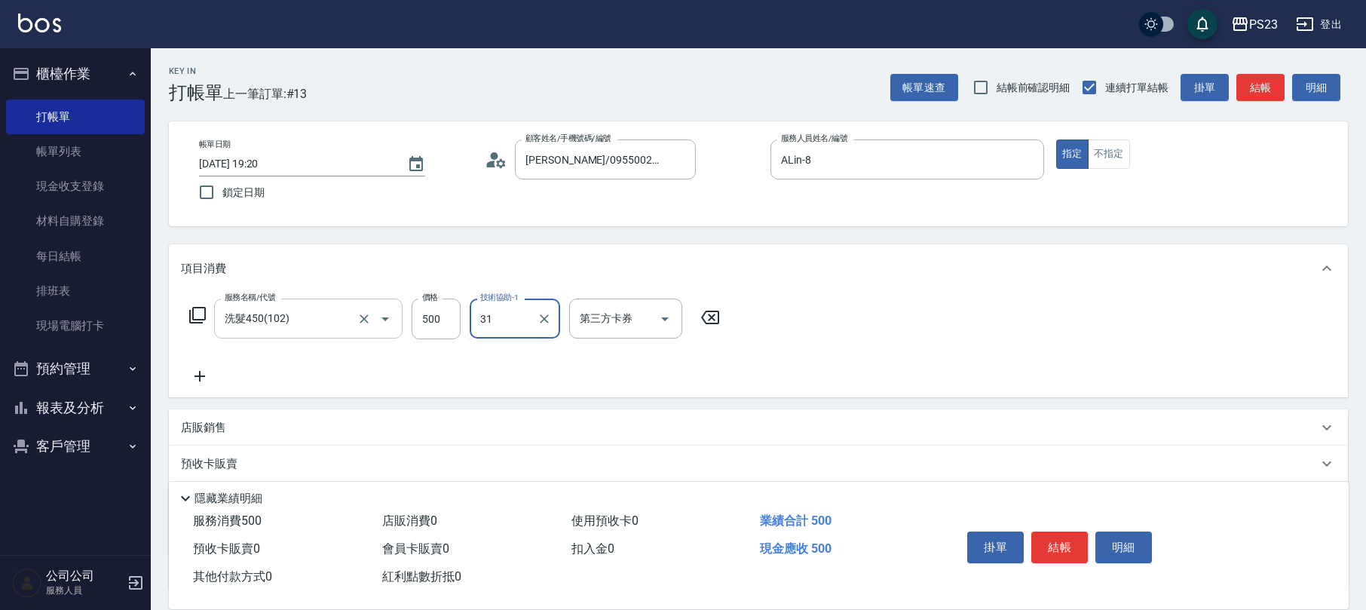
type input "ROLI-31"
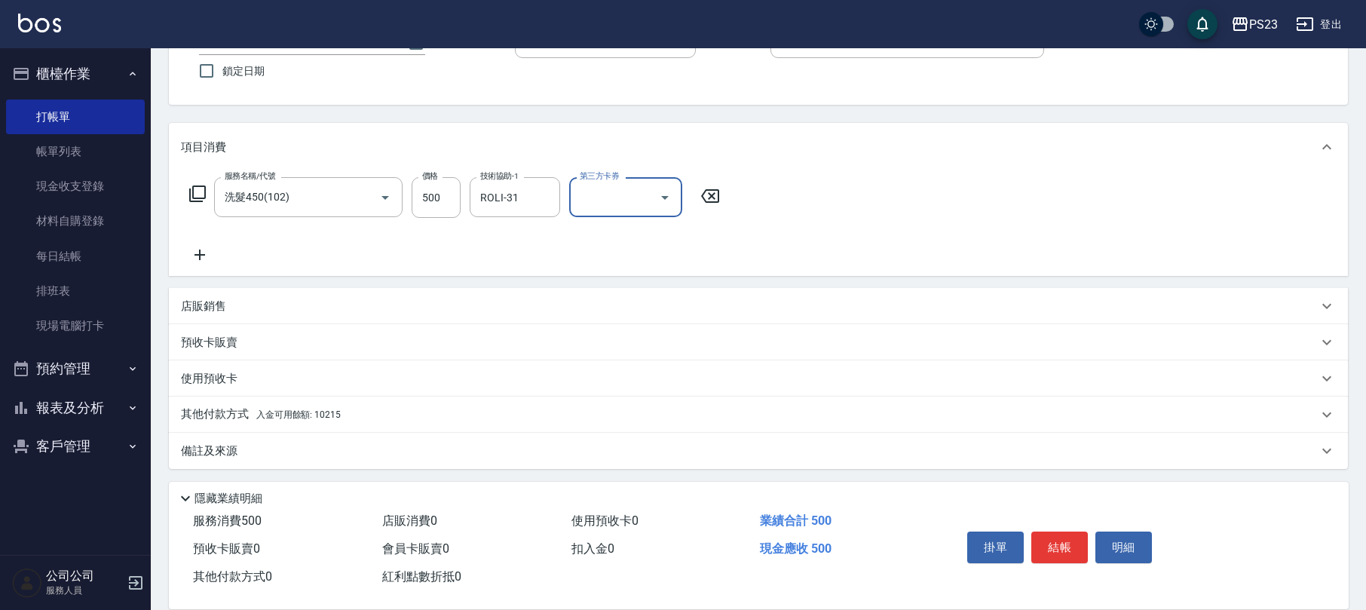
click at [271, 445] on div "備註及來源" at bounding box center [749, 451] width 1137 height 16
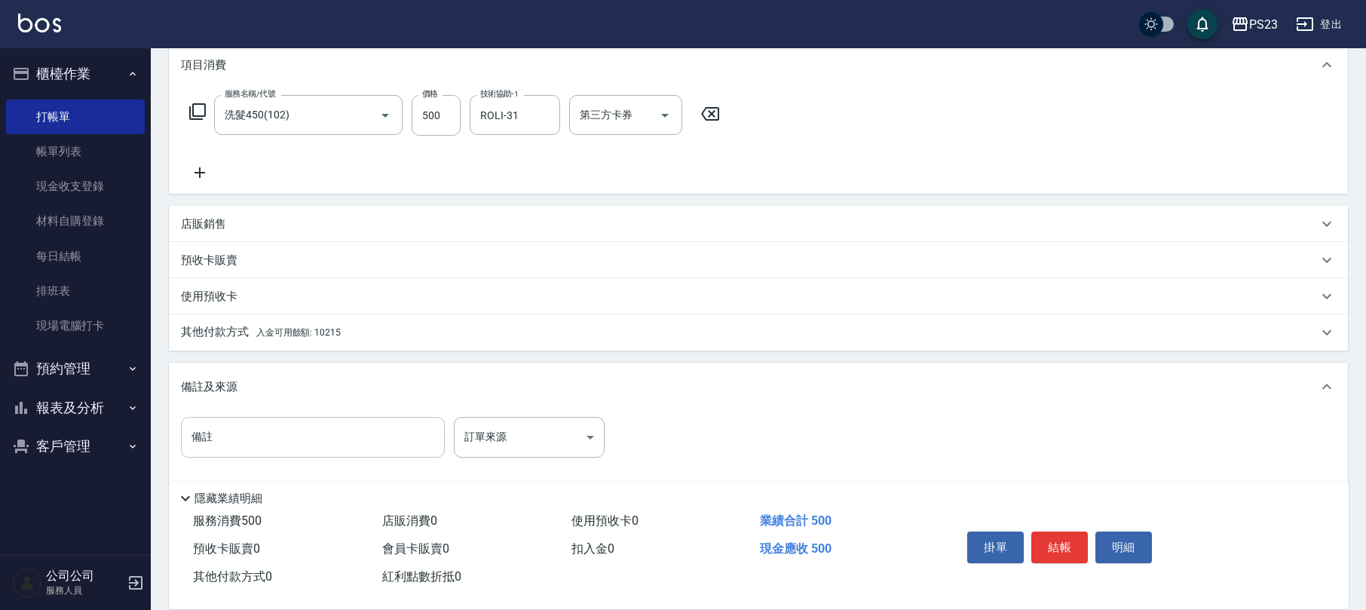
scroll to position [218, 0]
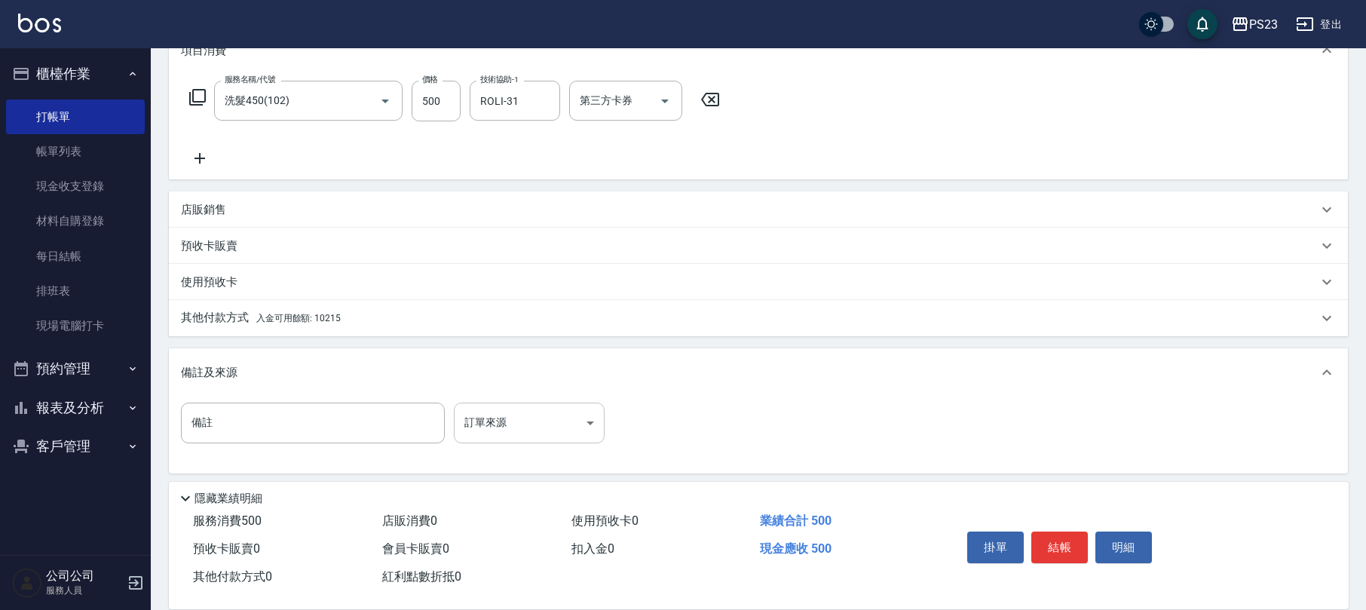
click at [485, 420] on body "PS23 登出 櫃檯作業 打帳單 帳單列表 現金收支登錄 材料自購登錄 每日結帳 排班表 現場電腦打卡 預約管理 預約管理 單日預約紀錄 單週預約紀錄 報表及…" at bounding box center [683, 198] width 1366 height 833
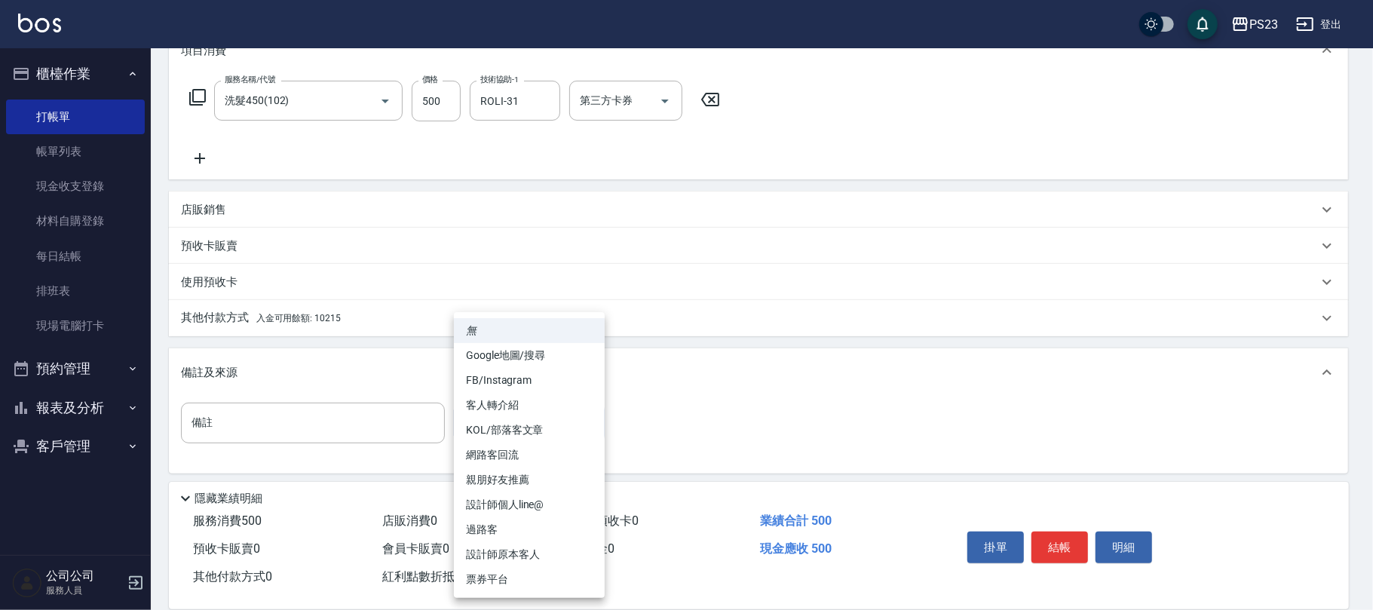
click at [507, 550] on li "設計師原本客人" at bounding box center [529, 554] width 151 height 25
type input "設計師原本客人"
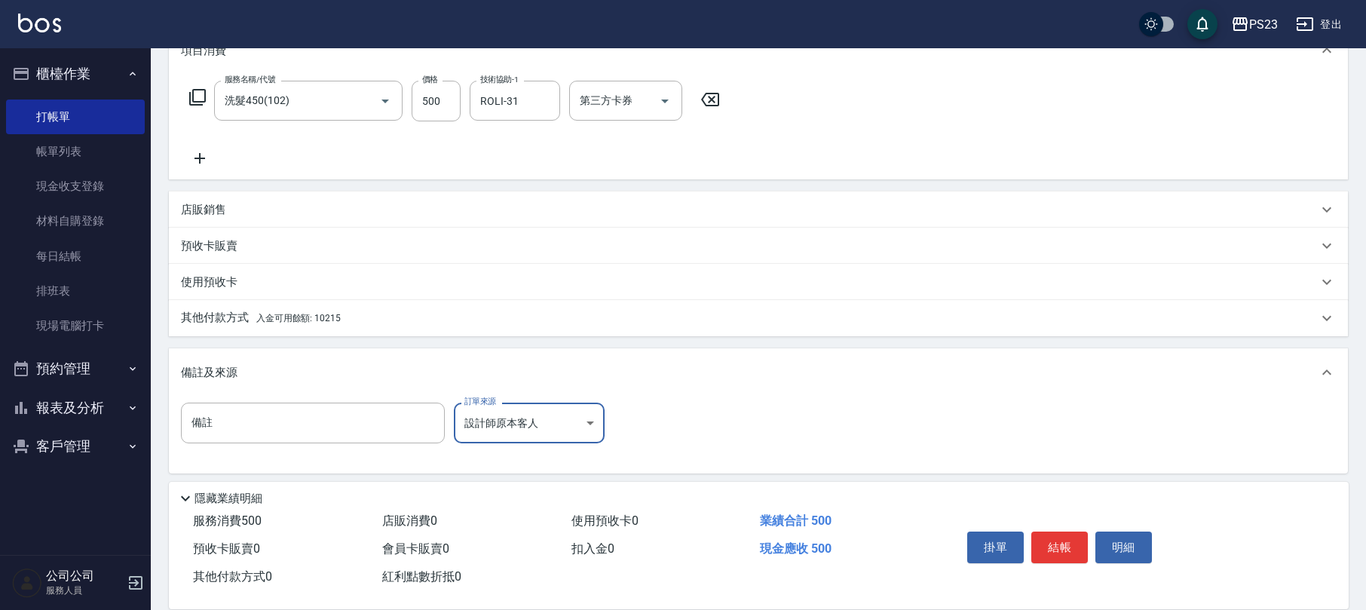
click at [329, 321] on span "入金可用餘額: 10215" at bounding box center [298, 318] width 84 height 11
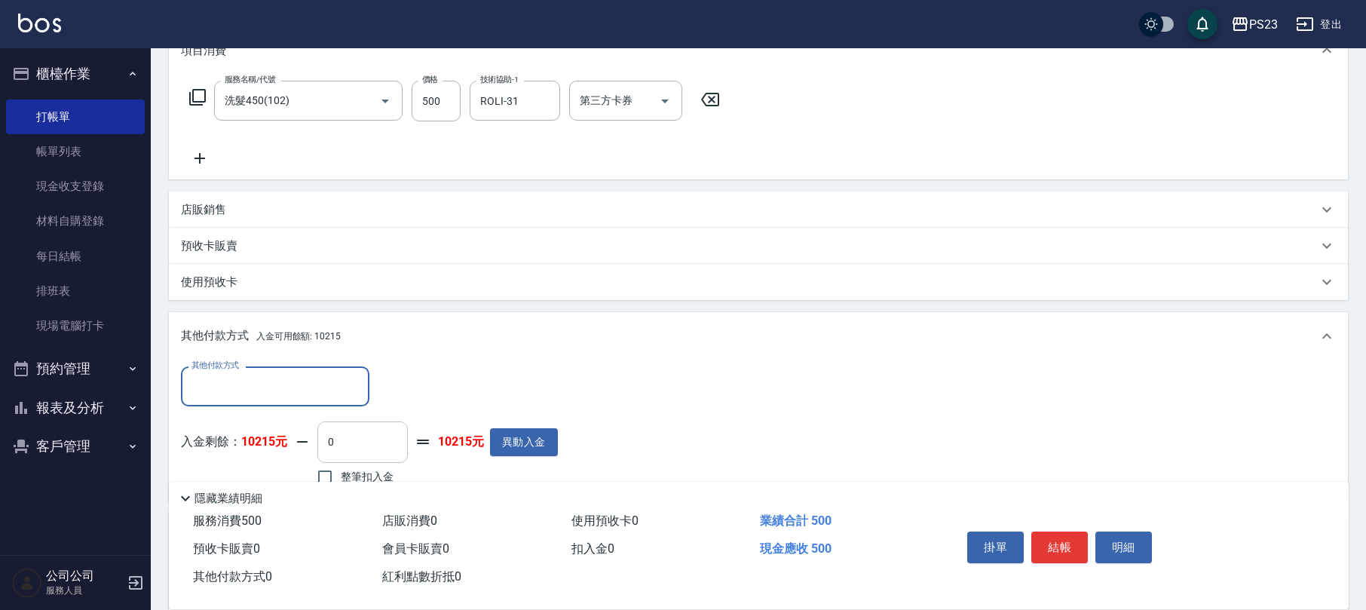
scroll to position [0, 0]
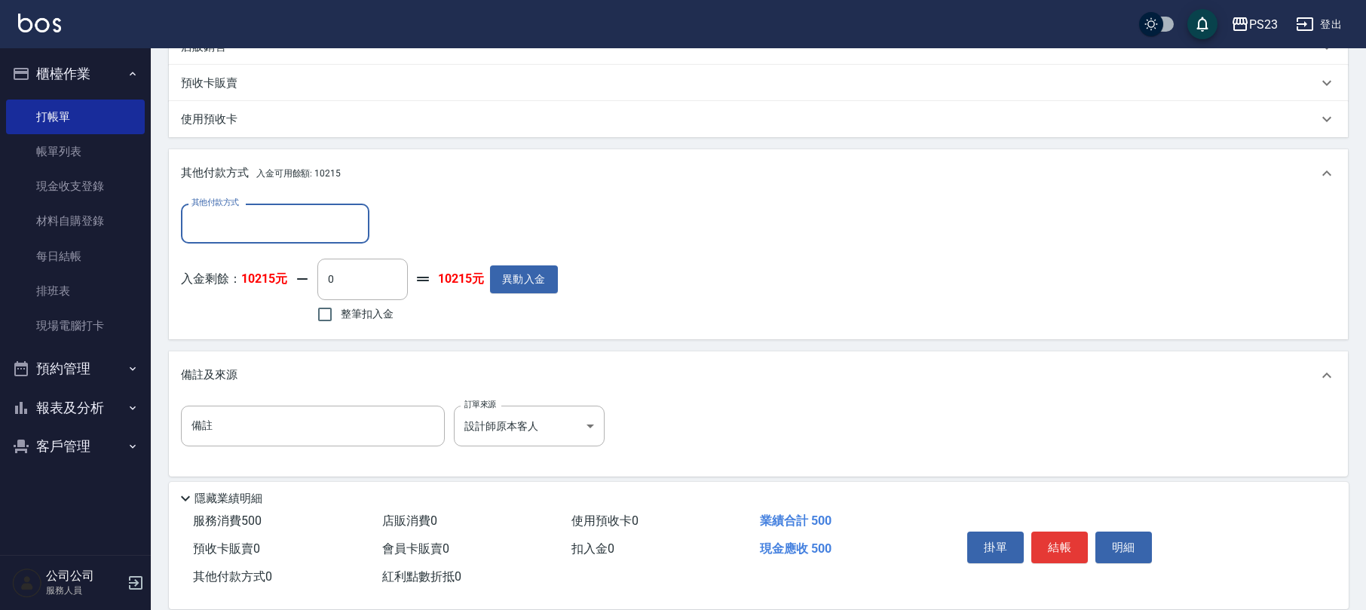
click at [369, 308] on span "整筆扣入金" at bounding box center [367, 314] width 53 height 16
click at [341, 308] on input "整筆扣入金" at bounding box center [325, 315] width 32 height 32
checkbox input "true"
type input "500"
click at [1047, 531] on button "結帳" at bounding box center [1059, 547] width 57 height 32
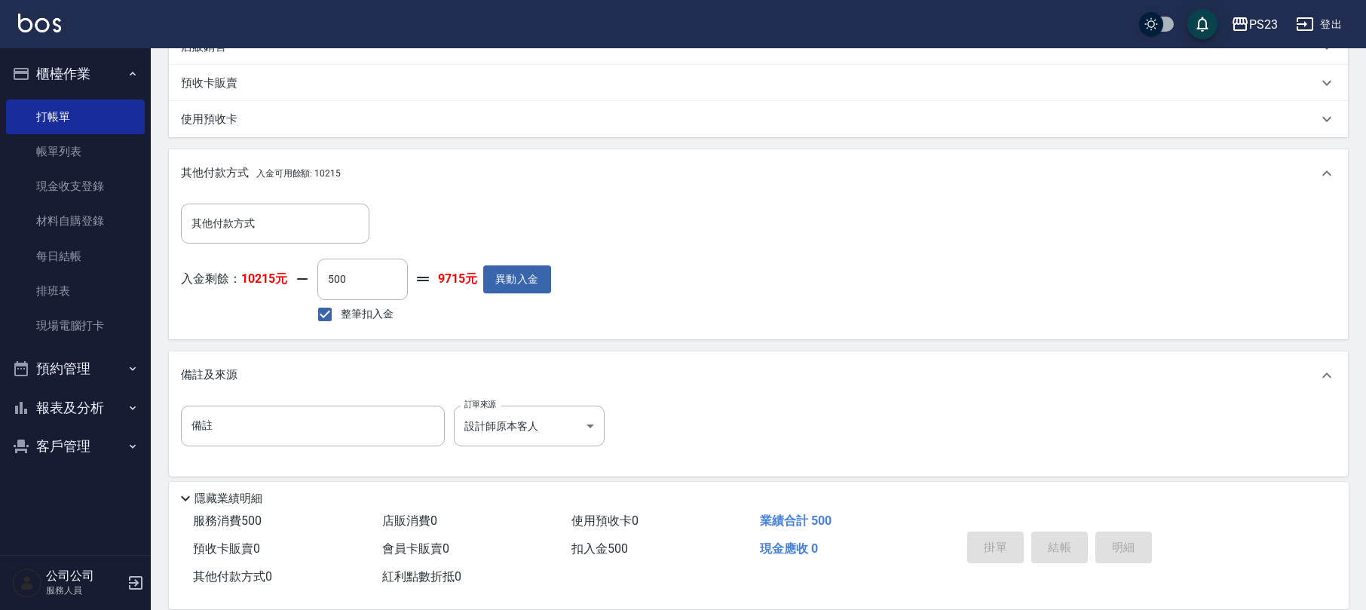
type input "[DATE] 19:30"
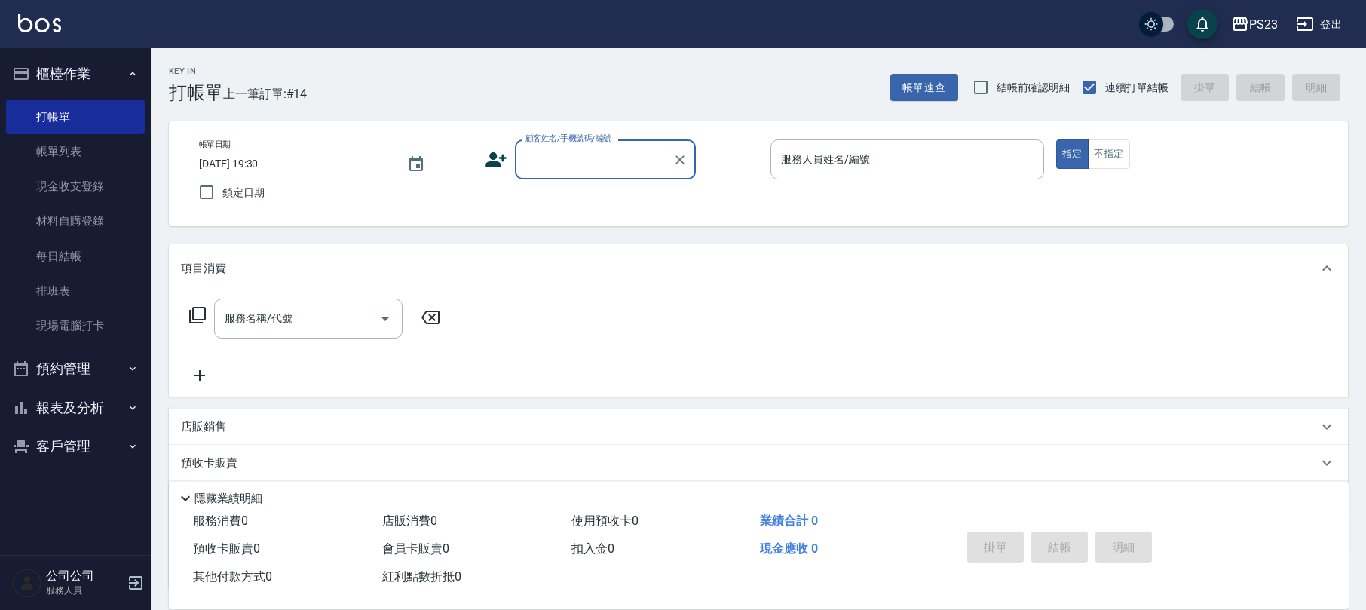
click at [489, 158] on icon at bounding box center [496, 160] width 23 height 23
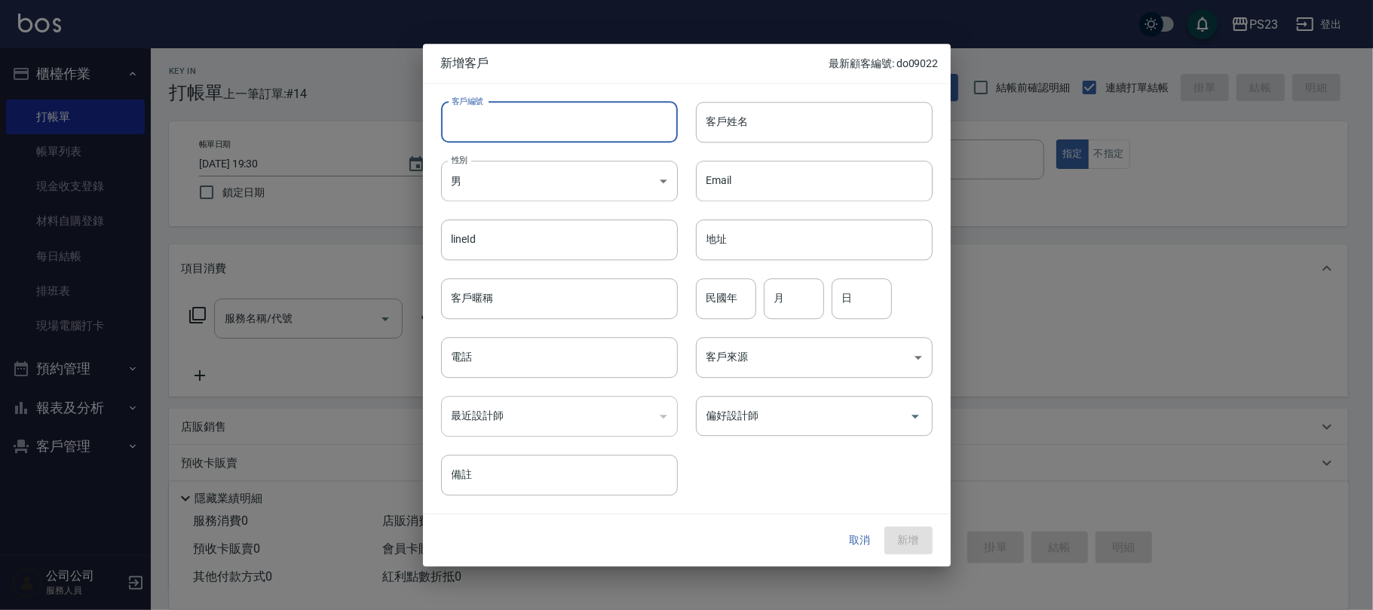
click at [522, 109] on input "客戶編號" at bounding box center [559, 122] width 237 height 41
type input "AL57796"
click at [543, 187] on body "PS23 登出 櫃檯作業 打帳單 帳單列表 現金收支登錄 材料自購登錄 每日結帳 排班表 現場電腦打卡 預約管理 預約管理 單日預約紀錄 單週預約紀錄 報表及…" at bounding box center [686, 365] width 1373 height 731
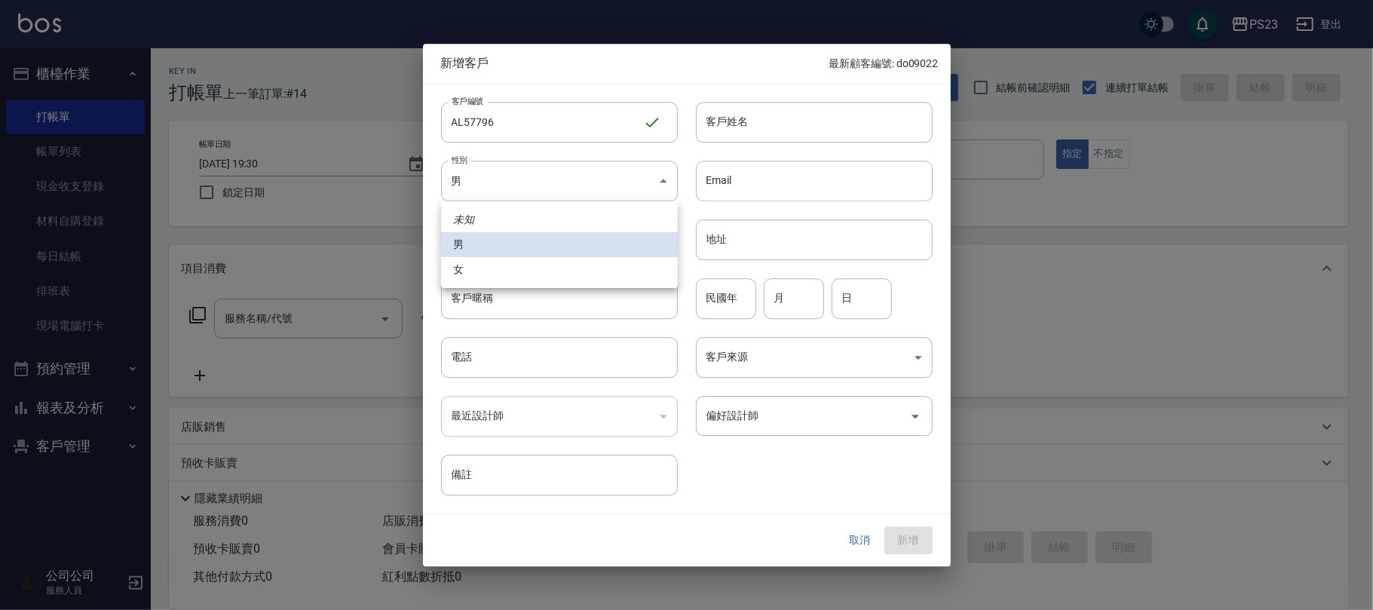
click at [489, 269] on li "女" at bounding box center [559, 269] width 237 height 25
type input "[DEMOGRAPHIC_DATA]"
click at [492, 356] on input "電話" at bounding box center [559, 357] width 237 height 41
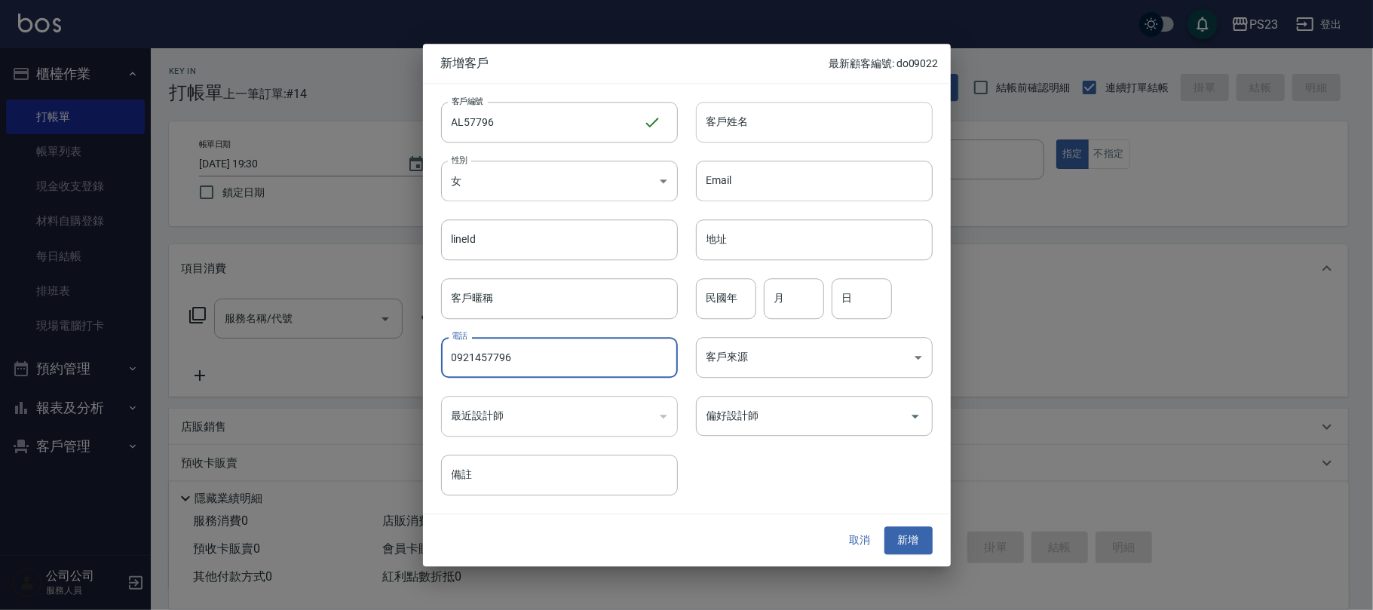
type input "0921457796"
click at [831, 125] on input "客戶姓名" at bounding box center [814, 122] width 237 height 41
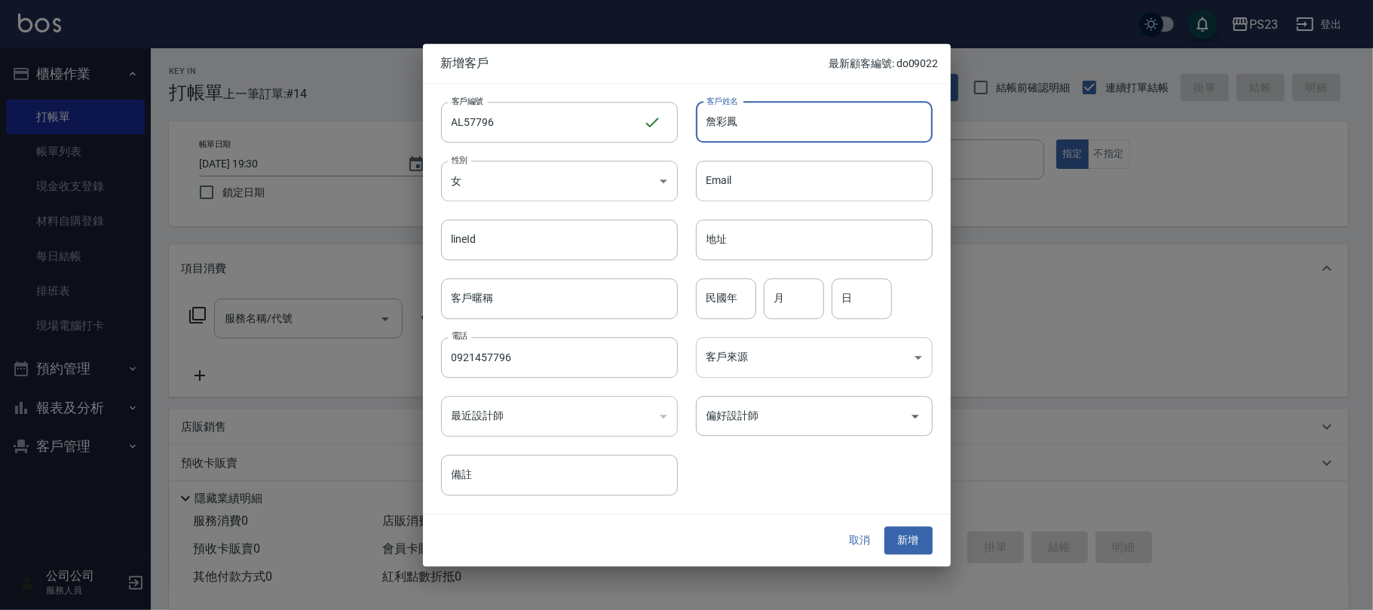
type input "詹彩鳳"
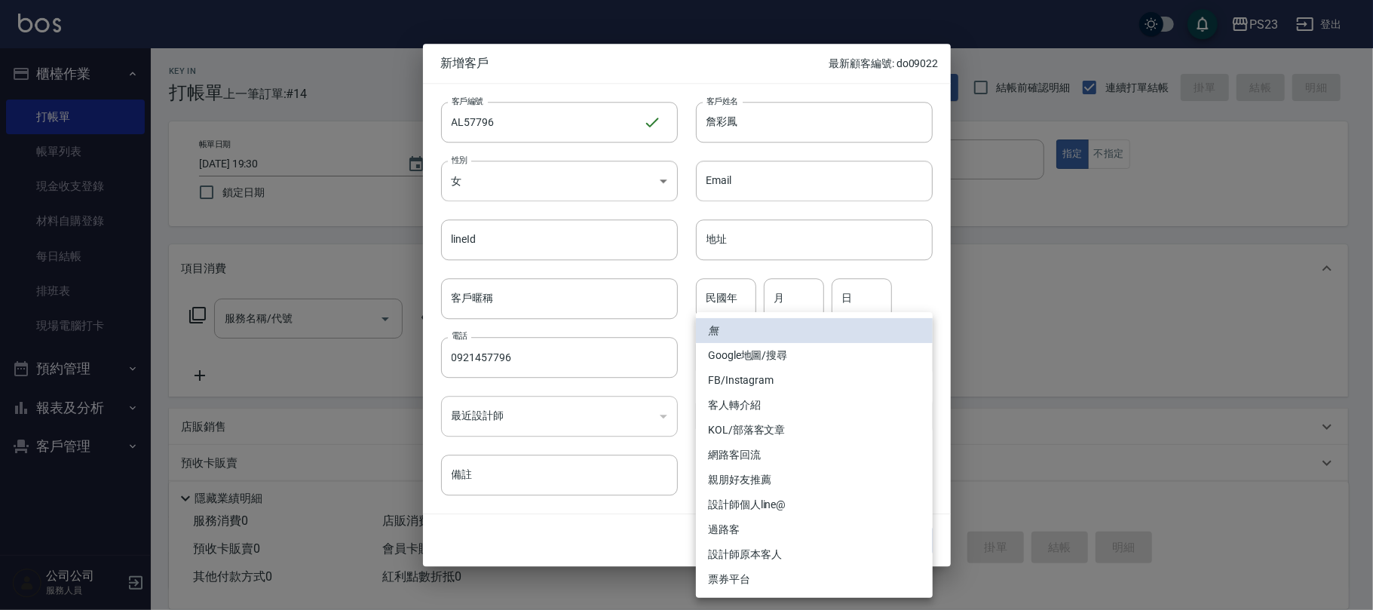
click at [793, 369] on body "PS23 登出 櫃檯作業 打帳單 帳單列表 現金收支登錄 材料自購登錄 每日結帳 排班表 現場電腦打卡 預約管理 預約管理 單日預約紀錄 單週預約紀錄 報表及…" at bounding box center [686, 365] width 1373 height 731
click at [785, 381] on li "FB/Instagram" at bounding box center [814, 380] width 237 height 25
type input "FB/Instagram"
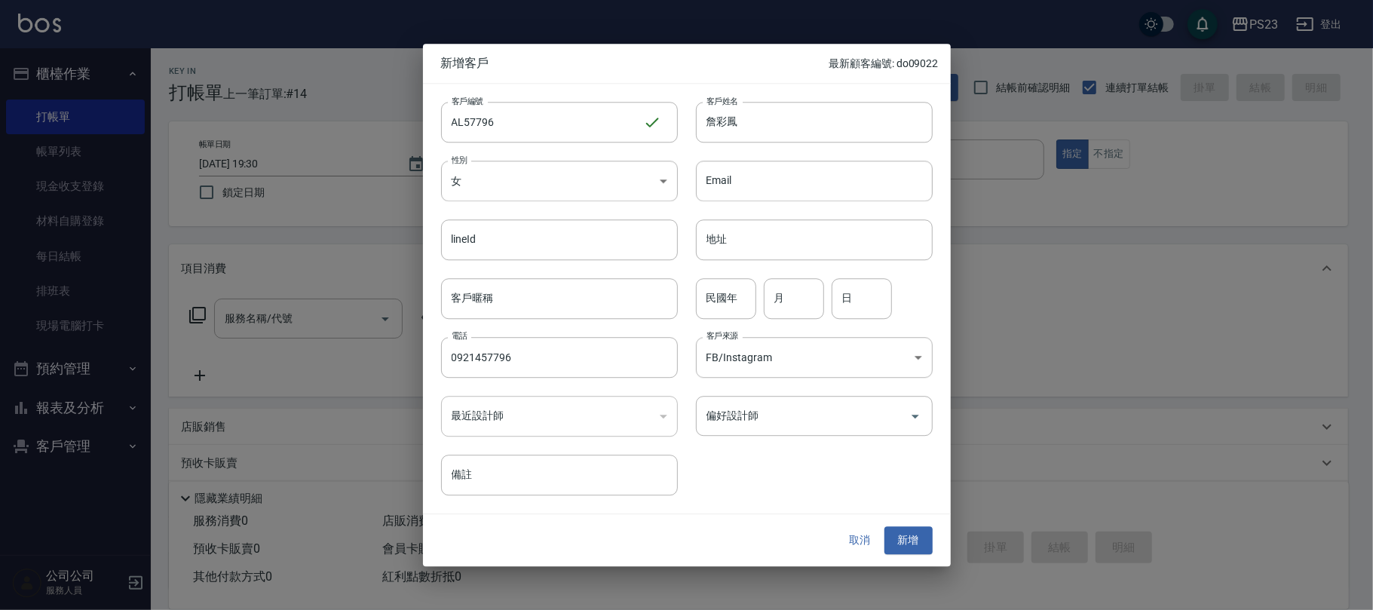
click at [755, 411] on input "偏好設計師" at bounding box center [803, 416] width 201 height 26
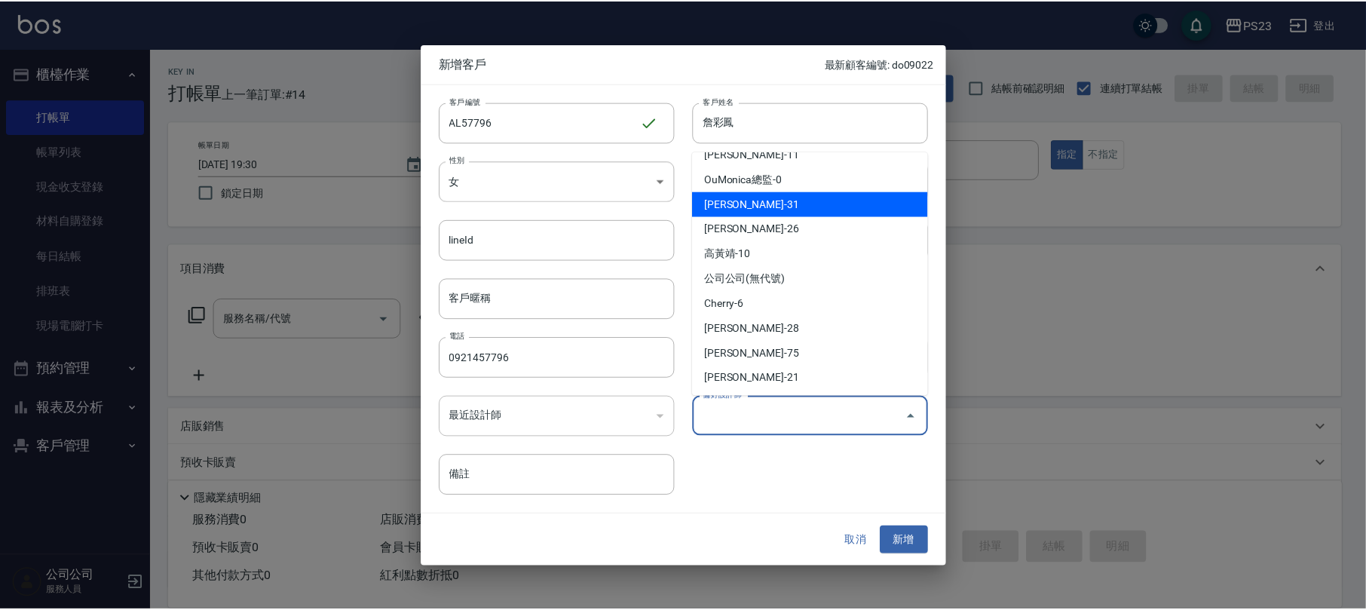
scroll to position [116, 0]
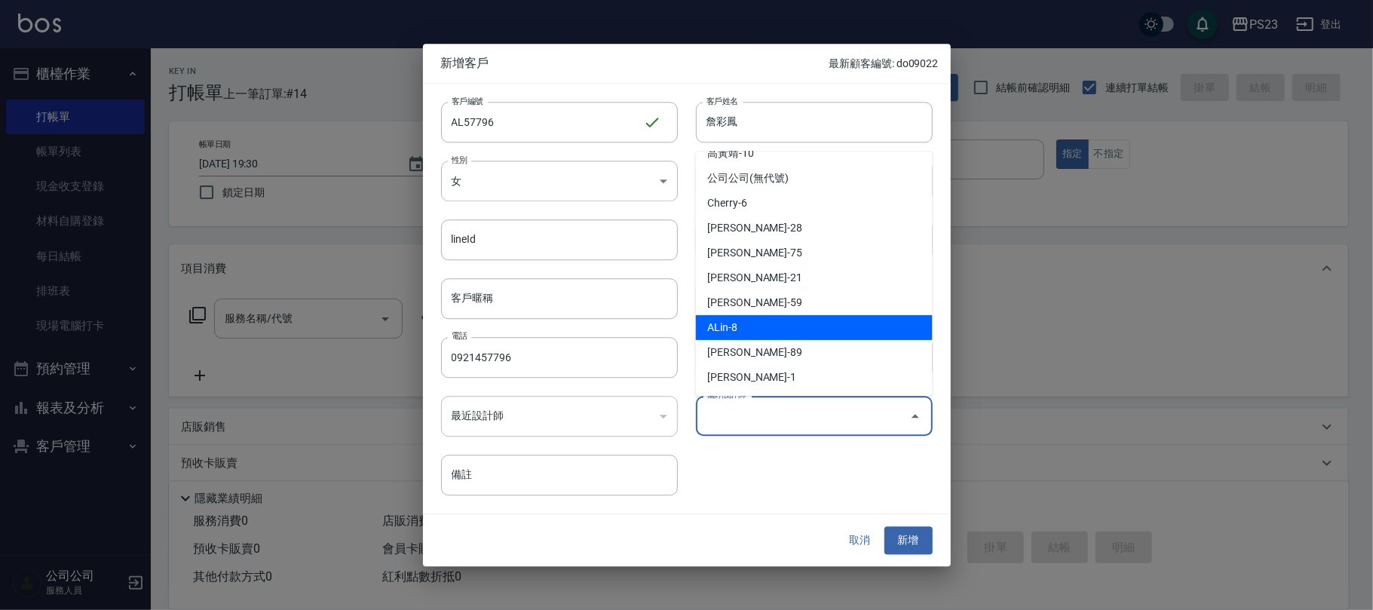
click at [761, 317] on li "ALin-8" at bounding box center [814, 327] width 237 height 25
type input "ALin"
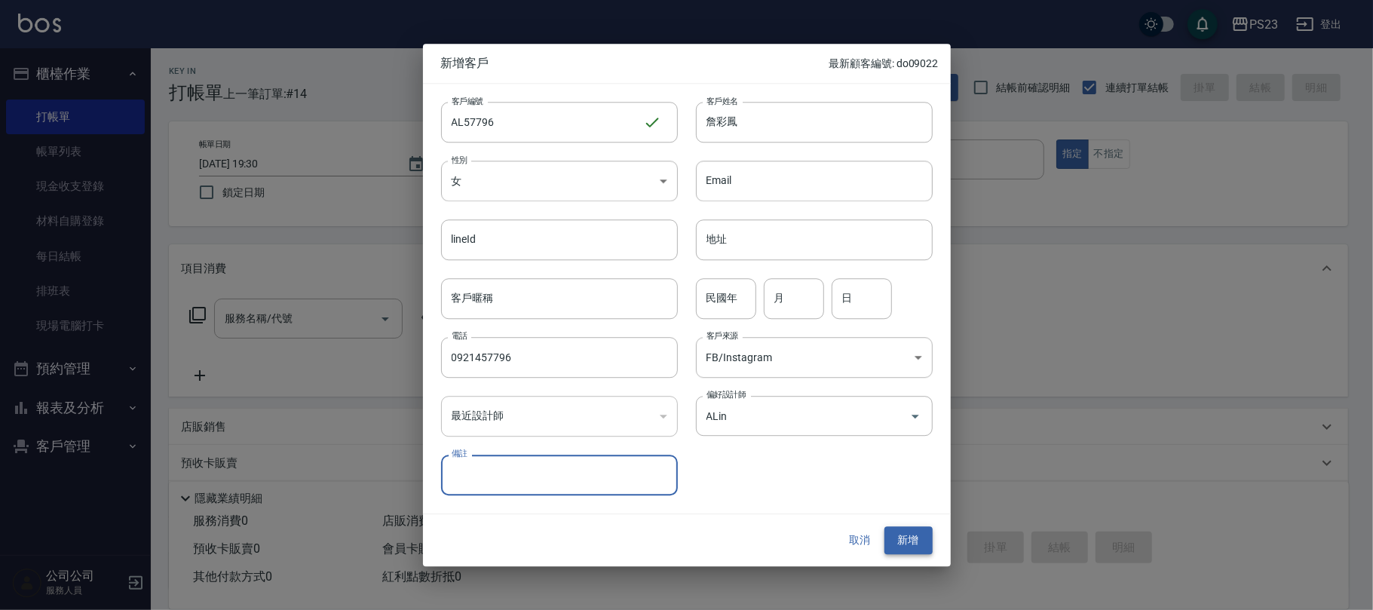
click at [908, 543] on button "新增" at bounding box center [908, 541] width 48 height 28
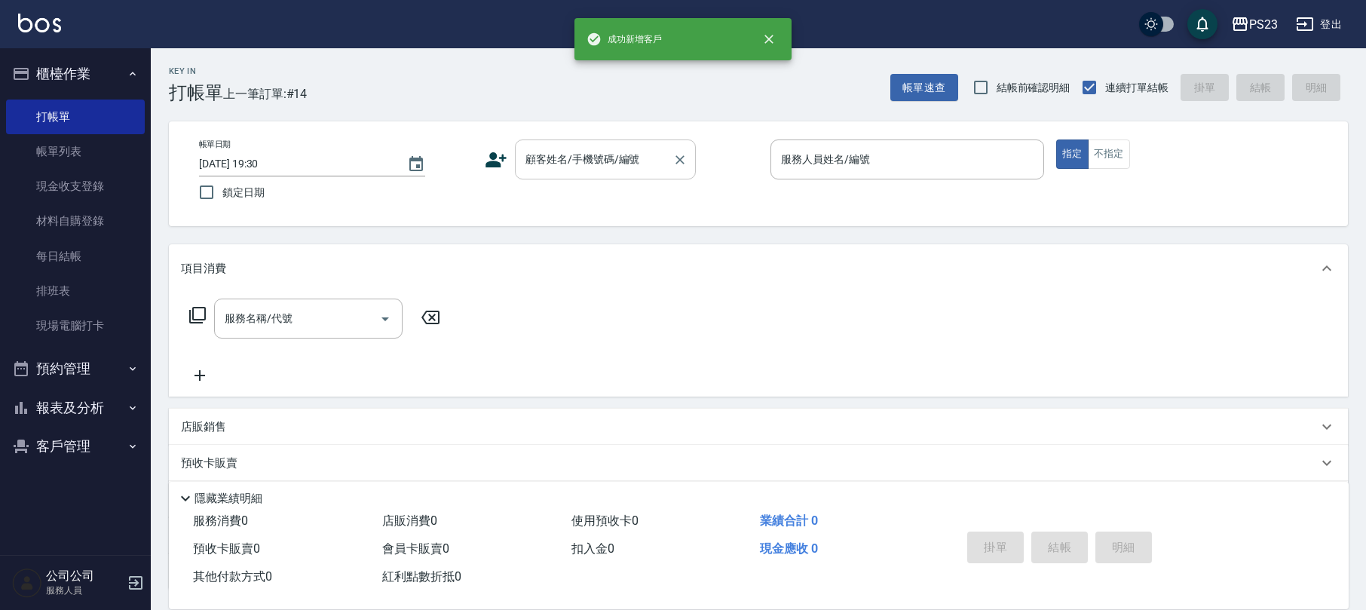
click at [592, 139] on div "顧客姓名/手機號碼/編號" at bounding box center [605, 159] width 181 height 40
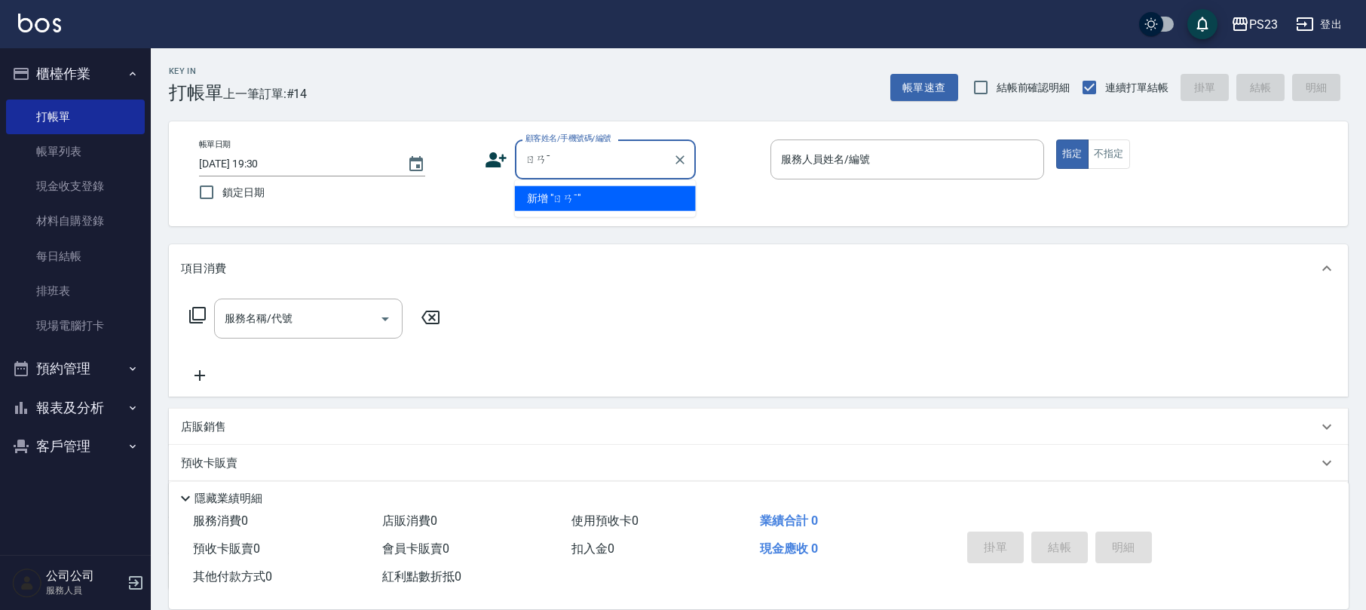
type input "ㄖ"
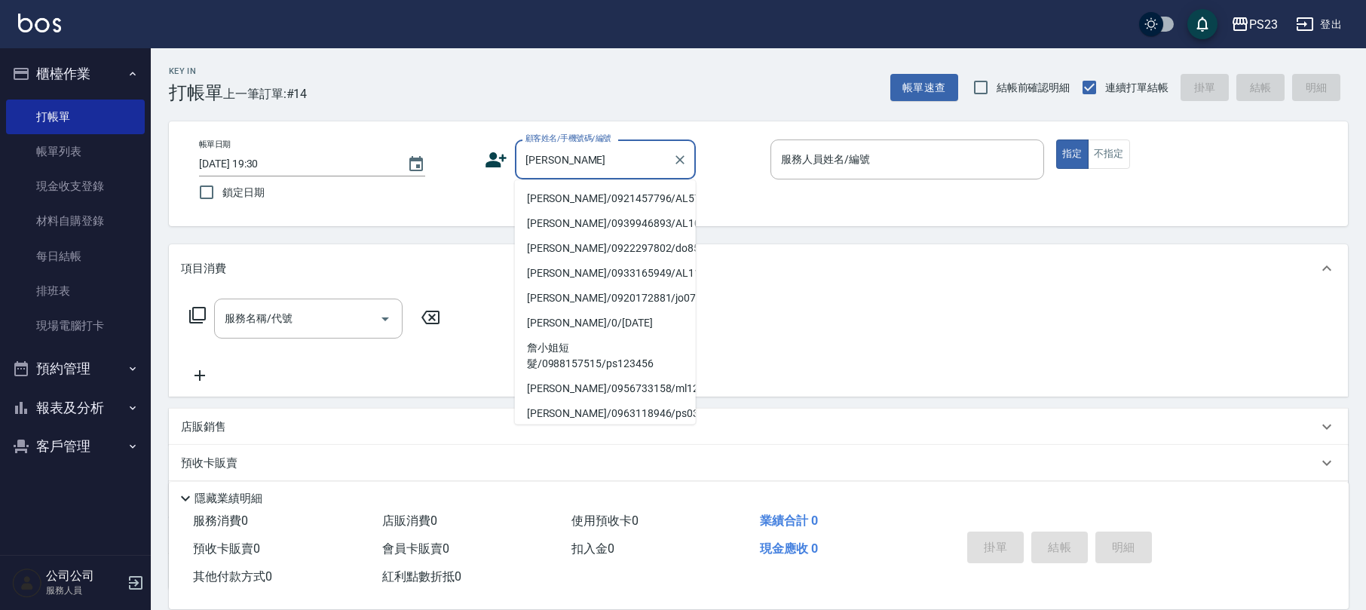
click at [611, 194] on li "[PERSON_NAME]/0921457796/AL57796" at bounding box center [605, 198] width 181 height 25
type input "[PERSON_NAME]/0921457796/AL57796"
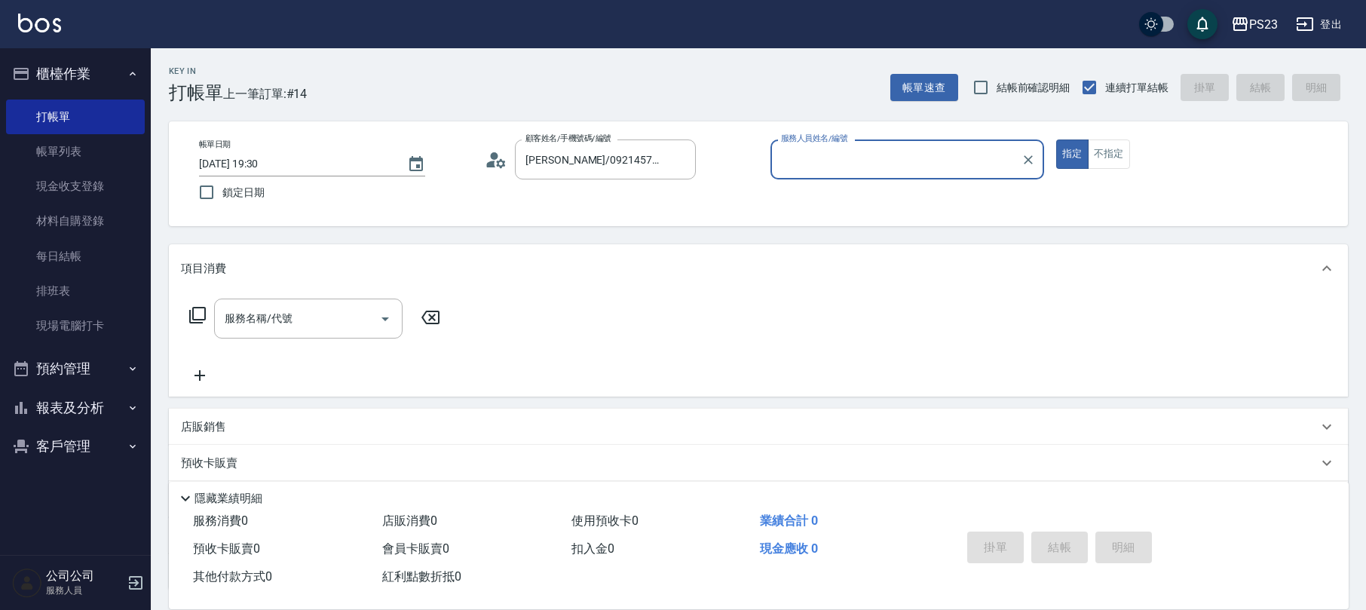
type input "ALin-8"
drag, startPoint x: 286, startPoint y: 339, endPoint x: 288, endPoint y: 332, distance: 7.7
click at [287, 339] on div "服務名稱/代號 服務名稱/代號" at bounding box center [315, 342] width 268 height 86
click at [288, 332] on input "服務名稱/代號" at bounding box center [297, 318] width 152 height 26
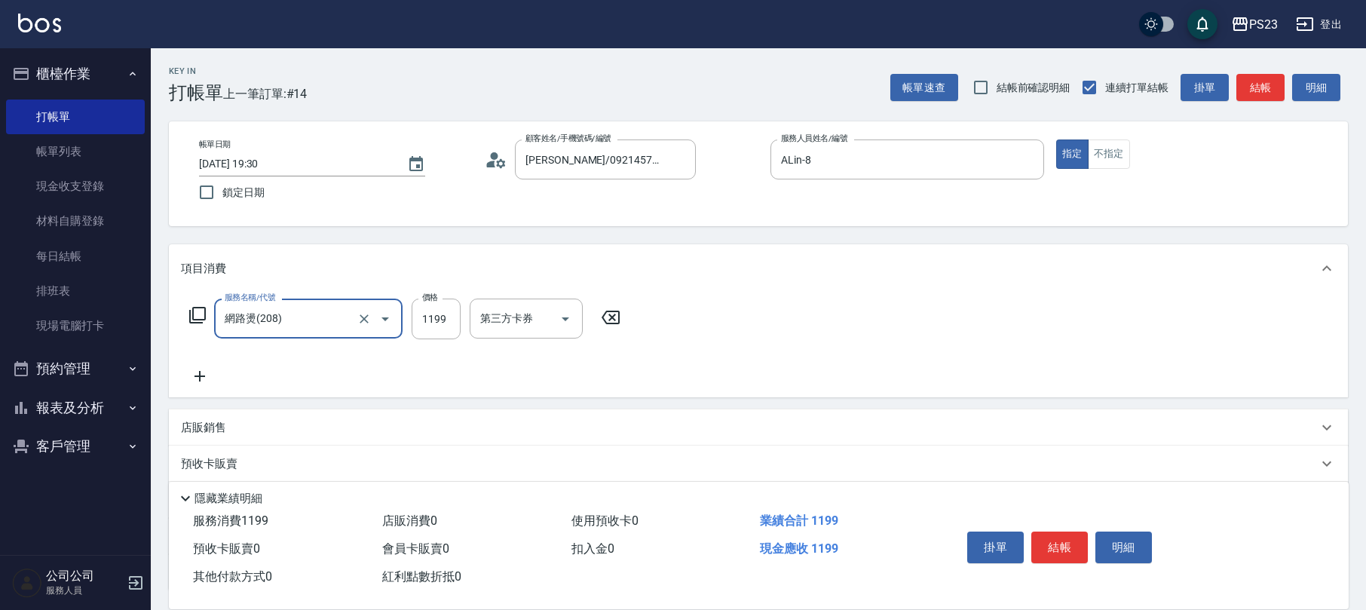
type input "網路燙(208)"
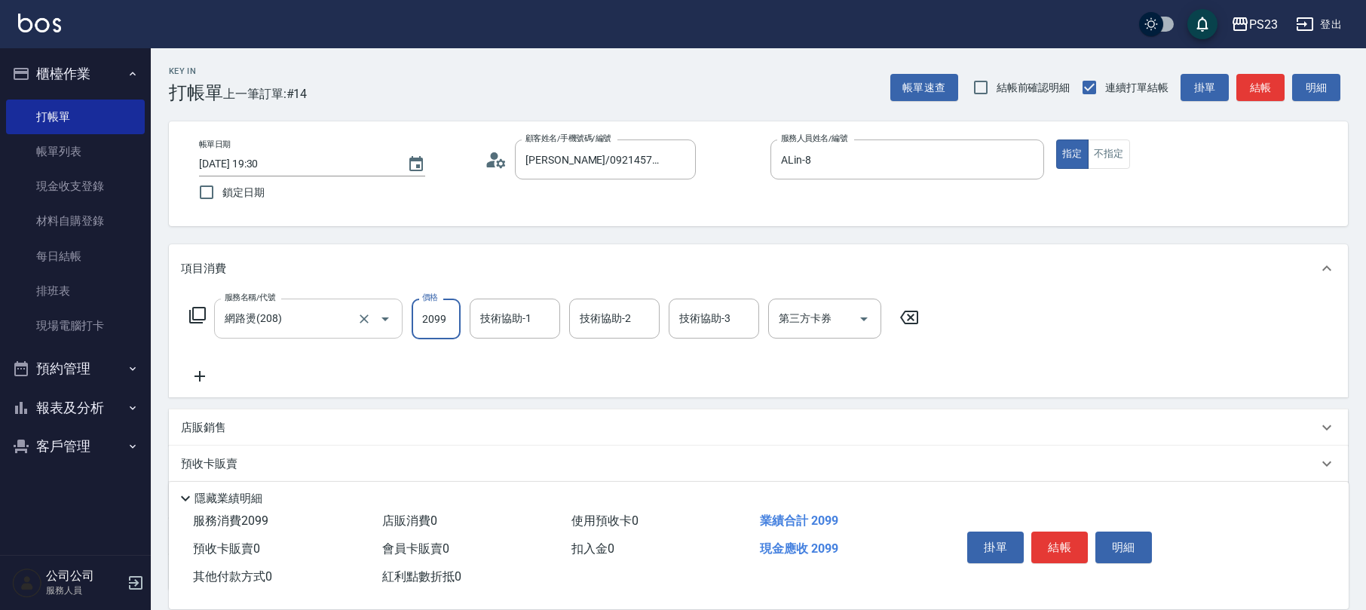
type input "2099"
type input "ALin-8"
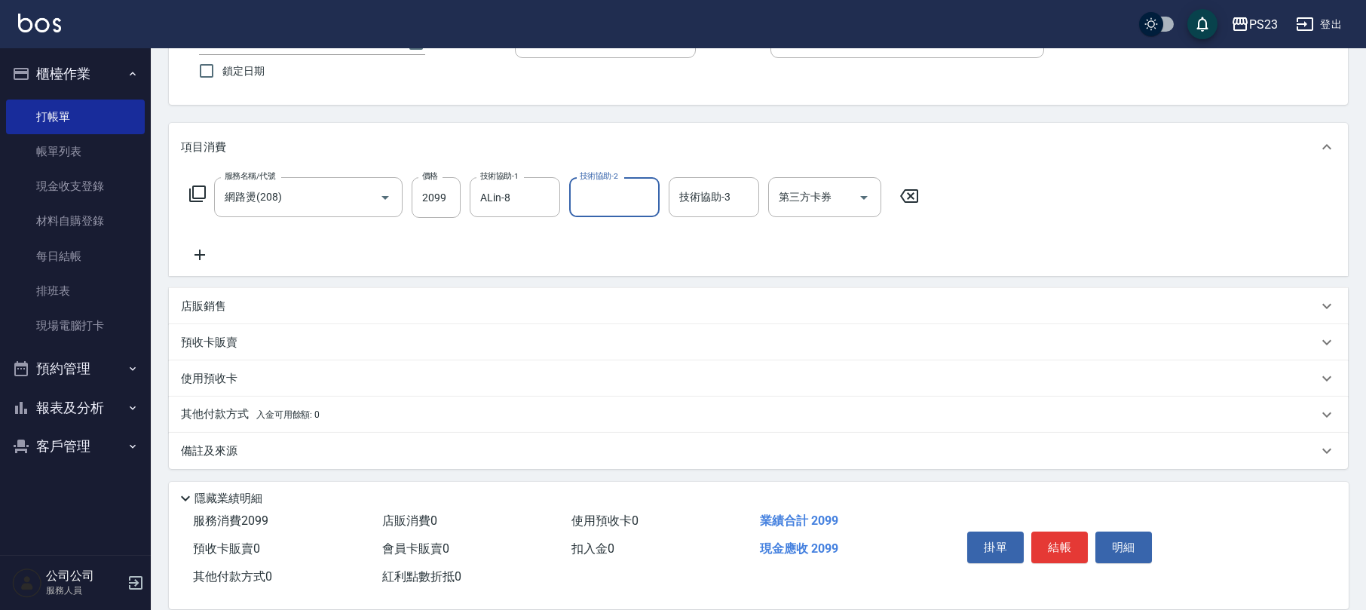
click at [269, 443] on div "備註及來源" at bounding box center [749, 451] width 1137 height 16
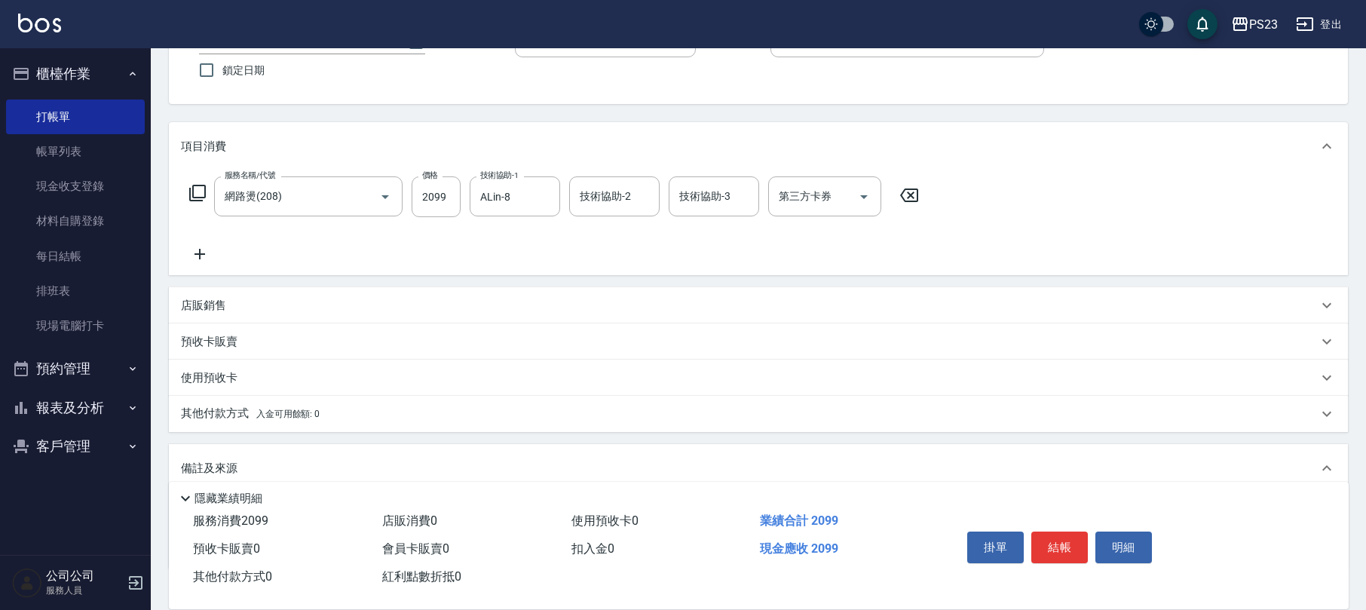
scroll to position [223, 0]
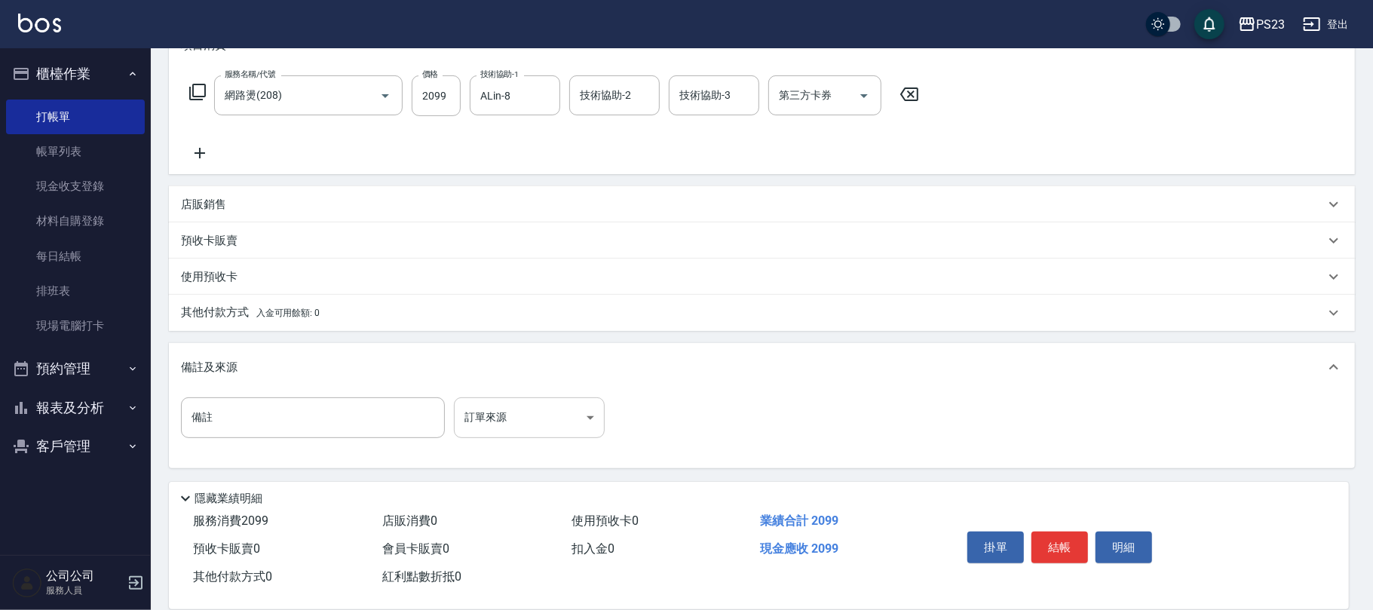
click at [501, 411] on body "PS23 登出 櫃檯作業 打帳單 帳單列表 現金收支登錄 材料自購登錄 每日結帳 排班表 現場電腦打卡 預約管理 預約管理 單日預約紀錄 單週預約紀錄 報表及…" at bounding box center [686, 193] width 1373 height 833
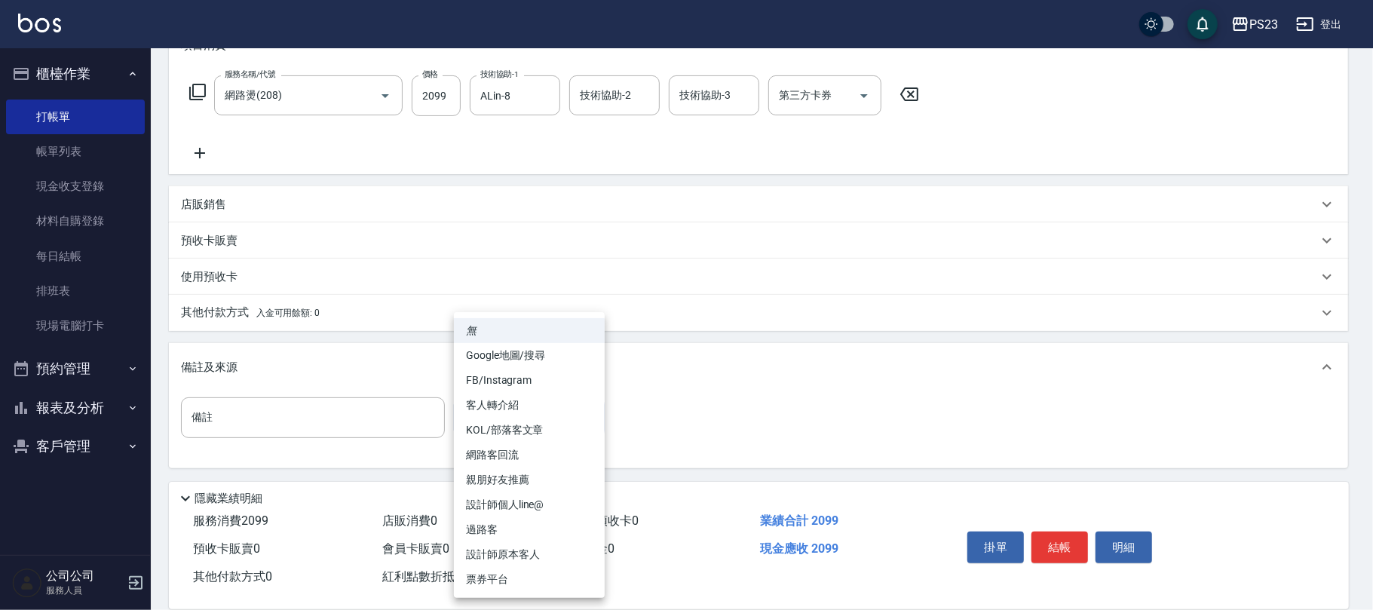
click at [538, 378] on li "FB/Instagram" at bounding box center [529, 380] width 151 height 25
type input "FB/Instagram"
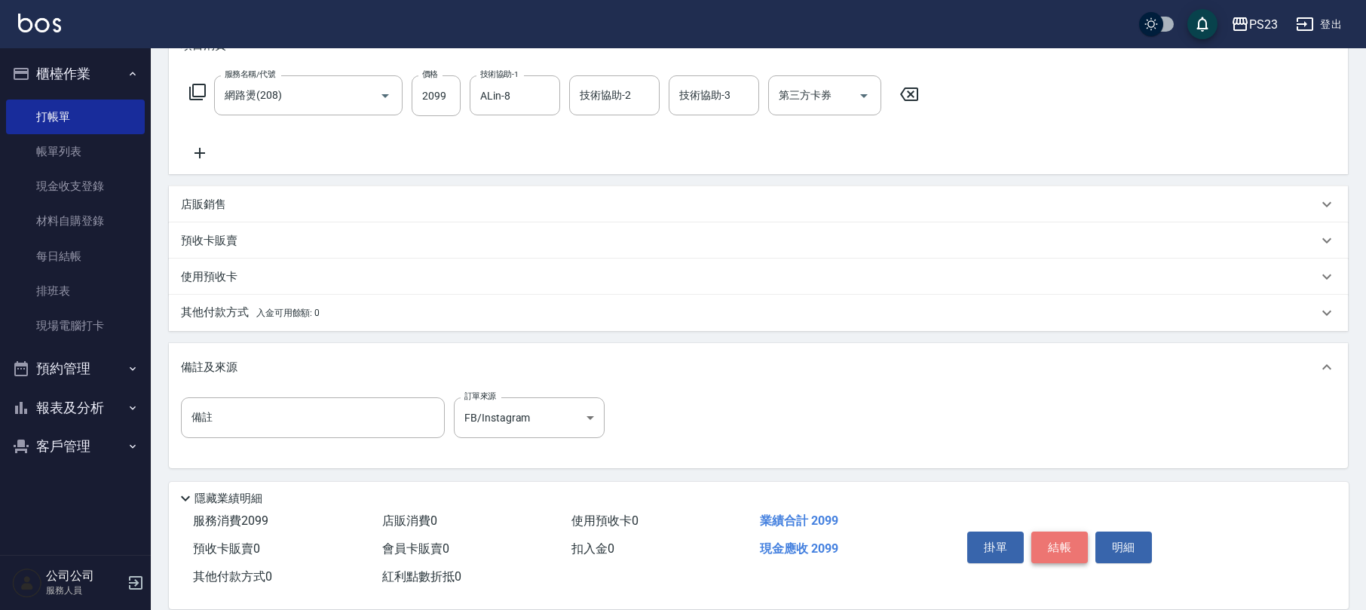
click at [1070, 544] on button "結帳" at bounding box center [1059, 547] width 57 height 32
type input "[DATE] 19:31"
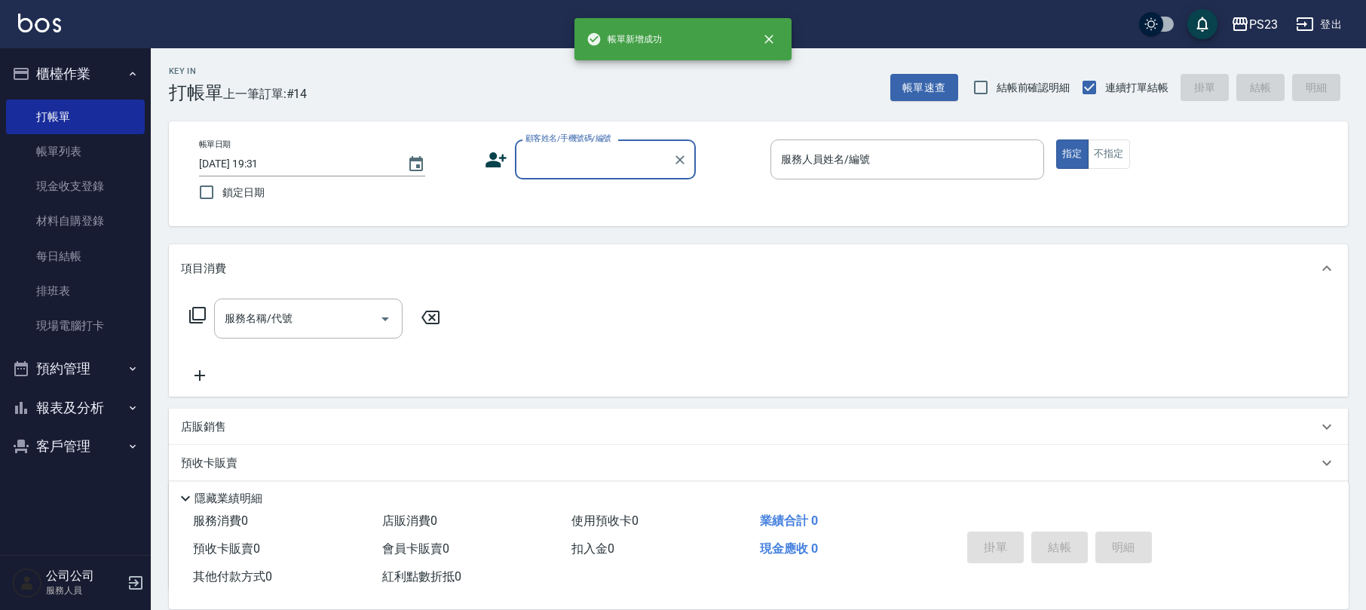
scroll to position [0, 0]
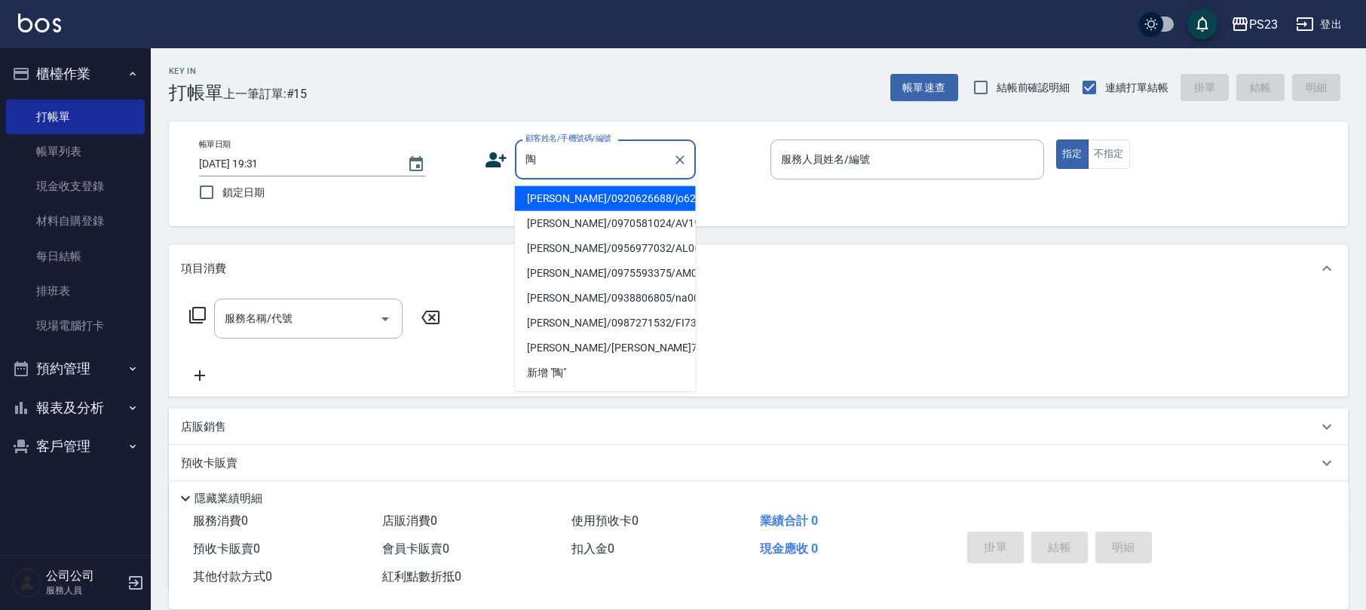
click at [656, 194] on li "[PERSON_NAME]/0920626688/jo620606" at bounding box center [605, 198] width 181 height 25
type input "[PERSON_NAME]/0920626688/jo620606"
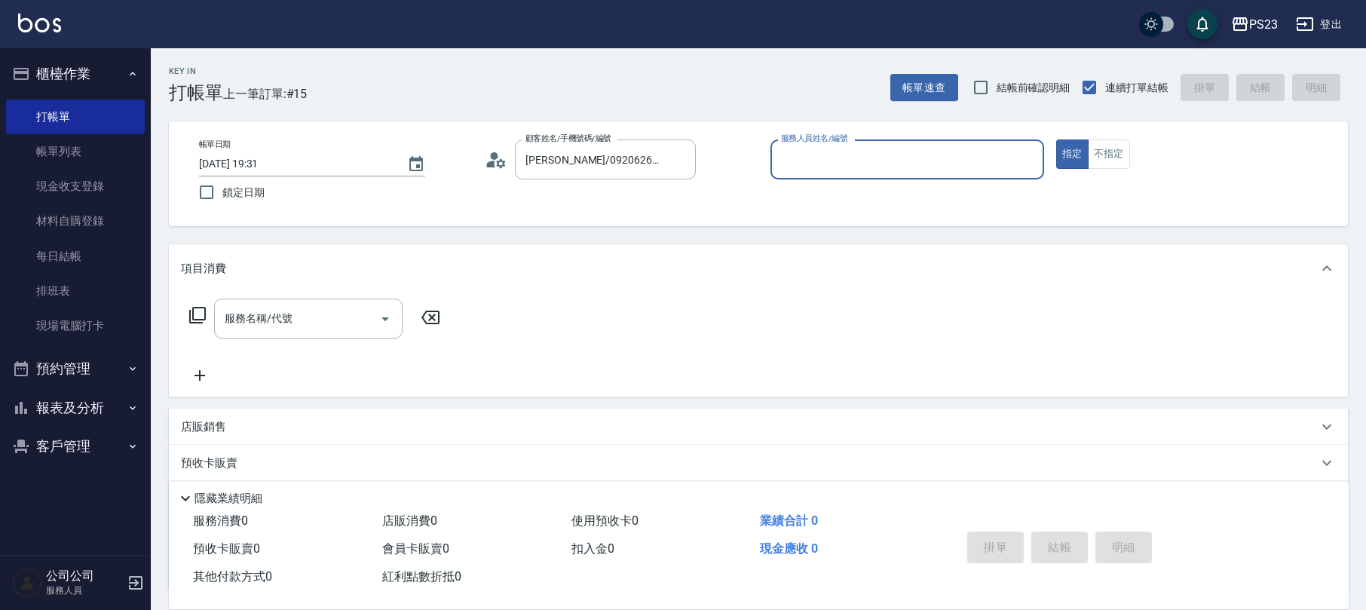
type input "[PERSON_NAME]-89"
click at [341, 324] on input "服務名稱/代號" at bounding box center [297, 318] width 152 height 26
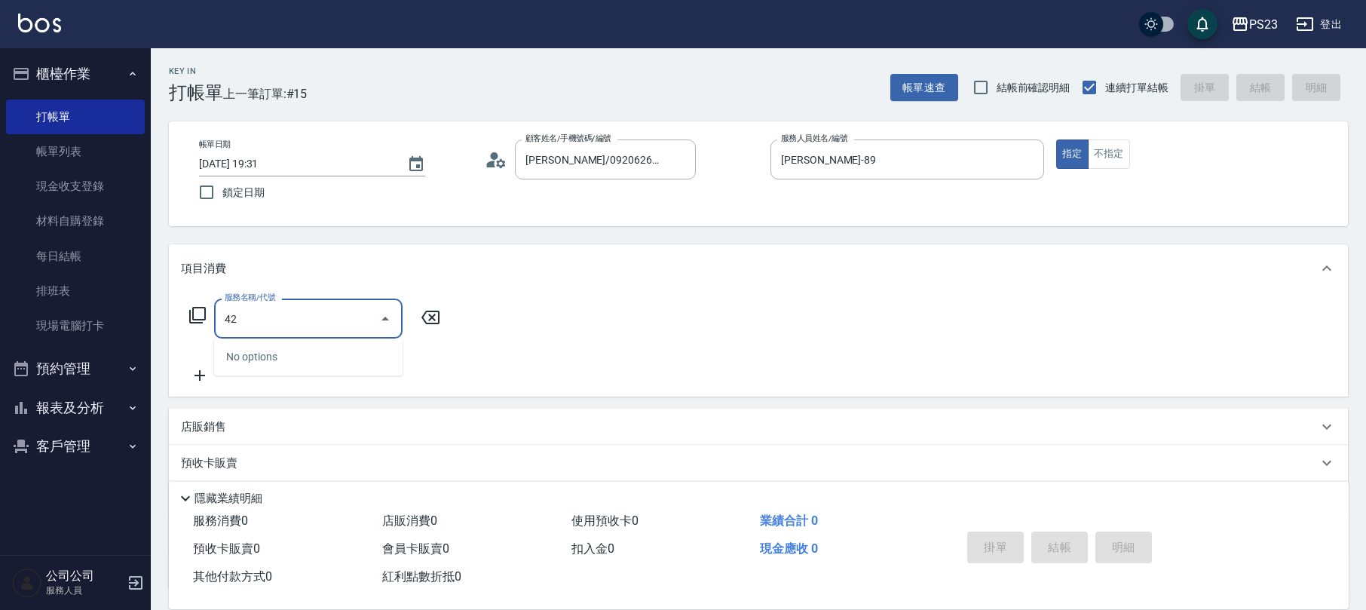
type input "4"
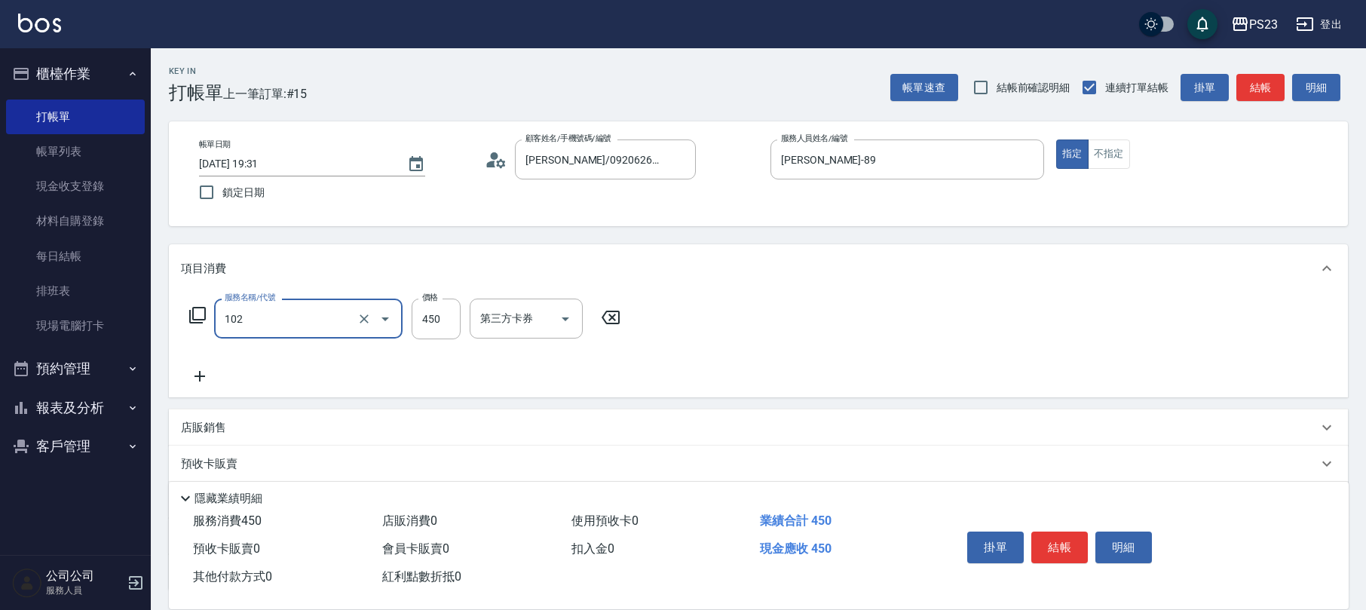
type input "洗髮450(102)"
type input "400"
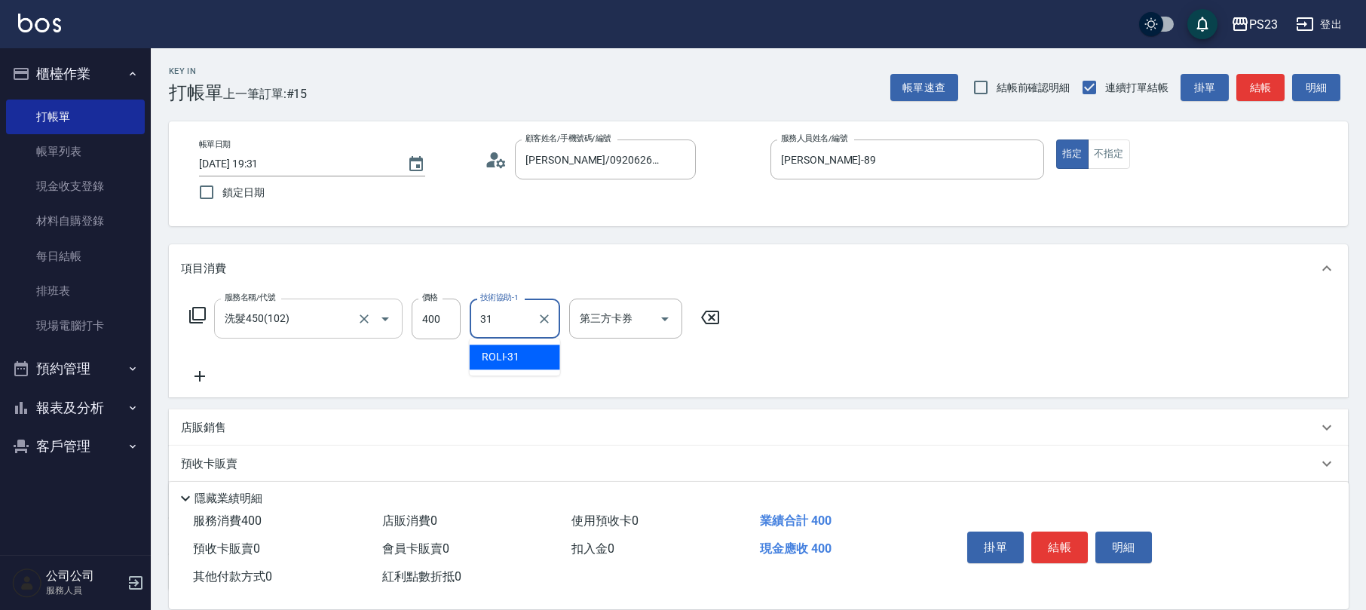
type input "ROLI-31"
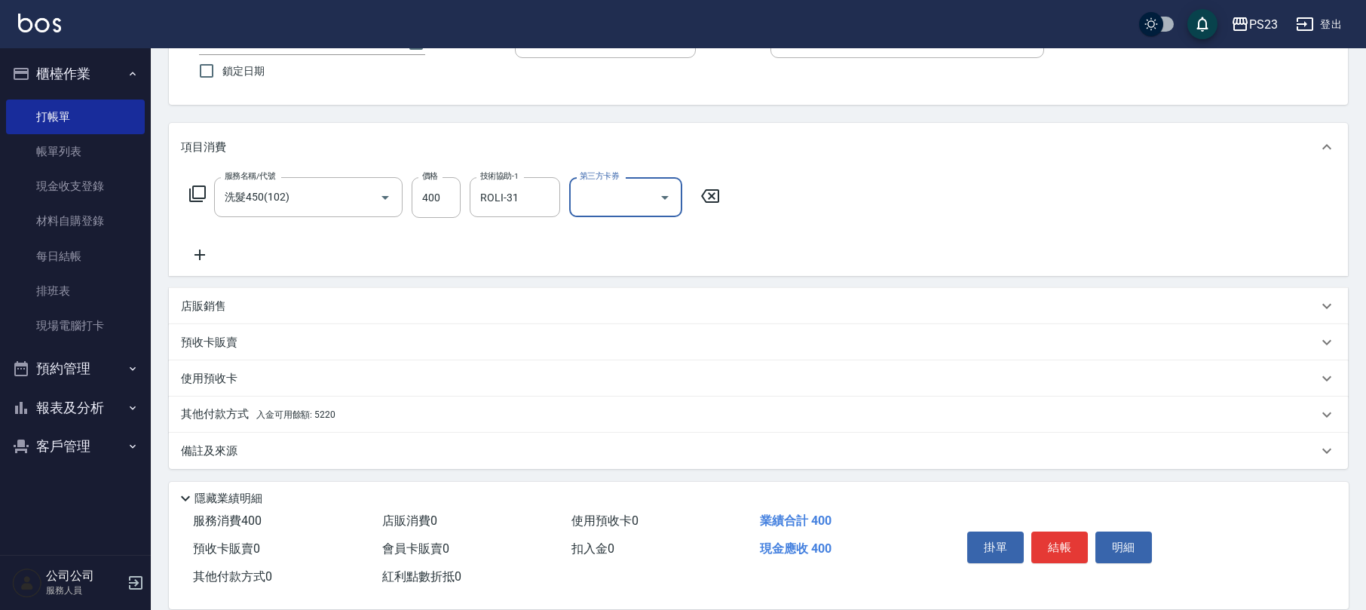
click at [214, 444] on p "備註及來源" at bounding box center [209, 451] width 57 height 16
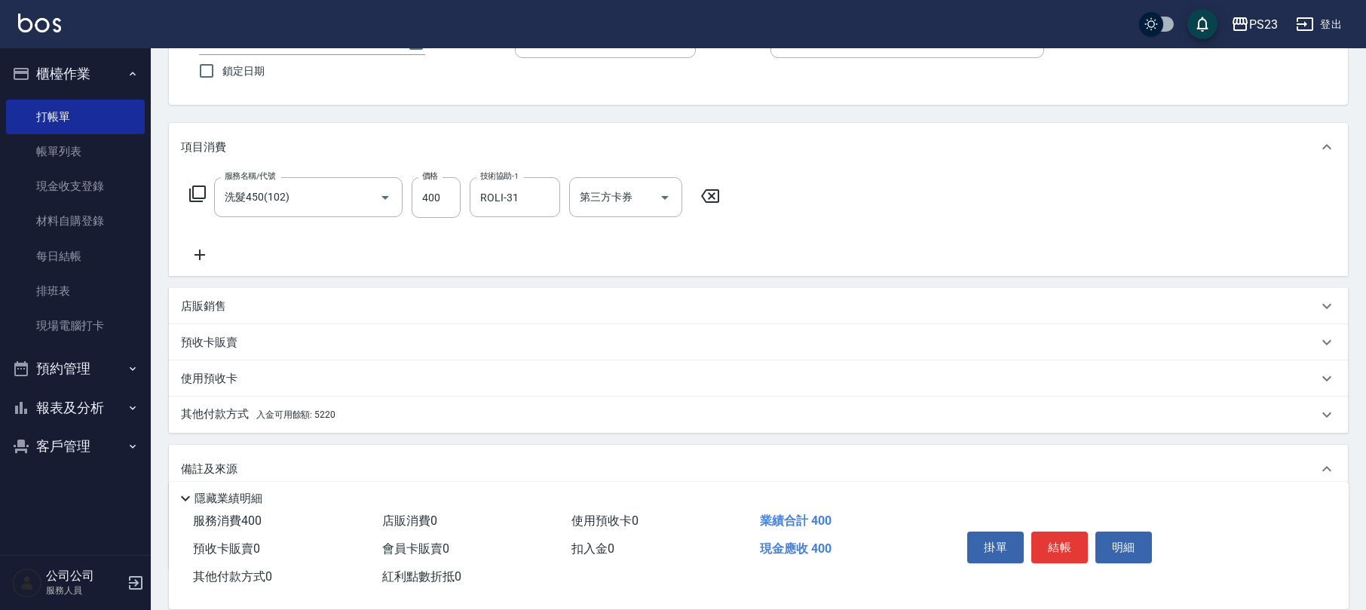
scroll to position [222, 0]
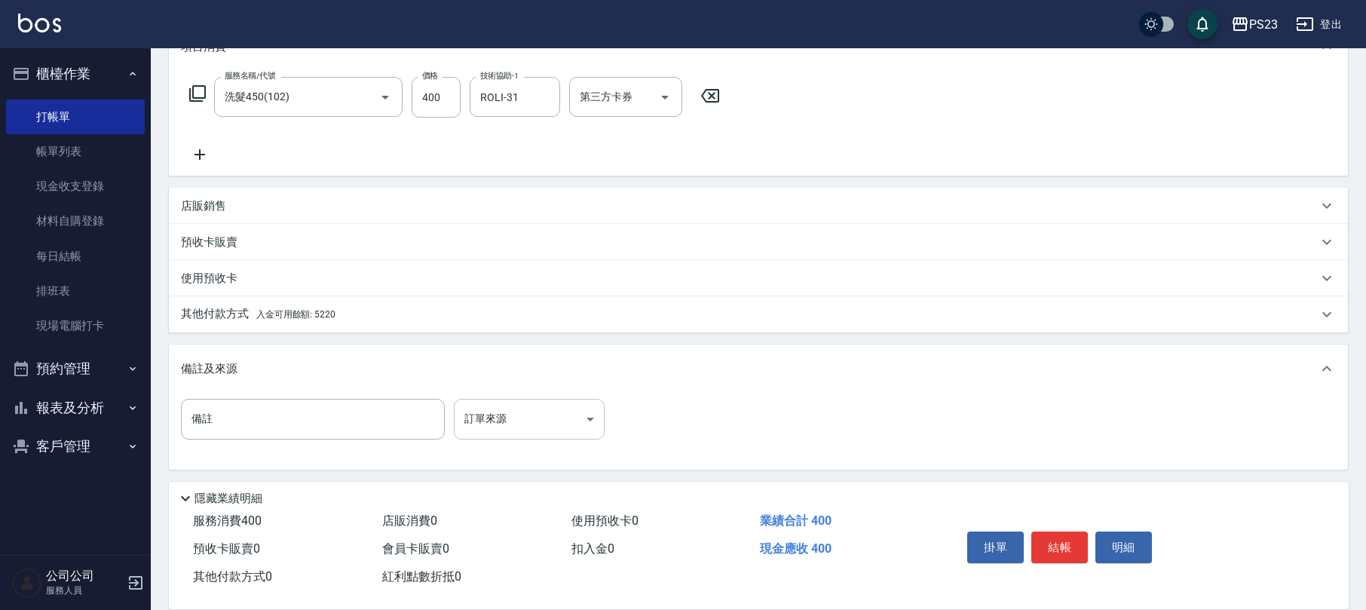
click at [474, 412] on body "PS23 登出 櫃檯作業 打帳單 帳單列表 現金收支登錄 材料自購登錄 每日結帳 排班表 現場電腦打卡 預約管理 預約管理 單日預約紀錄 單週預約紀錄 報表及…" at bounding box center [683, 194] width 1366 height 833
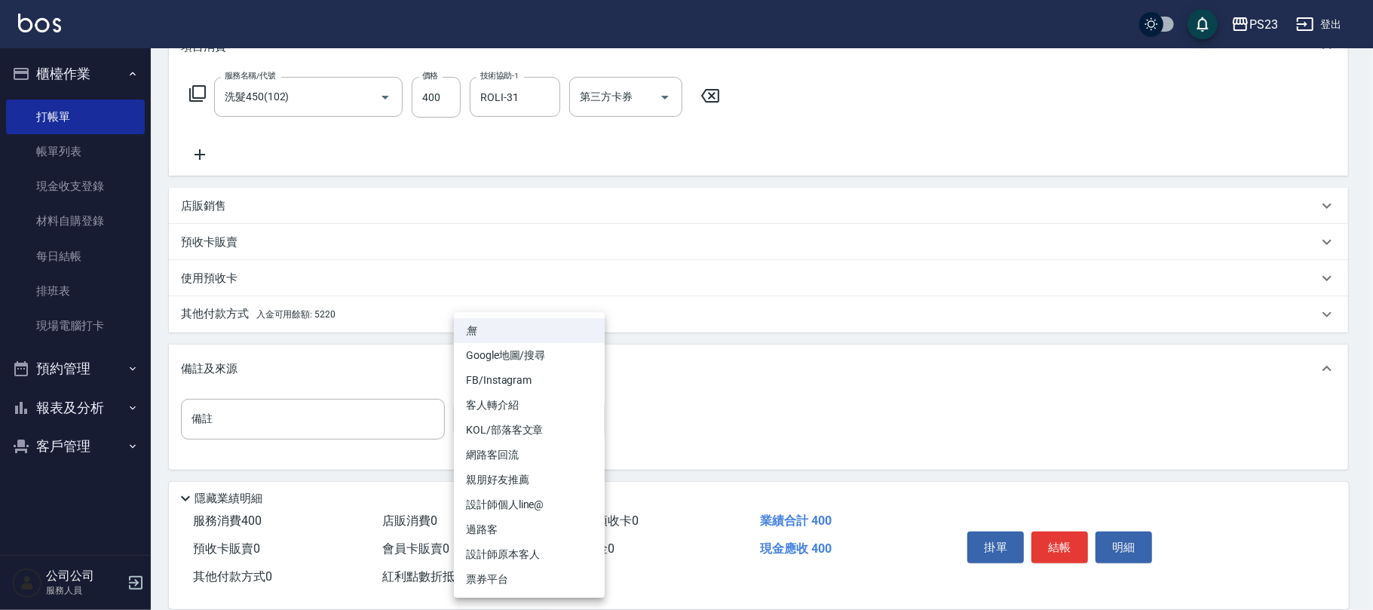
click at [493, 547] on li "設計師原本客人" at bounding box center [529, 554] width 151 height 25
type input "設計師原本客人"
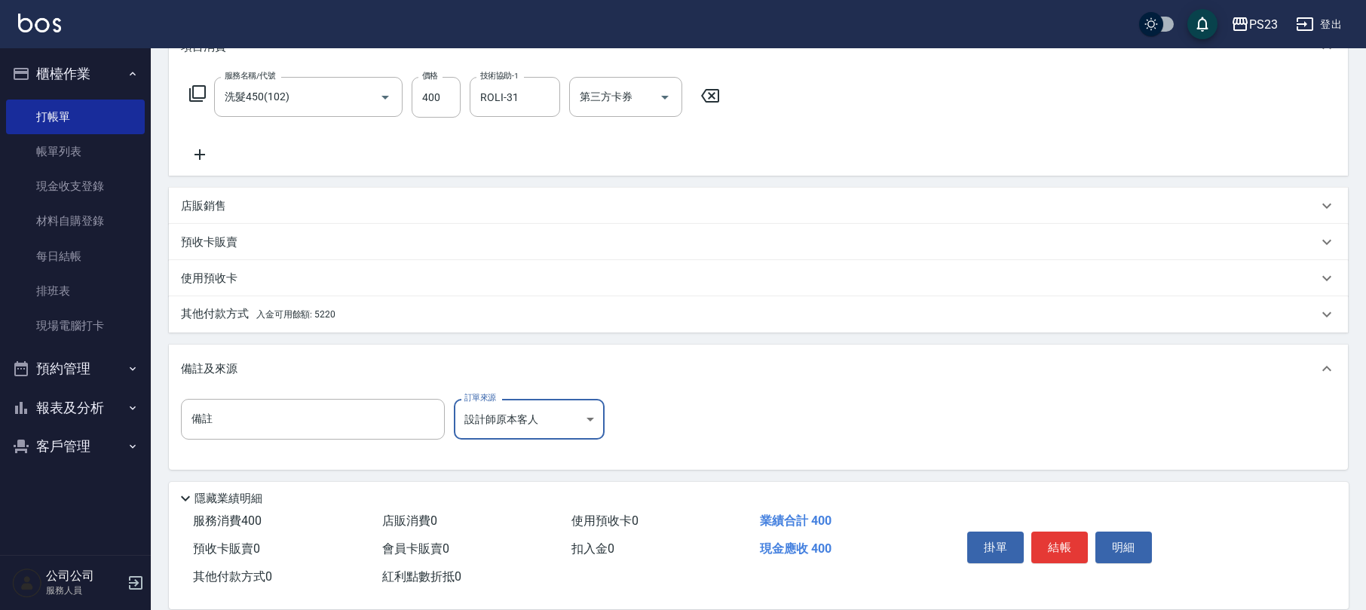
click at [323, 314] on span "入金可用餘額: 5220" at bounding box center [295, 314] width 79 height 11
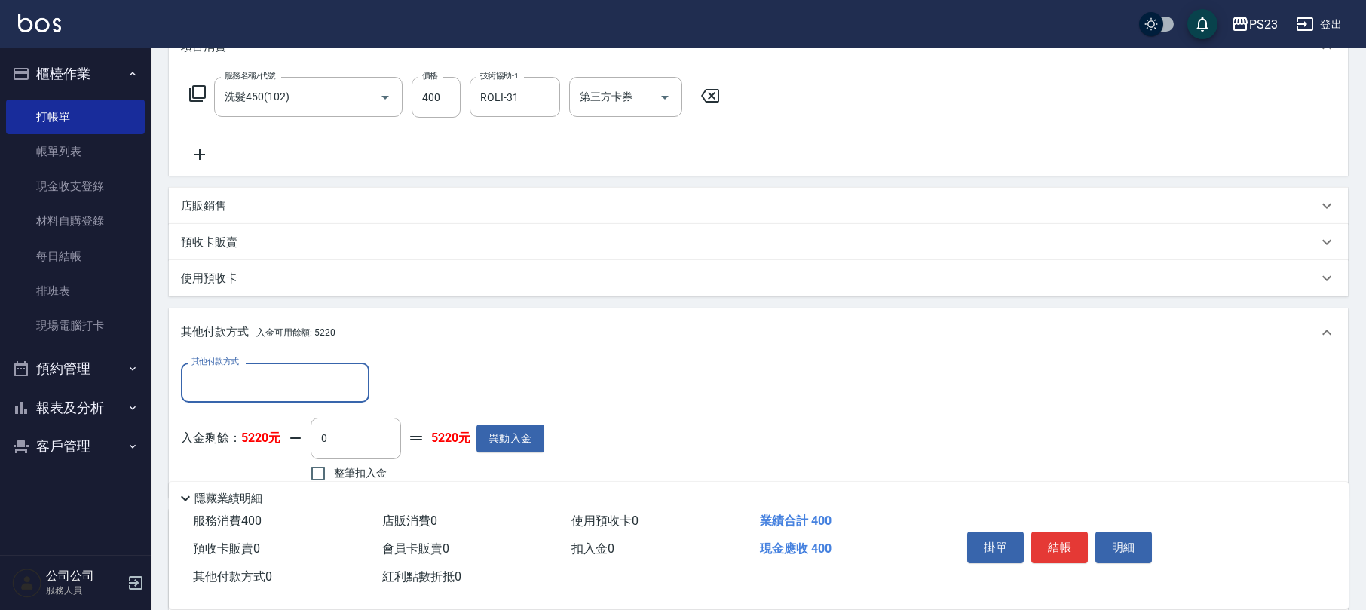
scroll to position [387, 0]
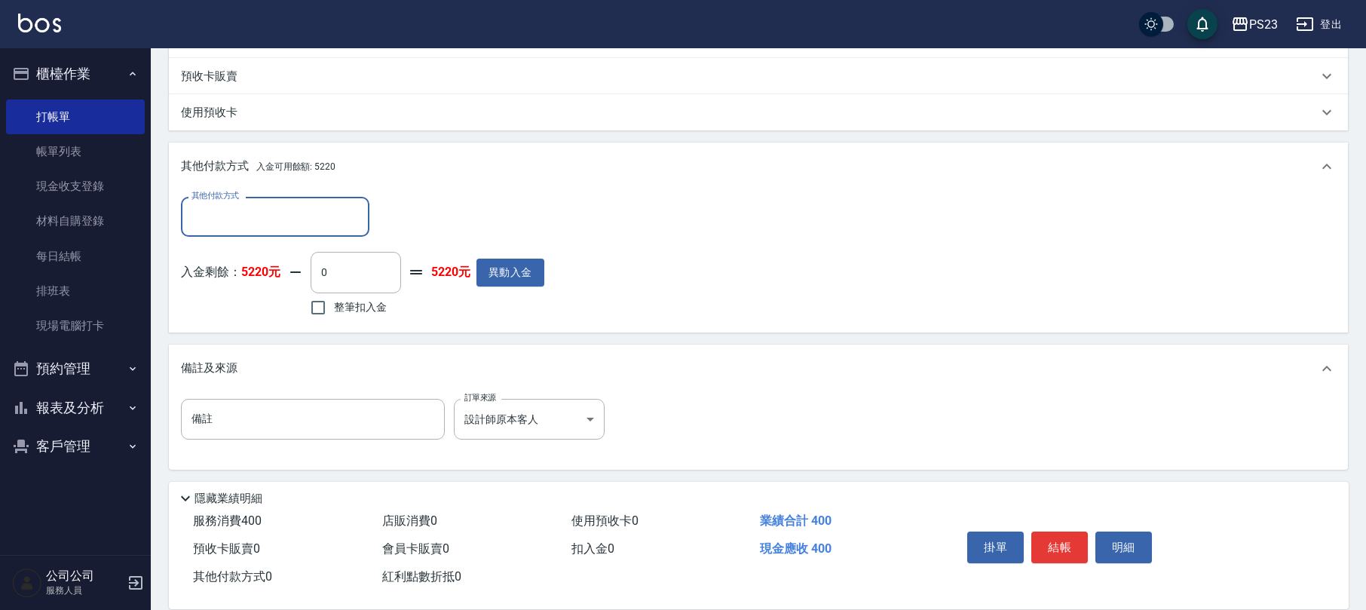
click at [351, 299] on label "整筆扣入金" at bounding box center [344, 308] width 84 height 32
click at [334, 299] on input "整筆扣入金" at bounding box center [318, 308] width 32 height 32
checkbox input "true"
type input "400"
click at [1042, 543] on button "結帳" at bounding box center [1059, 547] width 57 height 32
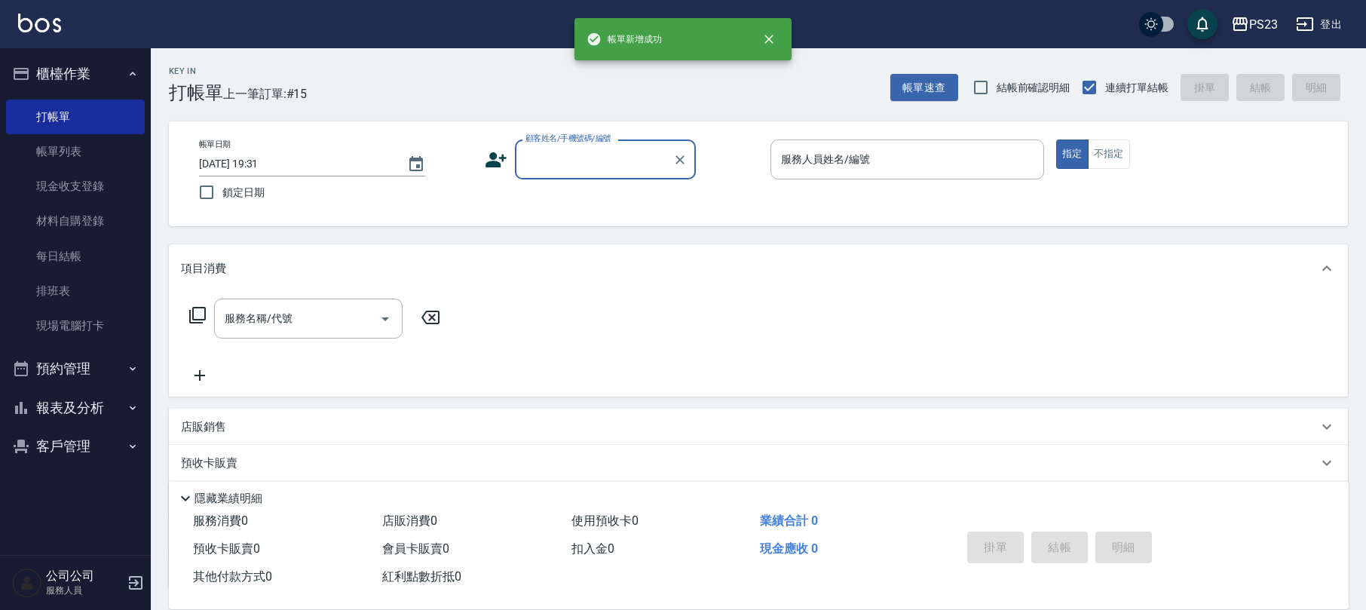
scroll to position [0, 0]
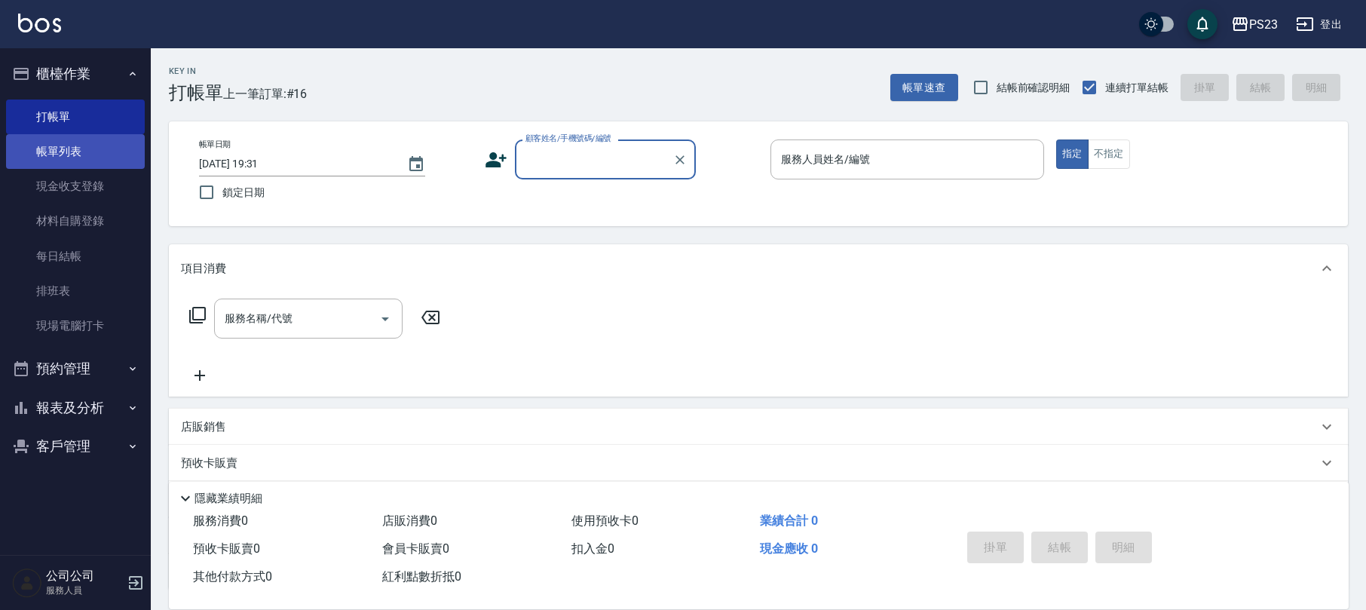
click at [77, 143] on link "帳單列表" at bounding box center [75, 151] width 139 height 35
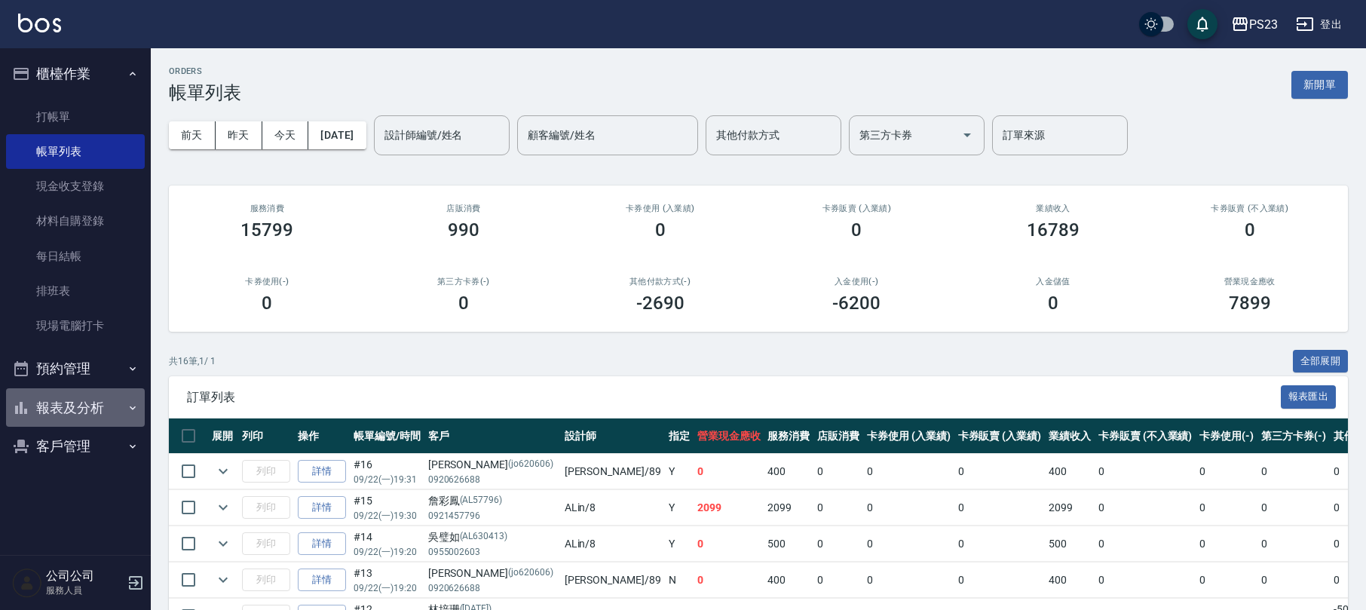
click at [85, 409] on button "報表及分析" at bounding box center [75, 407] width 139 height 39
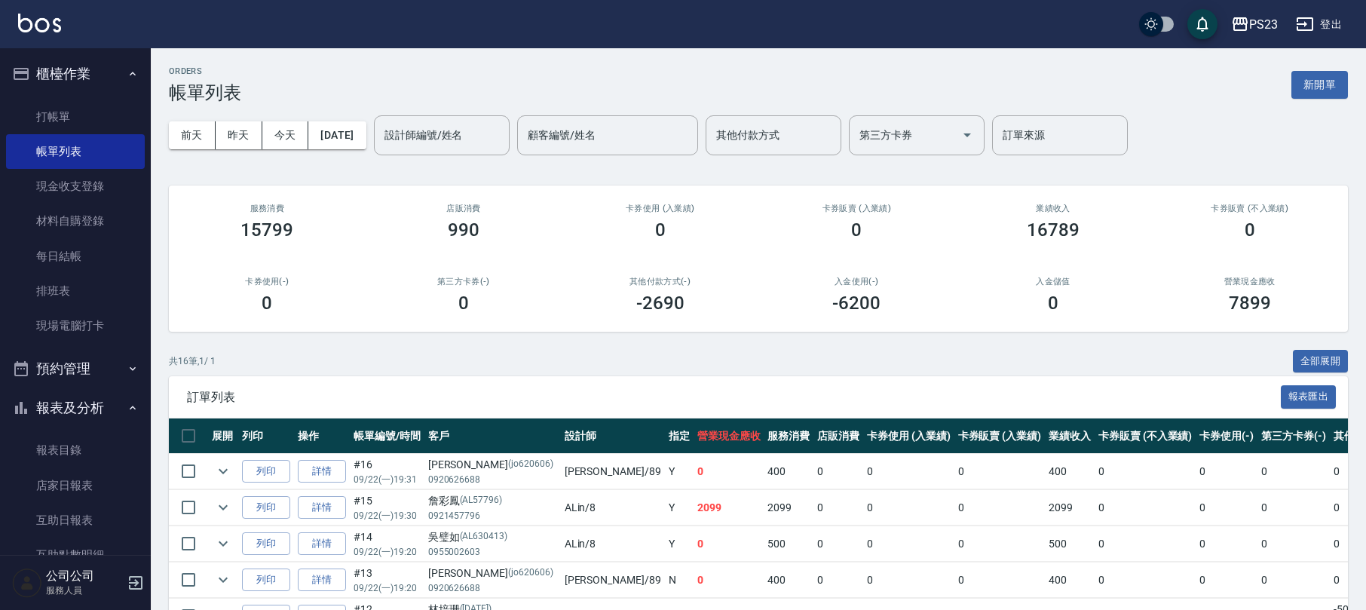
scroll to position [219, 0]
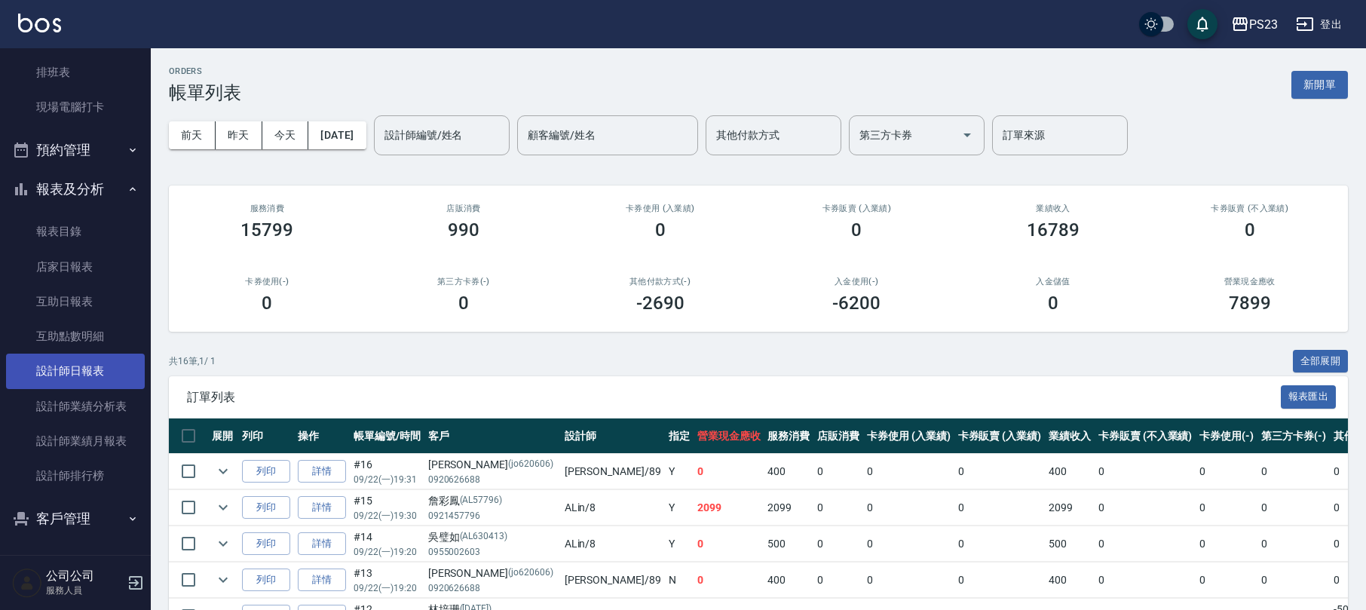
click at [80, 363] on link "設計師日報表" at bounding box center [75, 371] width 139 height 35
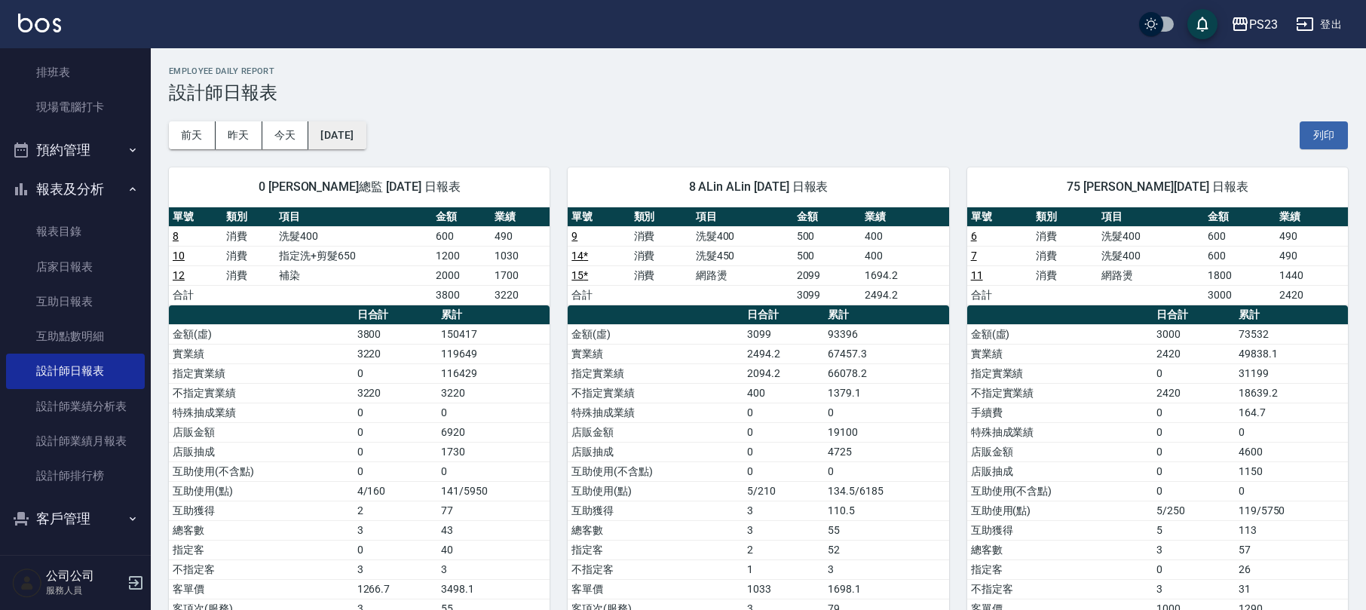
click at [366, 130] on button "[DATE]" at bounding box center [336, 135] width 57 height 28
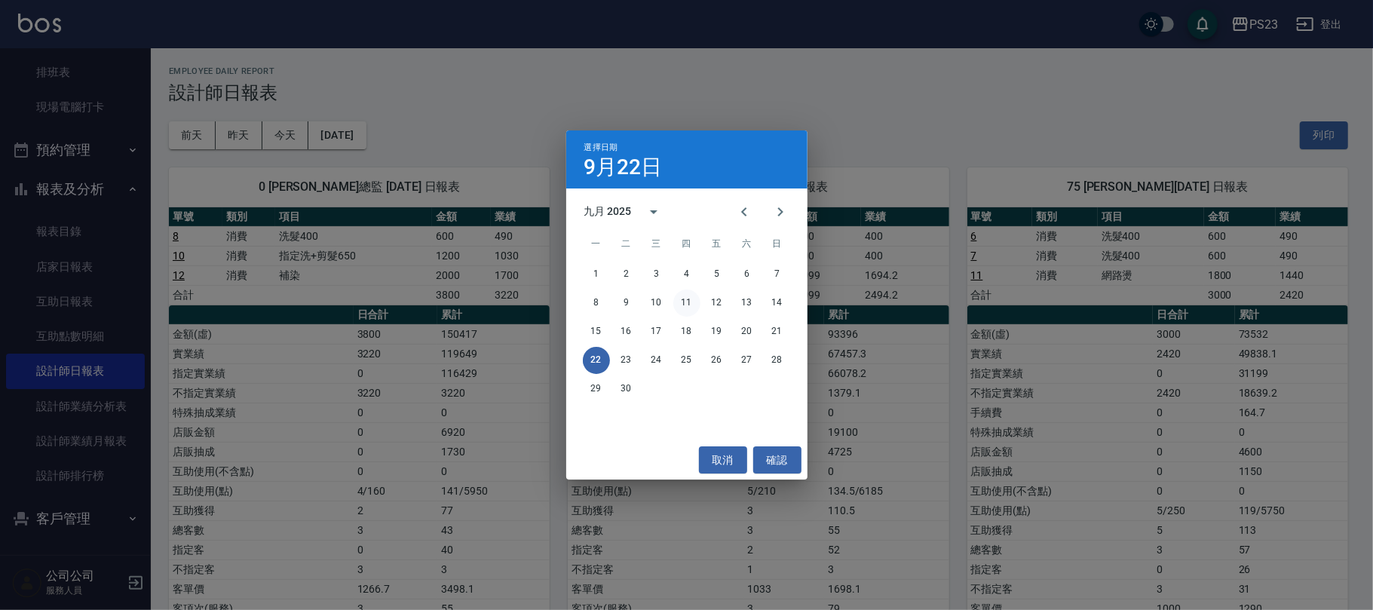
click at [685, 299] on button "11" at bounding box center [686, 302] width 27 height 27
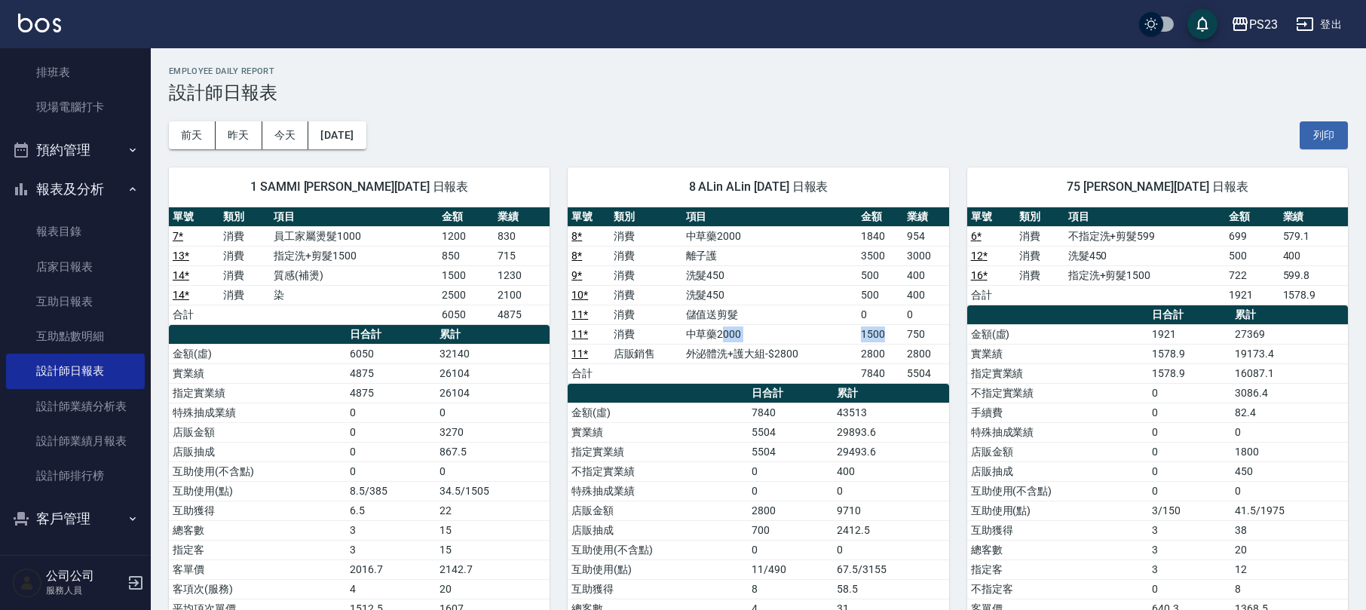
drag, startPoint x: 727, startPoint y: 332, endPoint x: 908, endPoint y: 332, distance: 180.9
click at [906, 332] on tr "11 * 消費 中草藥2000 1500 750" at bounding box center [758, 334] width 381 height 20
click at [908, 332] on td "750" at bounding box center [926, 334] width 46 height 20
click at [360, 136] on button "[DATE]" at bounding box center [336, 135] width 57 height 28
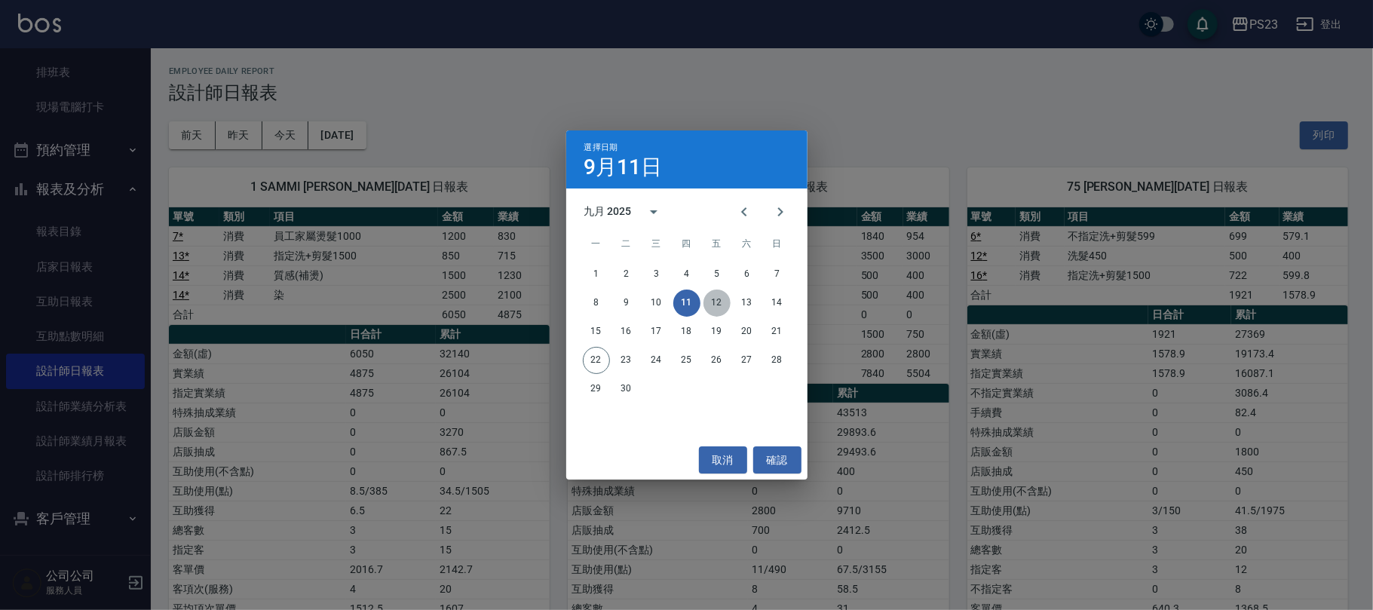
click at [716, 308] on button "12" at bounding box center [716, 302] width 27 height 27
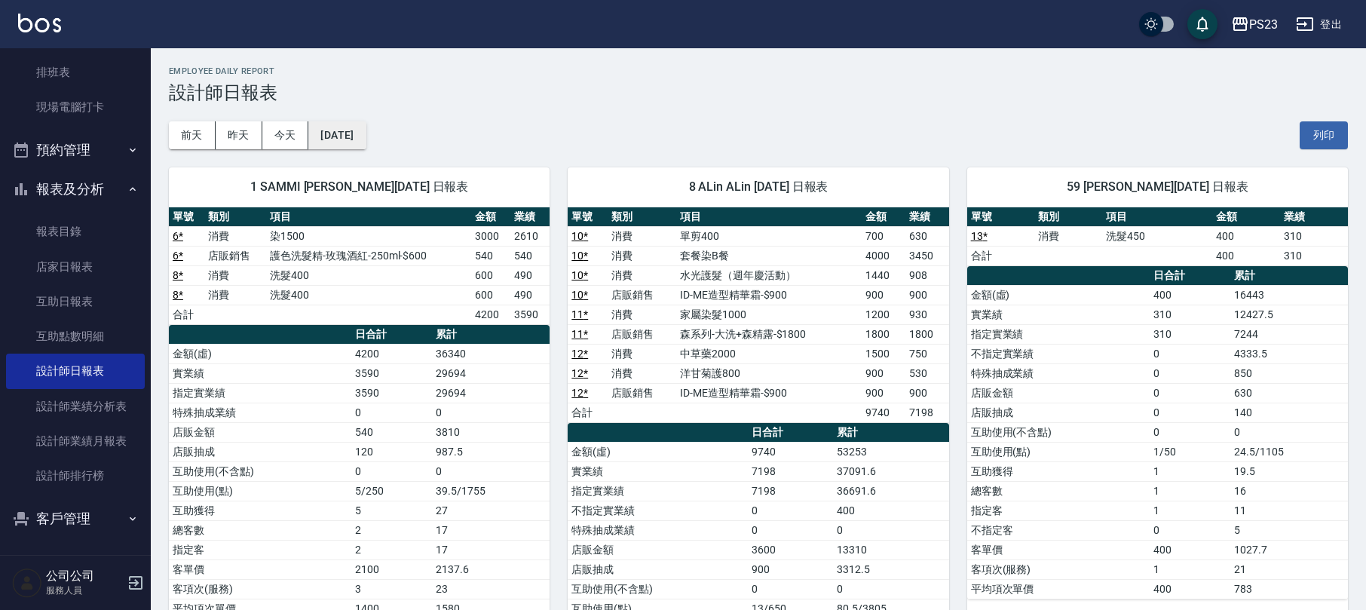
click at [333, 124] on button "[DATE]" at bounding box center [336, 135] width 57 height 28
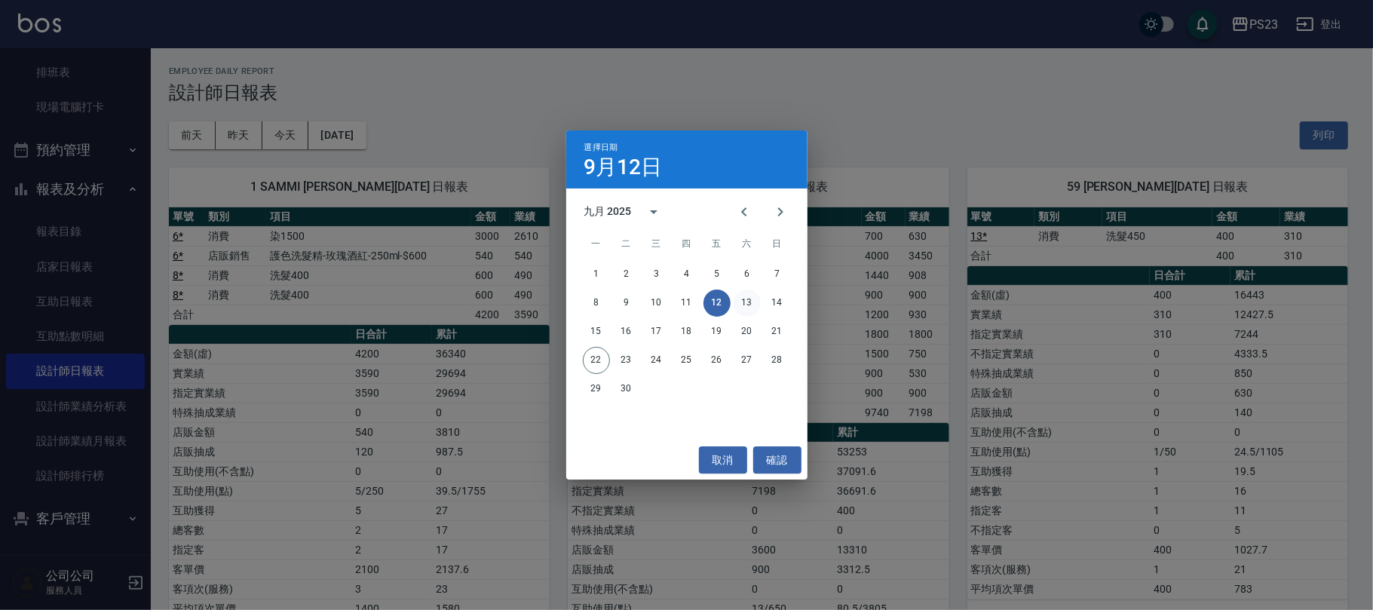
click at [755, 302] on button "13" at bounding box center [747, 302] width 27 height 27
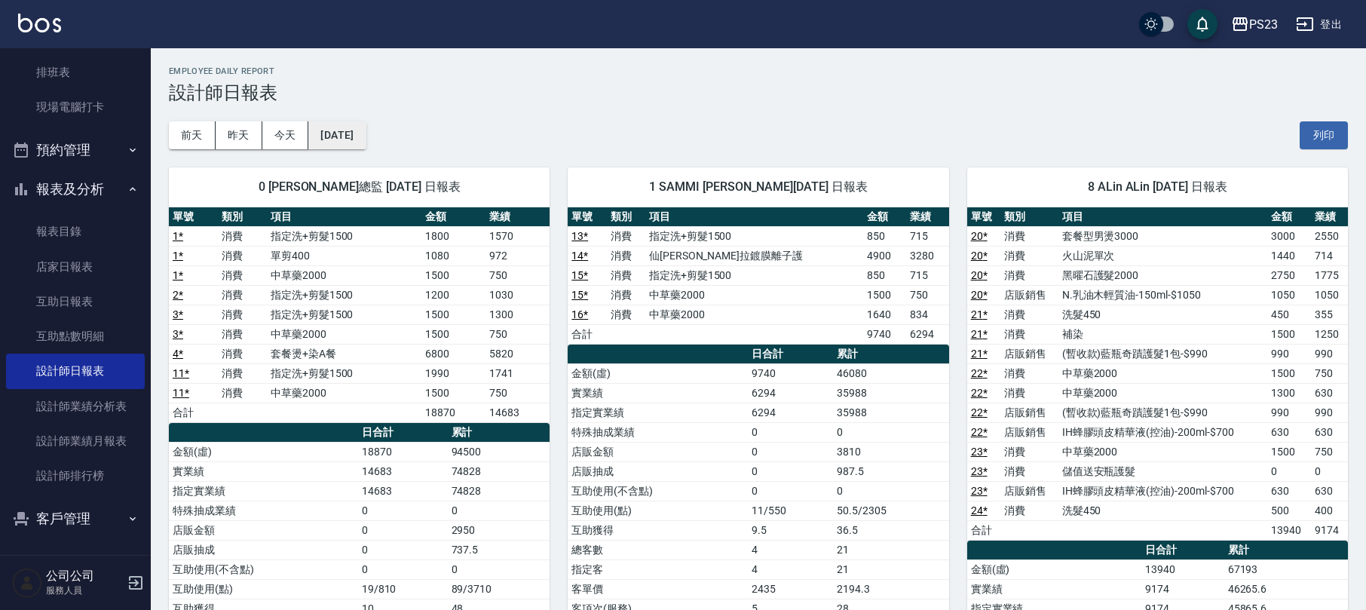
click at [366, 139] on button "[DATE]" at bounding box center [336, 135] width 57 height 28
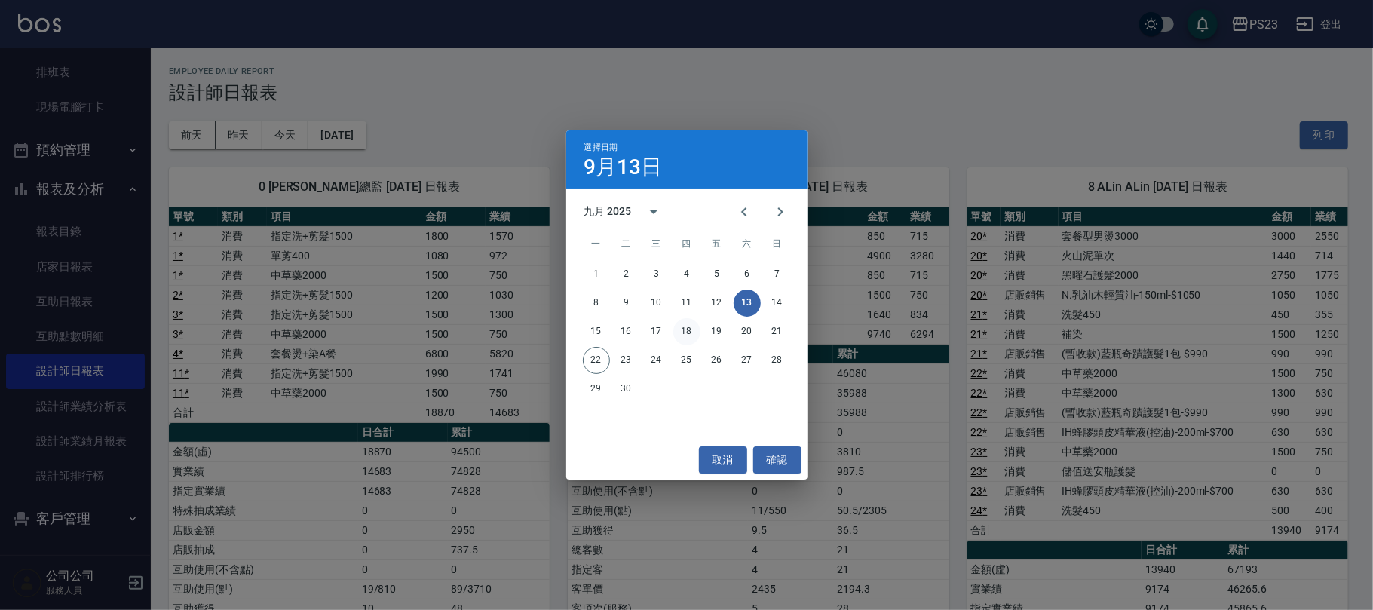
click at [689, 327] on button "18" at bounding box center [686, 331] width 27 height 27
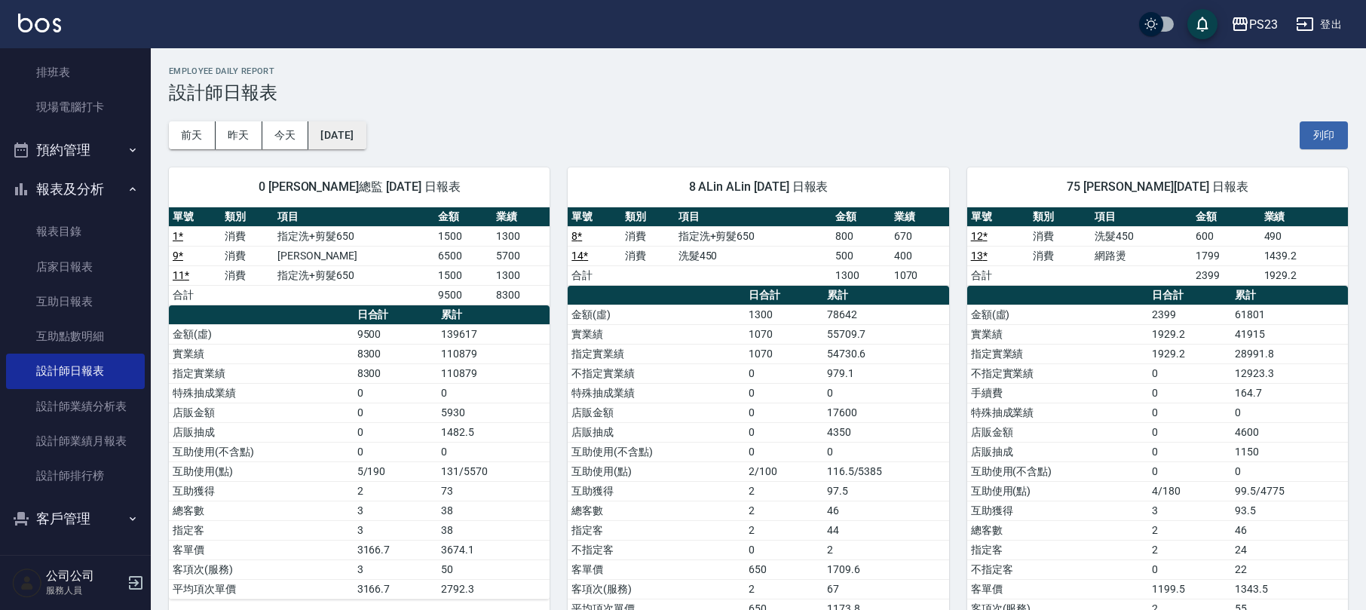
click at [366, 143] on button "[DATE]" at bounding box center [336, 135] width 57 height 28
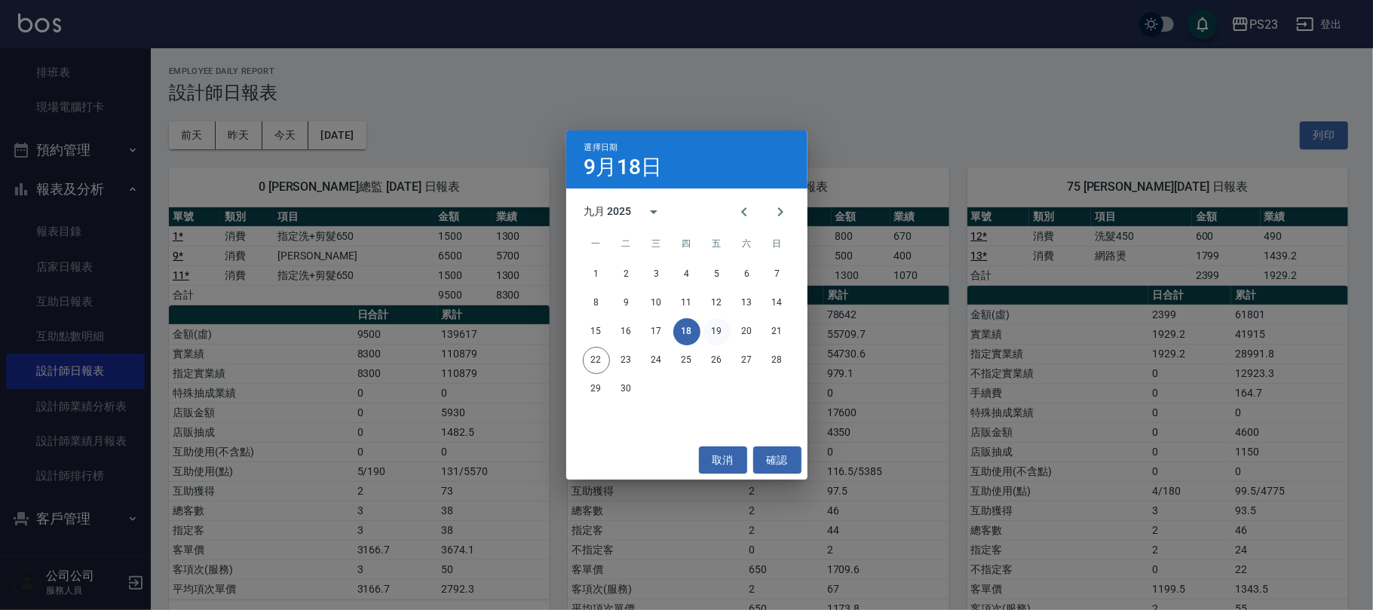
click at [722, 327] on button "19" at bounding box center [716, 331] width 27 height 27
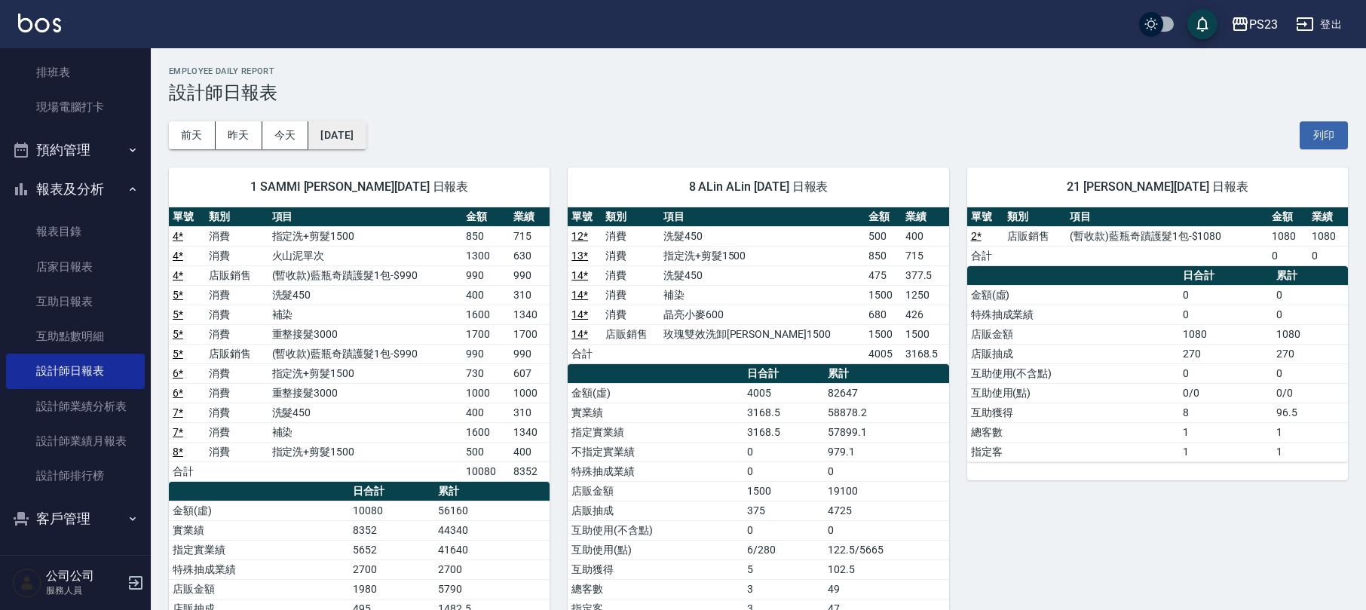
click at [351, 130] on button "[DATE]" at bounding box center [336, 135] width 57 height 28
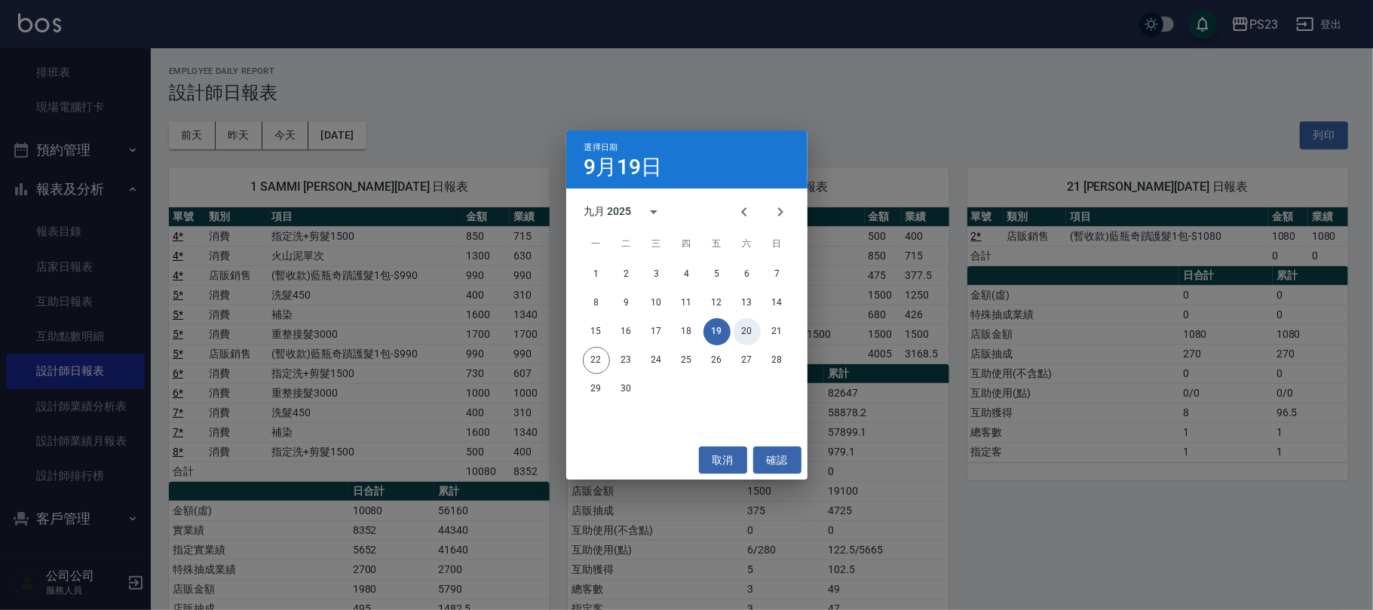
click at [746, 330] on button "20" at bounding box center [747, 331] width 27 height 27
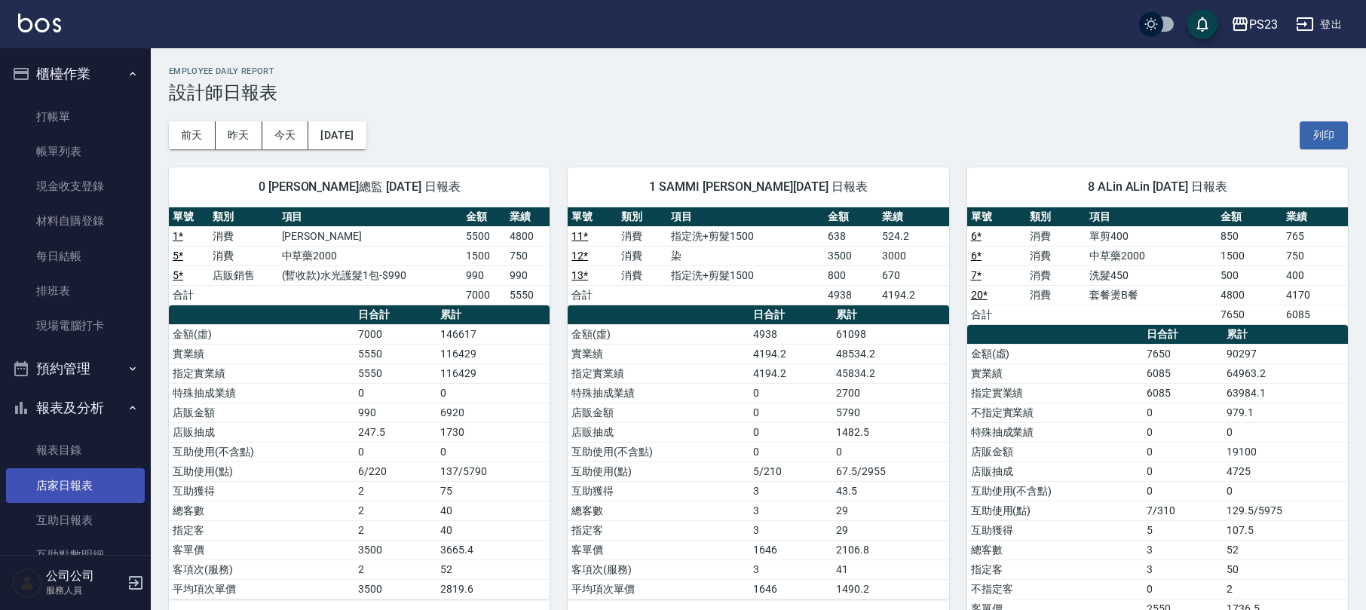
click at [58, 489] on link "店家日報表" at bounding box center [75, 485] width 139 height 35
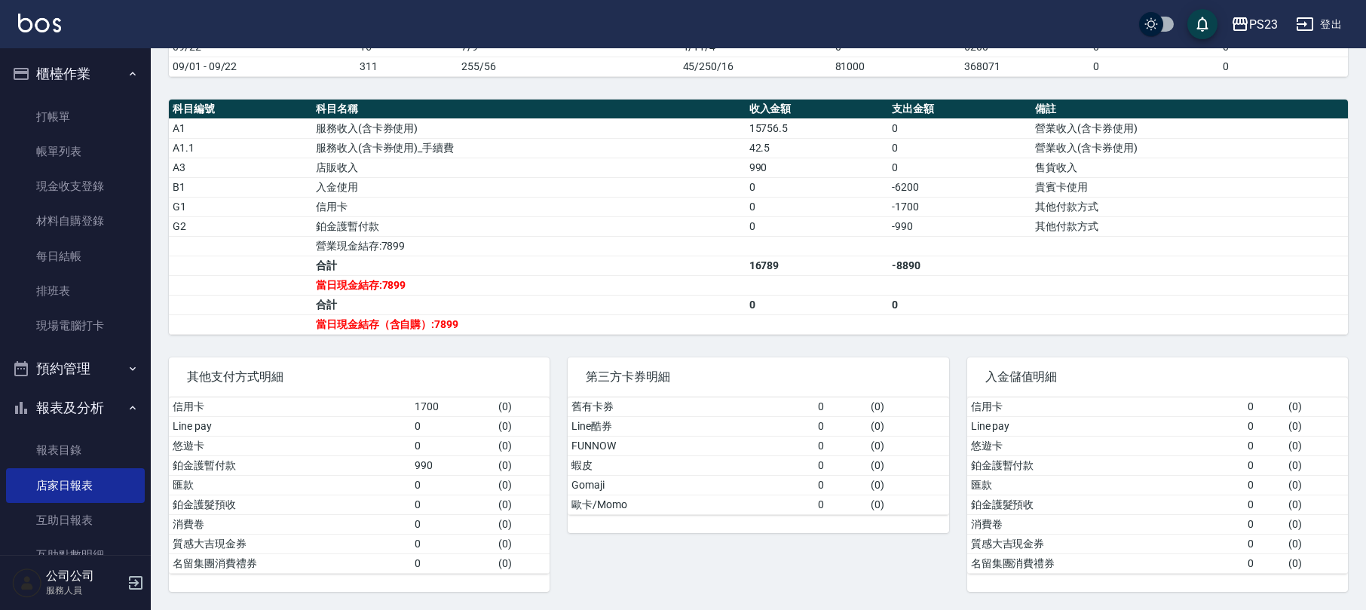
scroll to position [201, 0]
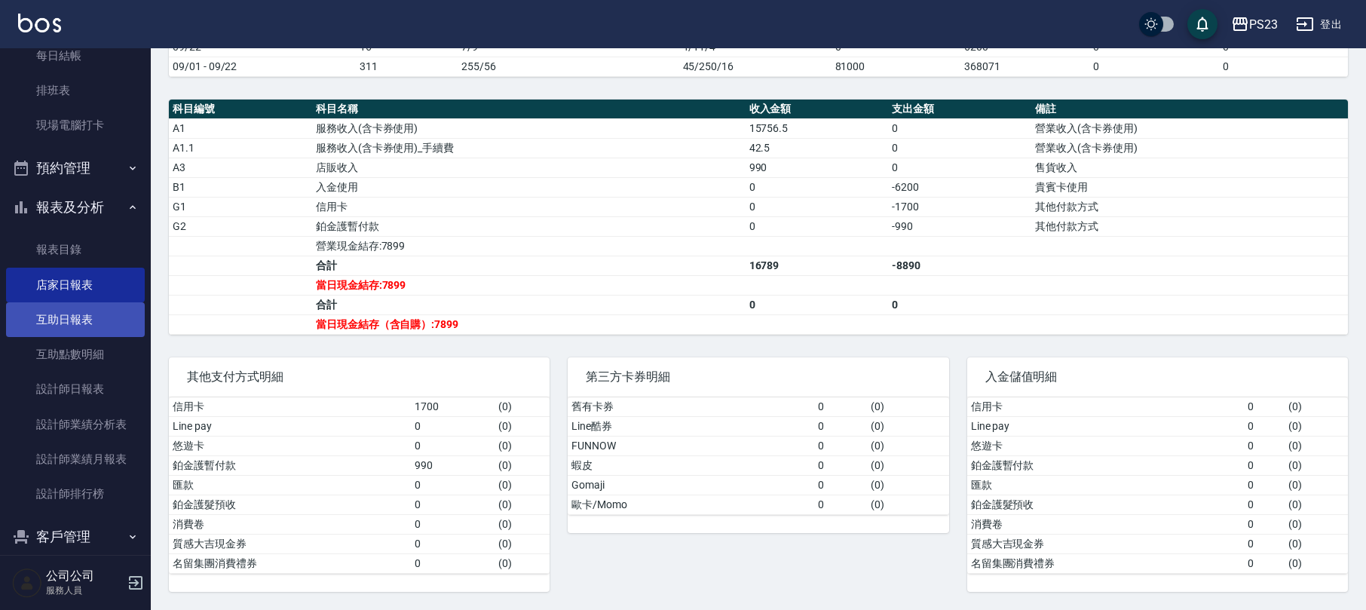
click at [101, 317] on link "互助日報表" at bounding box center [75, 319] width 139 height 35
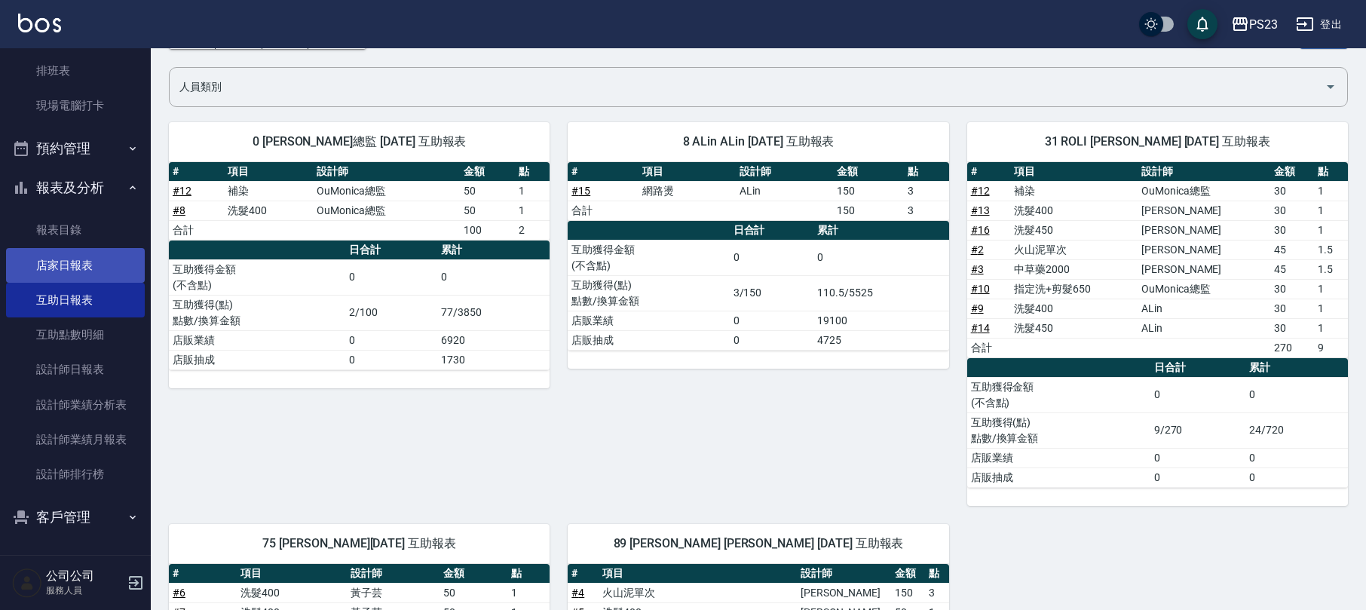
scroll to position [119, 0]
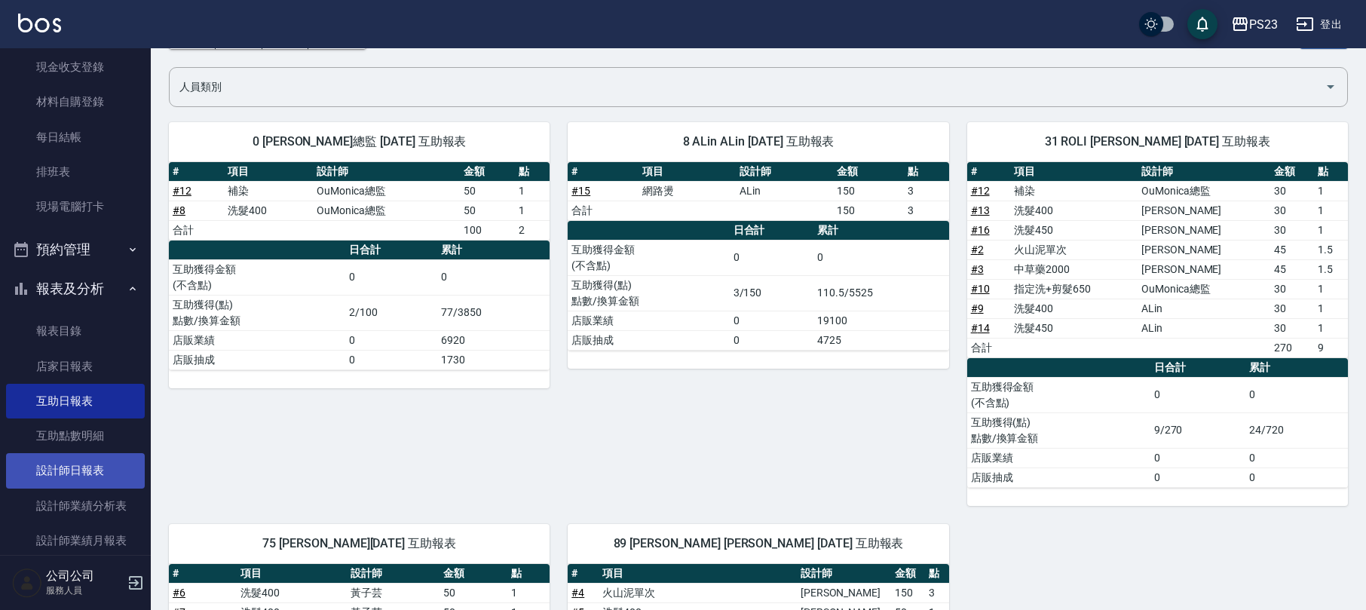
click at [83, 477] on link "設計師日報表" at bounding box center [75, 470] width 139 height 35
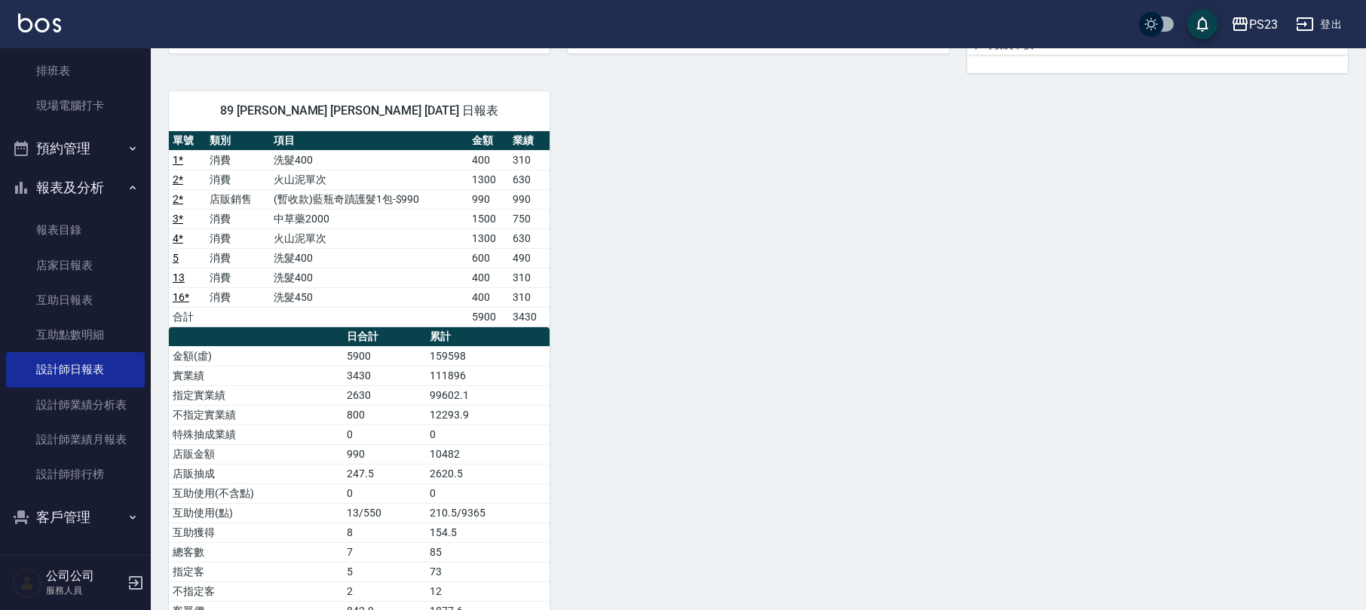
scroll to position [703, 0]
